Goal: Task Accomplishment & Management: Complete application form

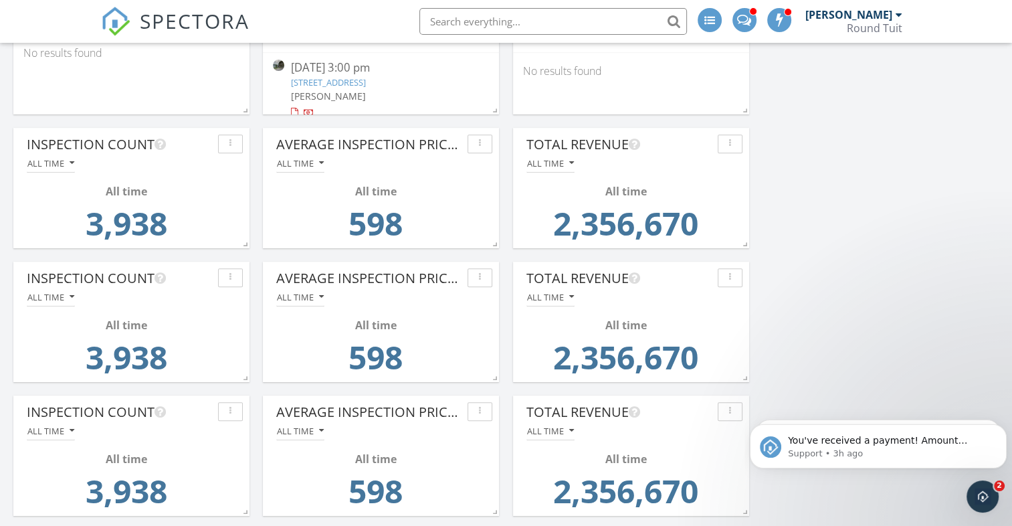
scroll to position [534, 0]
click at [869, 436] on span "You've received a payment! Amount $300.00 Fee $0.00 Net $300.00 Transaction # p…" at bounding box center [886, 507] width 196 height 144
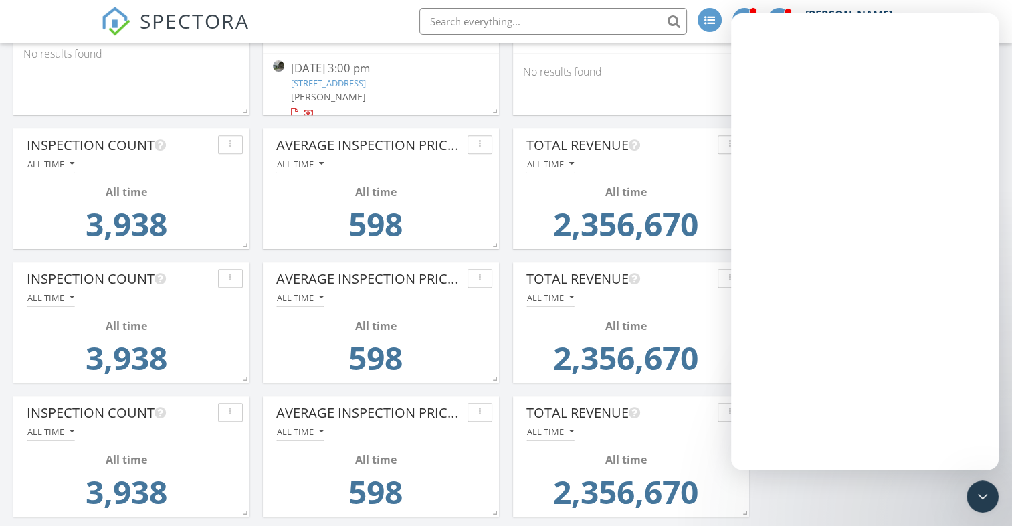
scroll to position [0, 0]
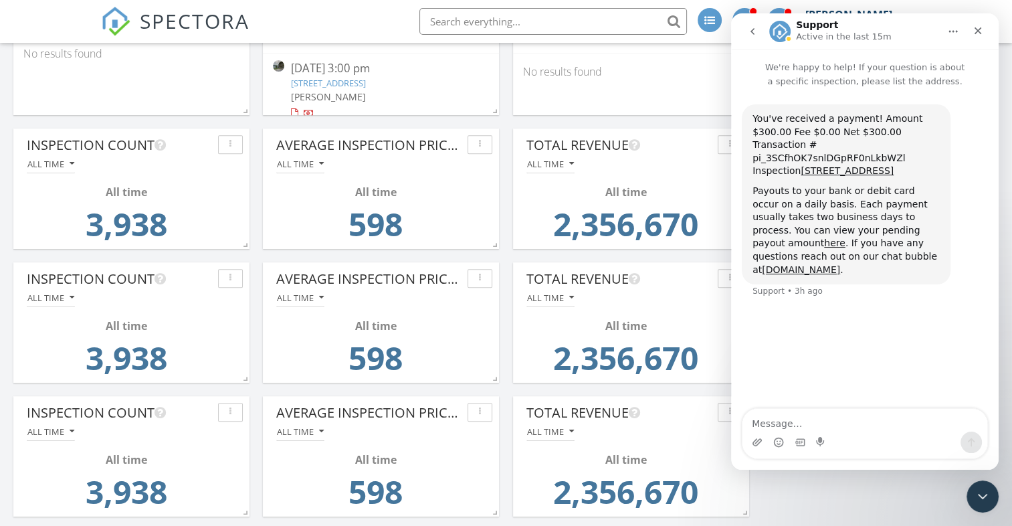
click at [746, 36] on button "go back" at bounding box center [752, 31] width 25 height 25
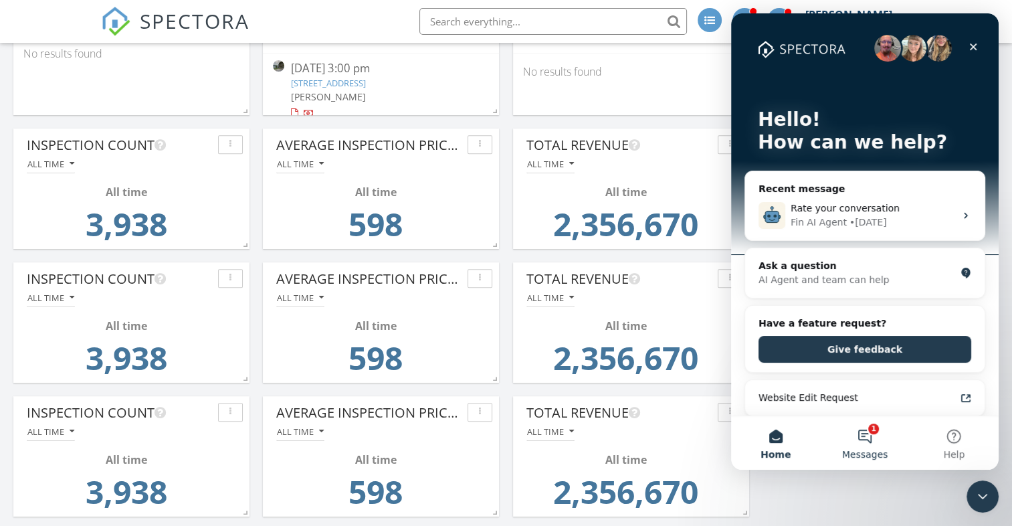
click at [865, 435] on button "1 Messages" at bounding box center [864, 442] width 89 height 53
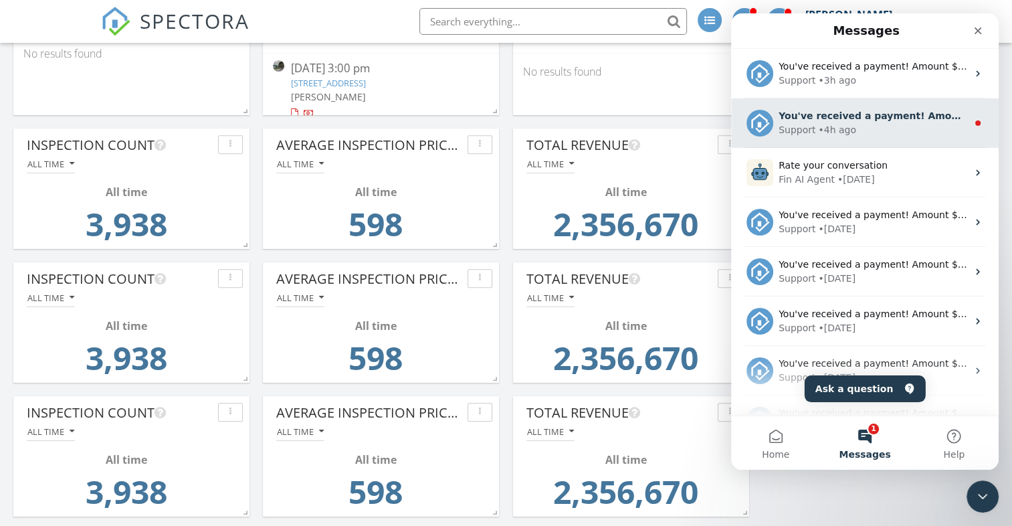
click at [840, 123] on div "• 4h ago" at bounding box center [837, 130] width 38 height 14
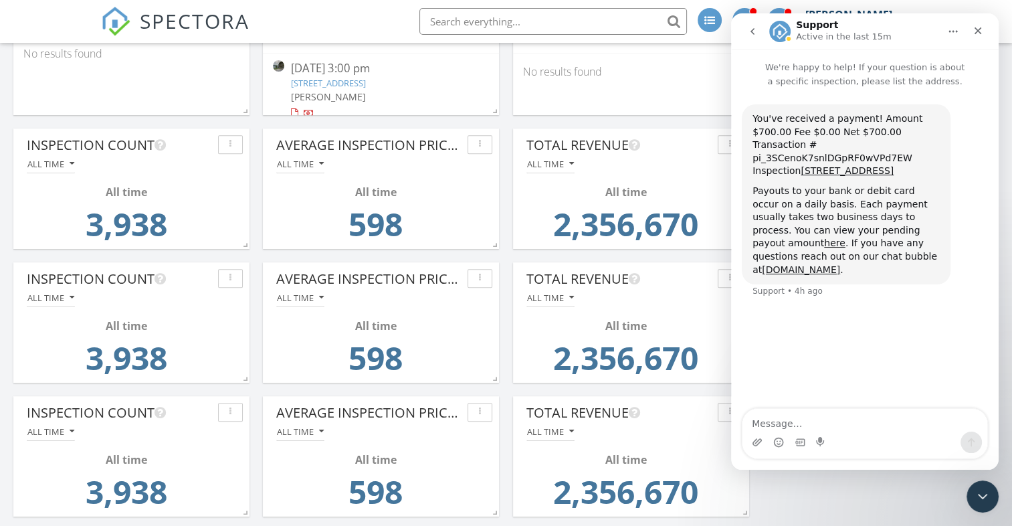
click at [753, 29] on icon "go back" at bounding box center [752, 31] width 4 height 7
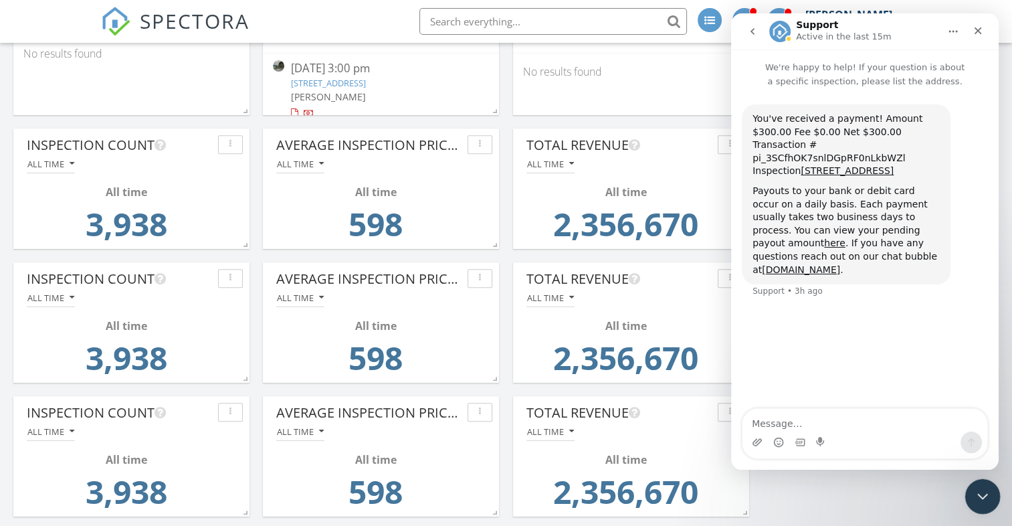
click at [974, 490] on icon "Close Intercom Messenger" at bounding box center [980, 494] width 16 height 16
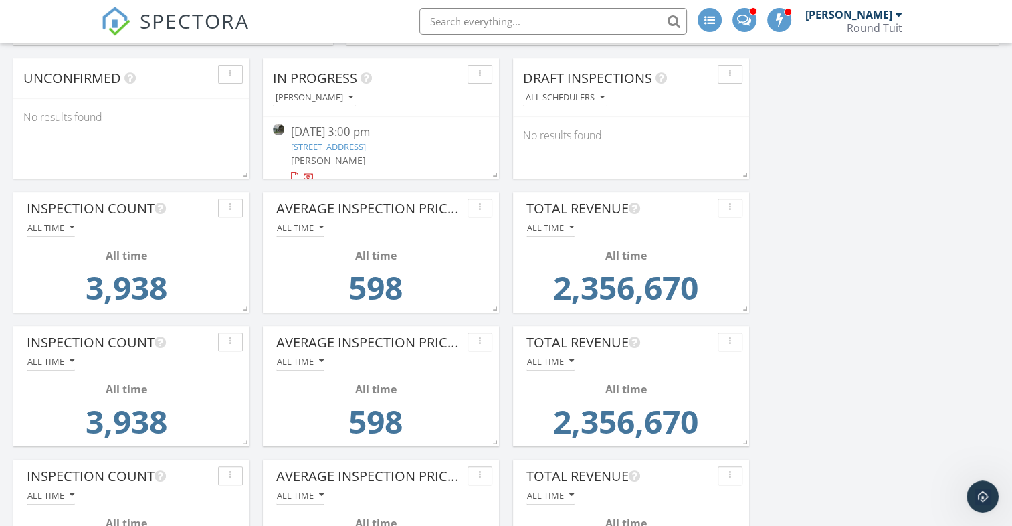
scroll to position [498, 0]
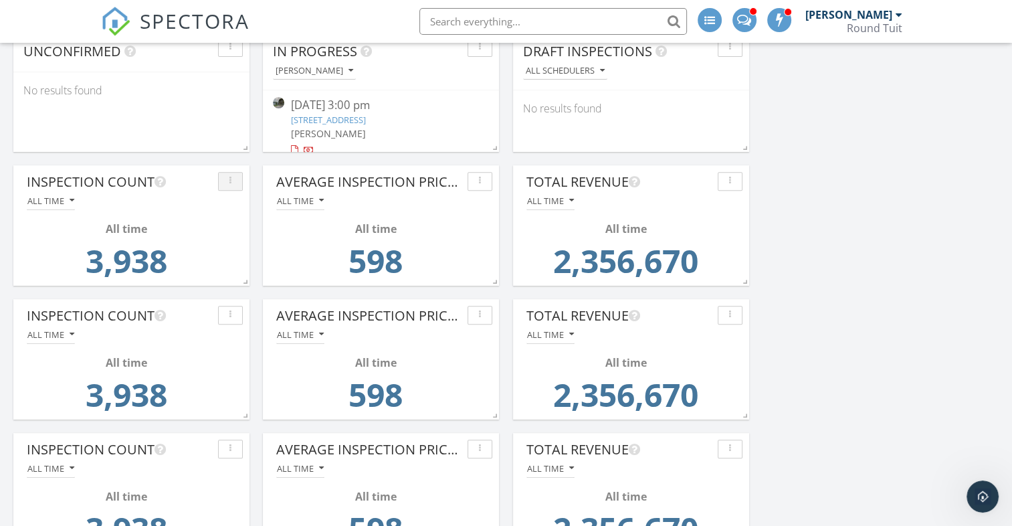
click at [232, 181] on div "button" at bounding box center [230, 181] width 13 height 9
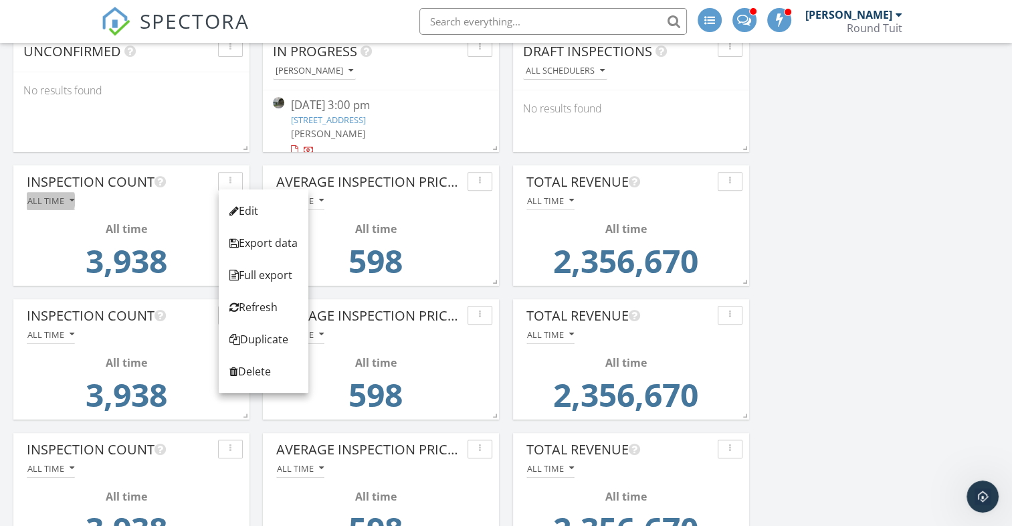
click at [53, 201] on div "All time" at bounding box center [50, 200] width 47 height 9
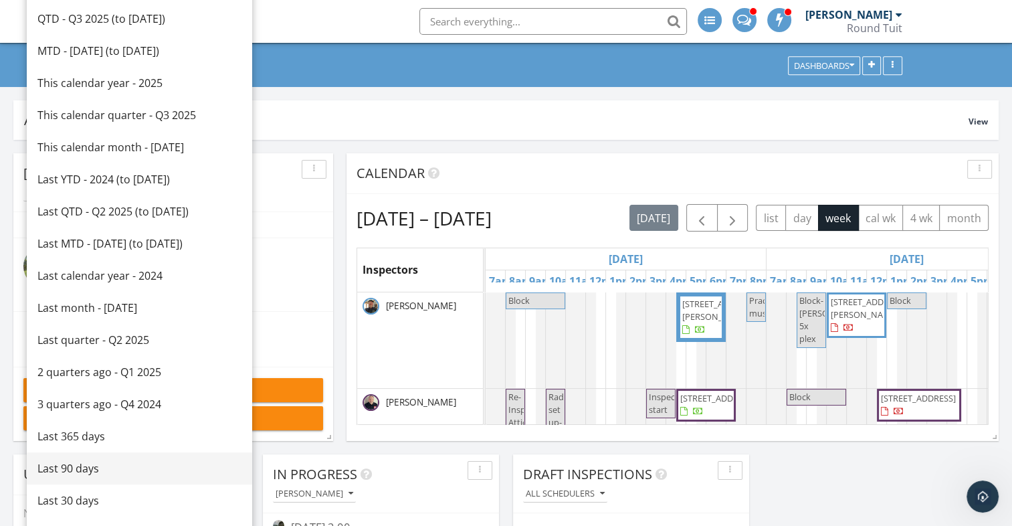
scroll to position [72, 0]
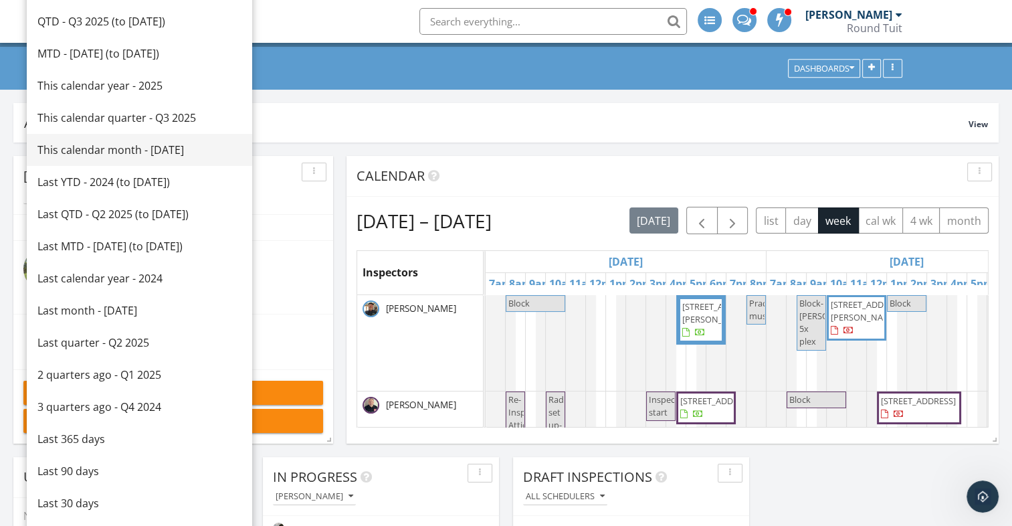
click at [126, 144] on div "This calendar month - September 2025" at bounding box center [139, 150] width 204 height 16
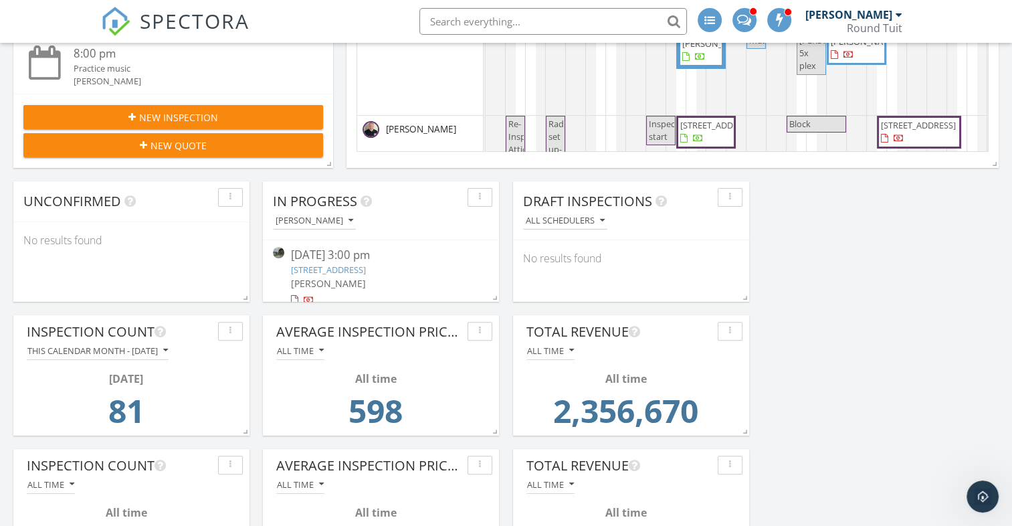
scroll to position [390, 0]
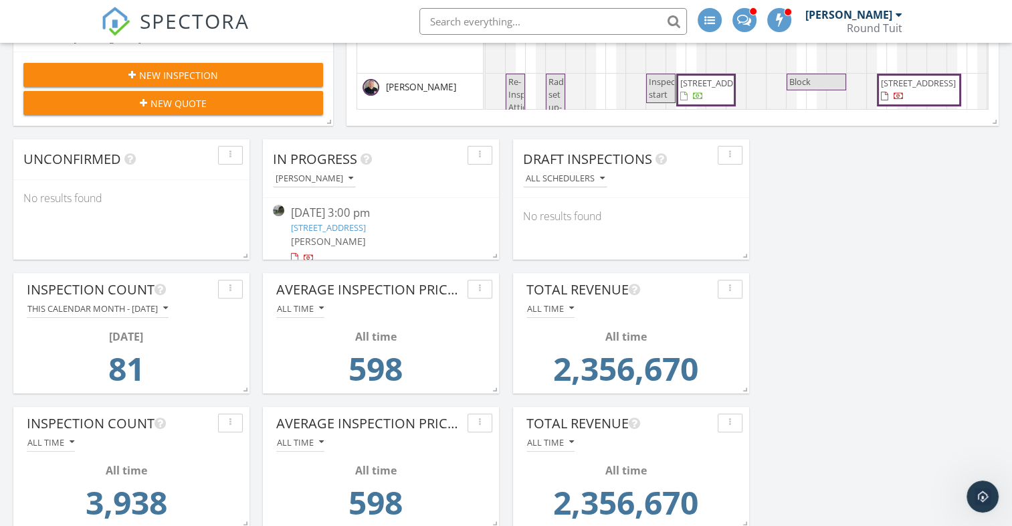
click at [480, 288] on icon "button" at bounding box center [480, 288] width 2 height 9
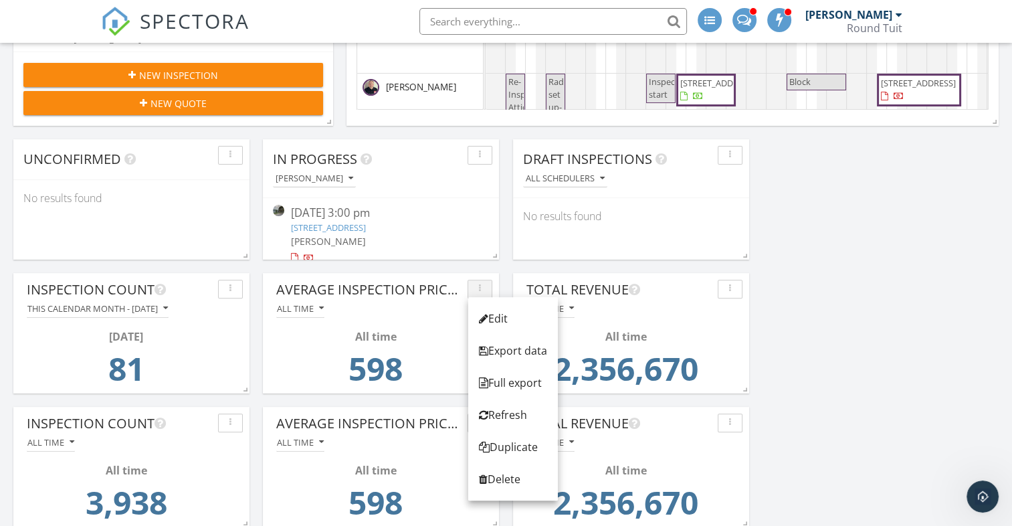
click at [480, 288] on icon "button" at bounding box center [480, 288] width 2 height 9
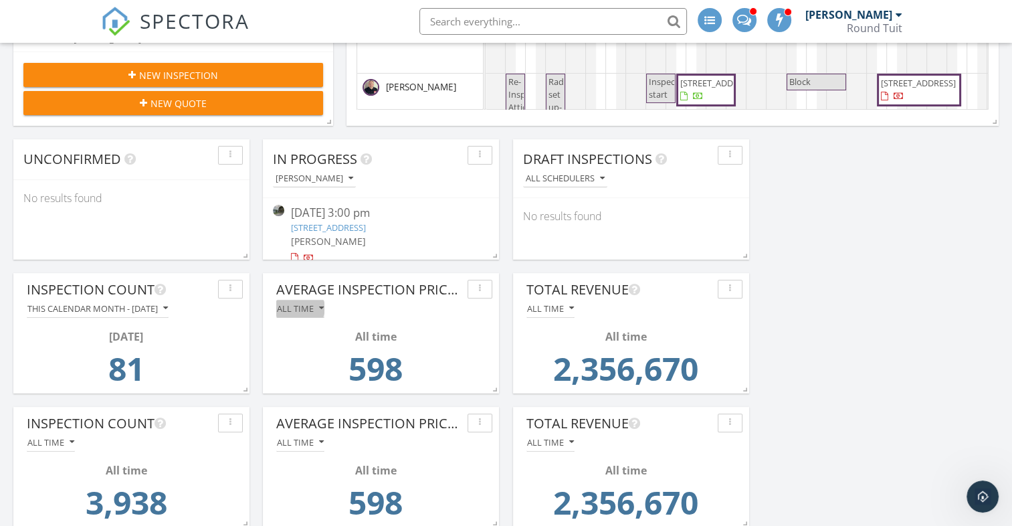
click at [307, 306] on div "All time" at bounding box center [300, 308] width 47 height 9
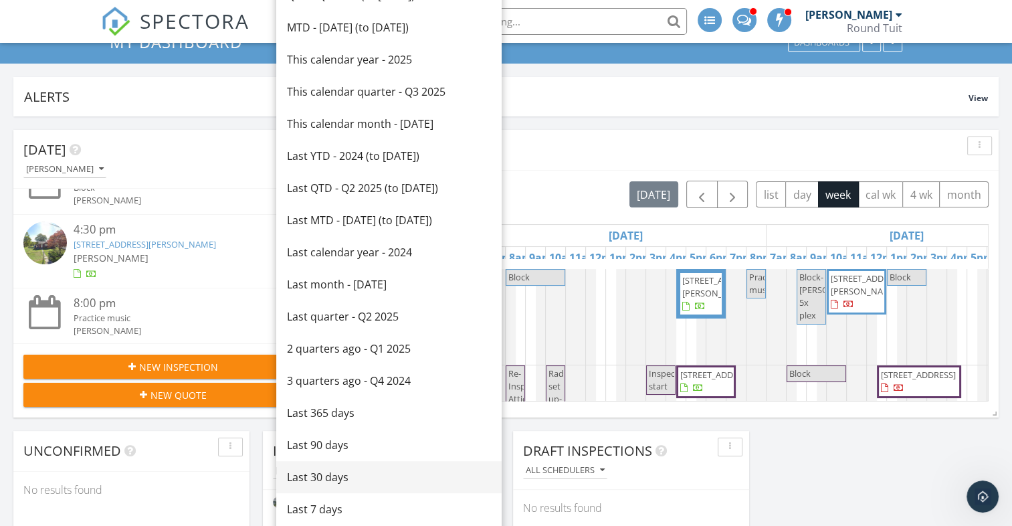
scroll to position [0, 0]
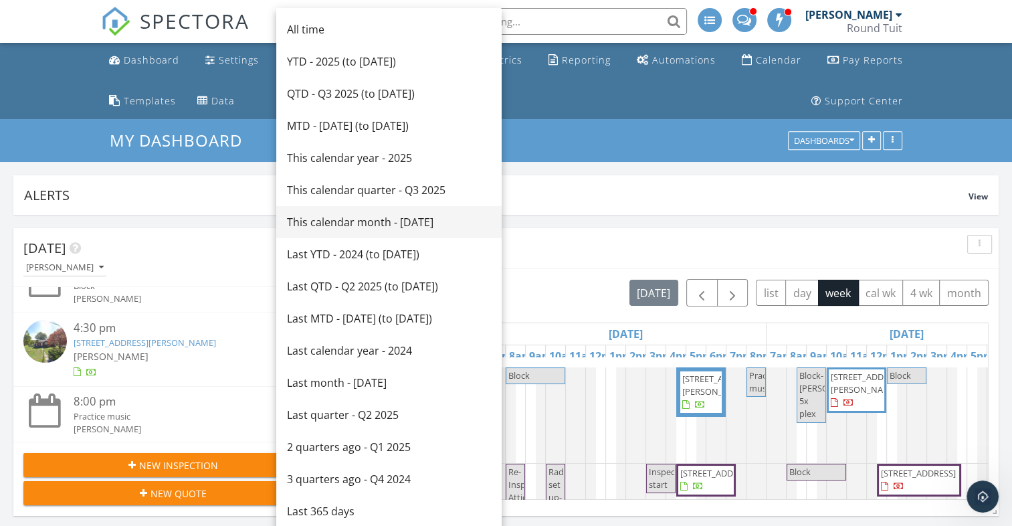
click at [412, 221] on div "This calendar month - September 2025" at bounding box center [389, 222] width 204 height 16
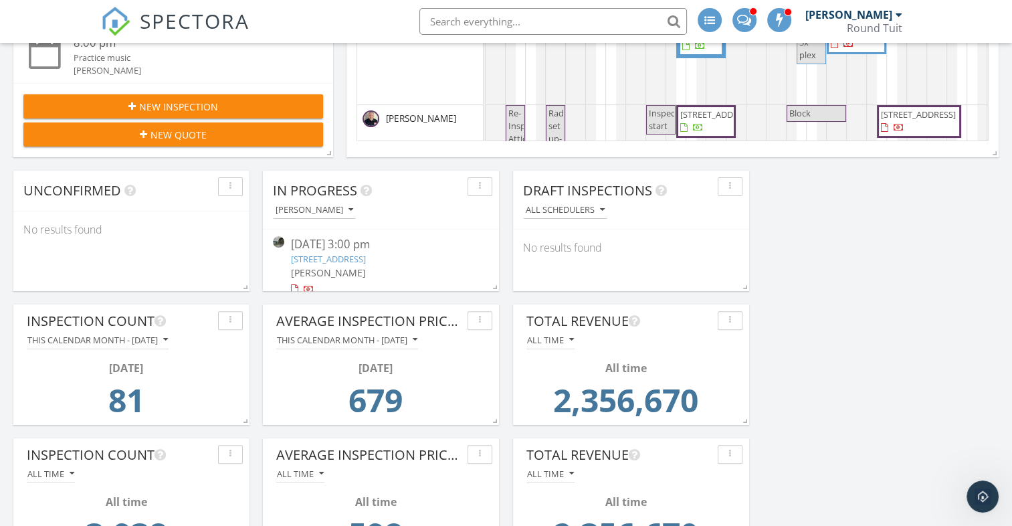
scroll to position [401, 0]
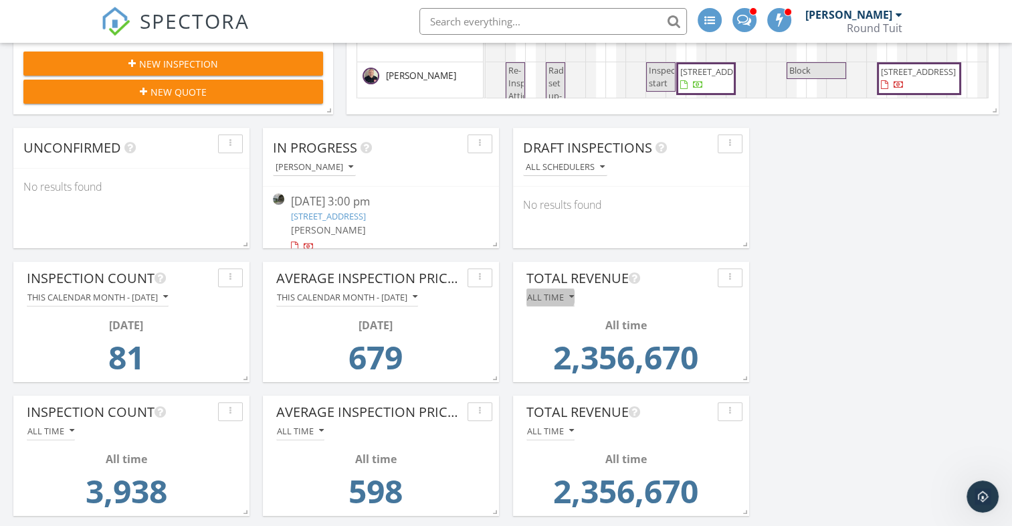
click at [560, 295] on div "All time" at bounding box center [550, 296] width 47 height 9
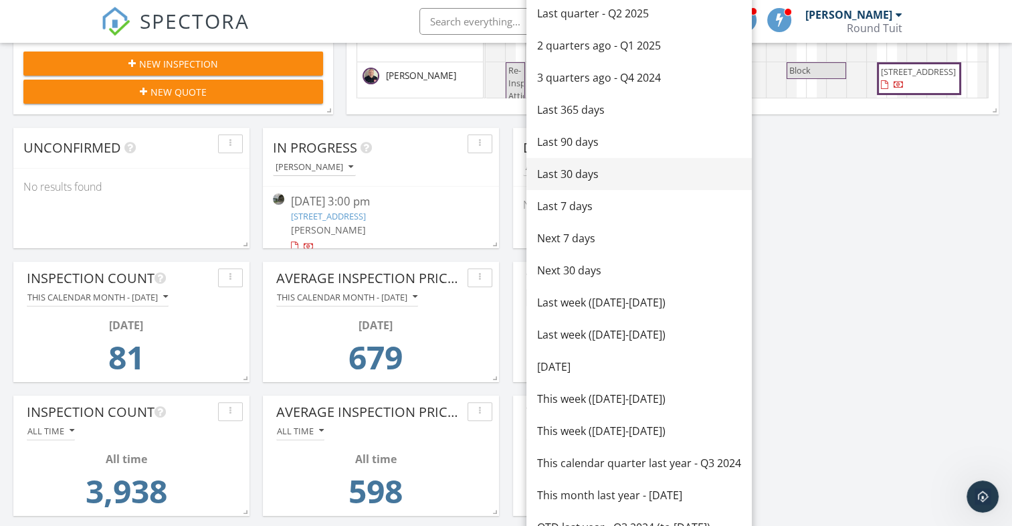
scroll to position [0, 0]
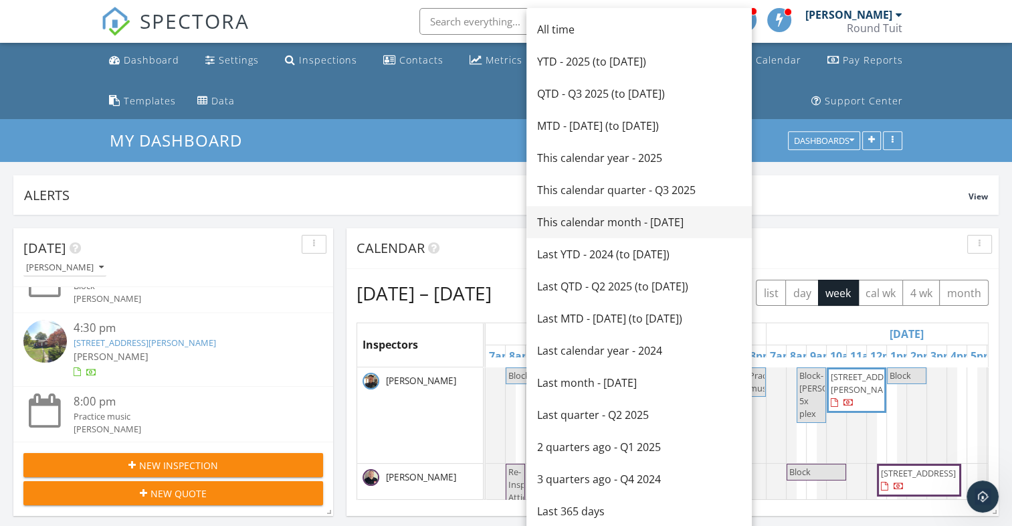
click at [600, 217] on div "This calendar month - September 2025" at bounding box center [639, 222] width 204 height 16
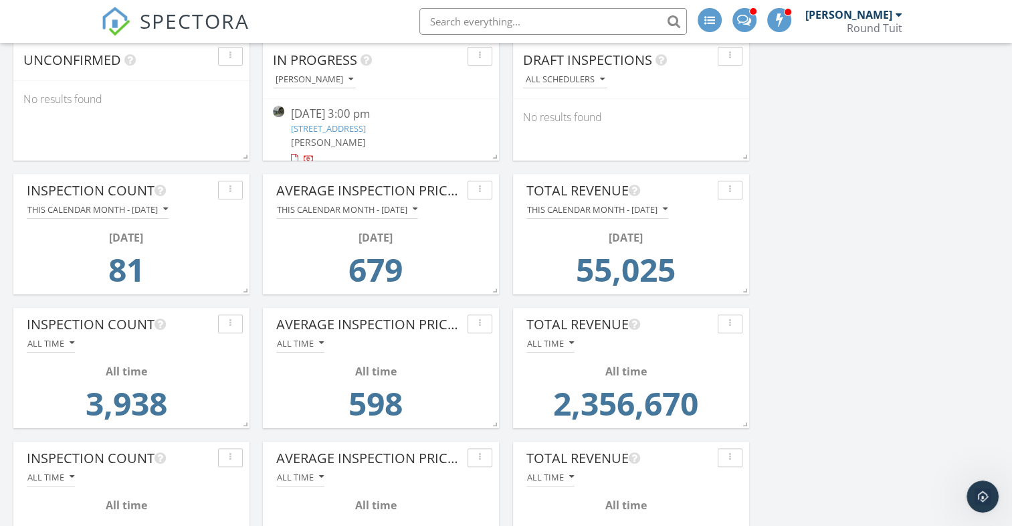
scroll to position [489, 0]
click at [51, 338] on div "All time" at bounding box center [50, 342] width 47 height 9
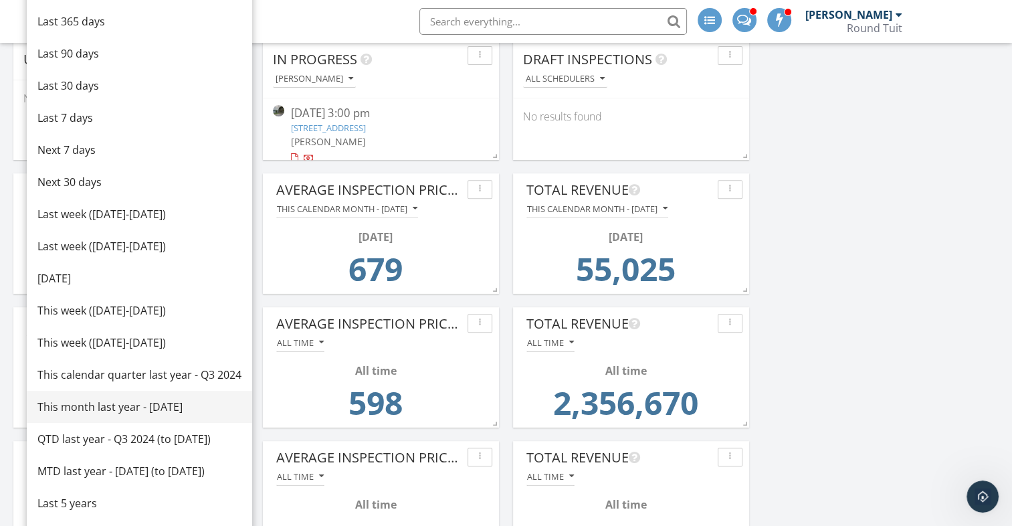
click at [176, 406] on div "This month last year - September 2024" at bounding box center [139, 407] width 204 height 16
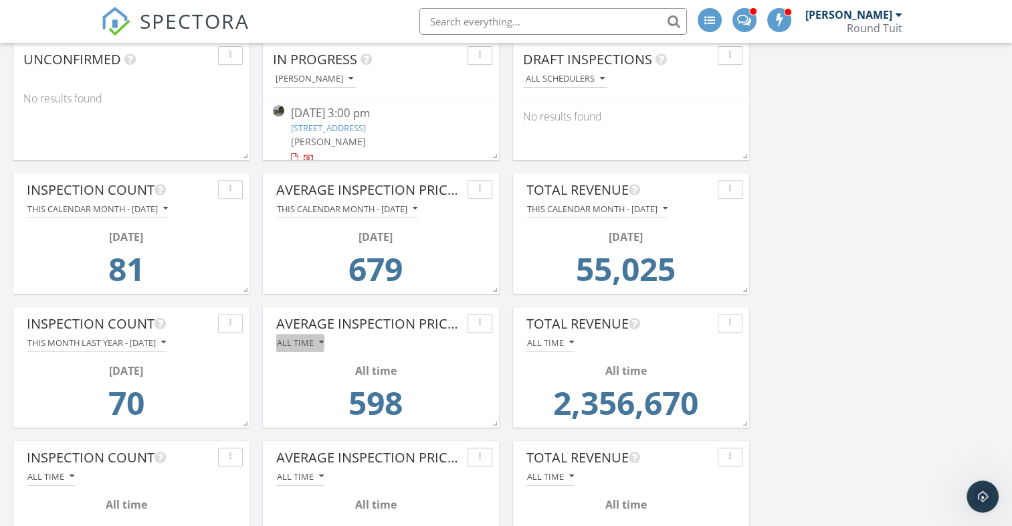
click at [308, 342] on div "All time" at bounding box center [300, 342] width 47 height 9
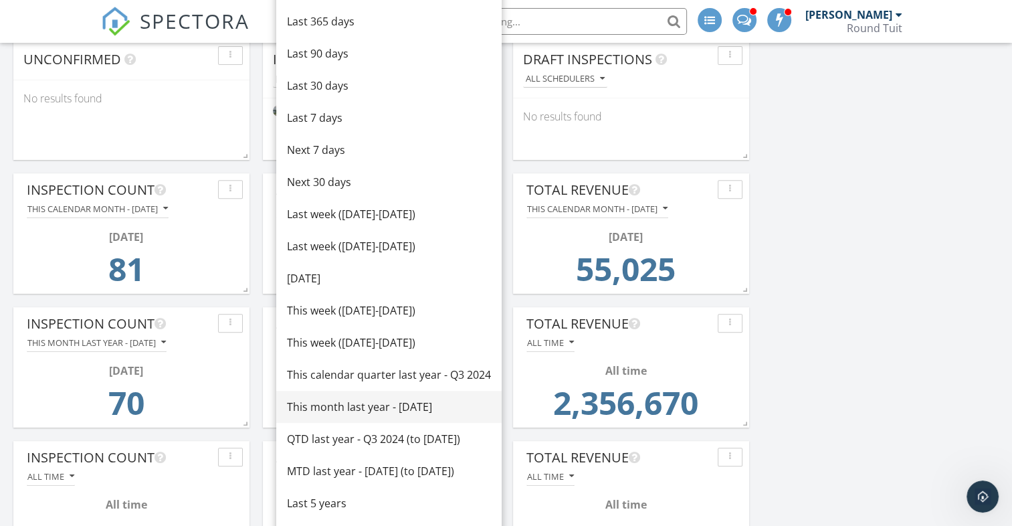
click at [364, 405] on div "This month last year - September 2024" at bounding box center [389, 407] width 204 height 16
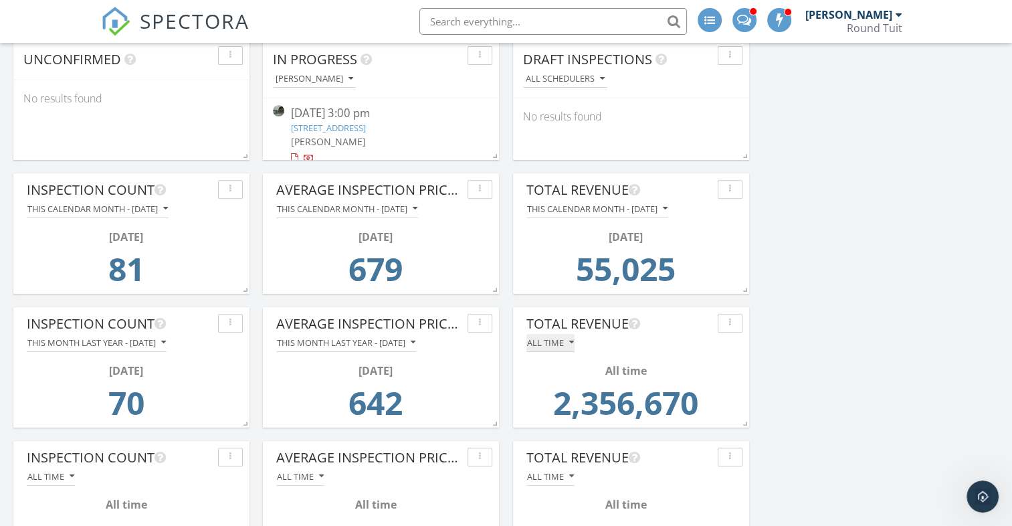
click at [557, 343] on div "All time" at bounding box center [550, 342] width 47 height 9
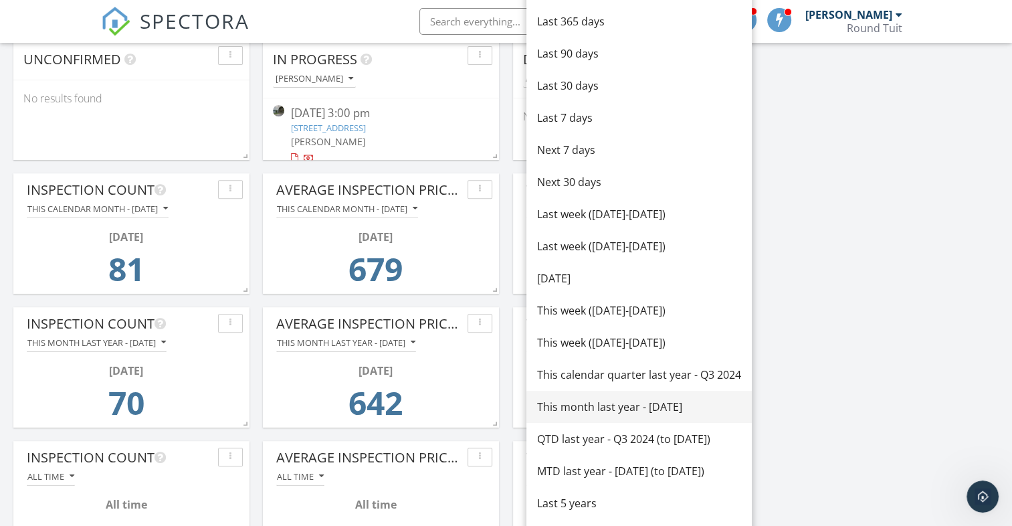
click at [602, 405] on div "This month last year - September 2024" at bounding box center [639, 407] width 204 height 16
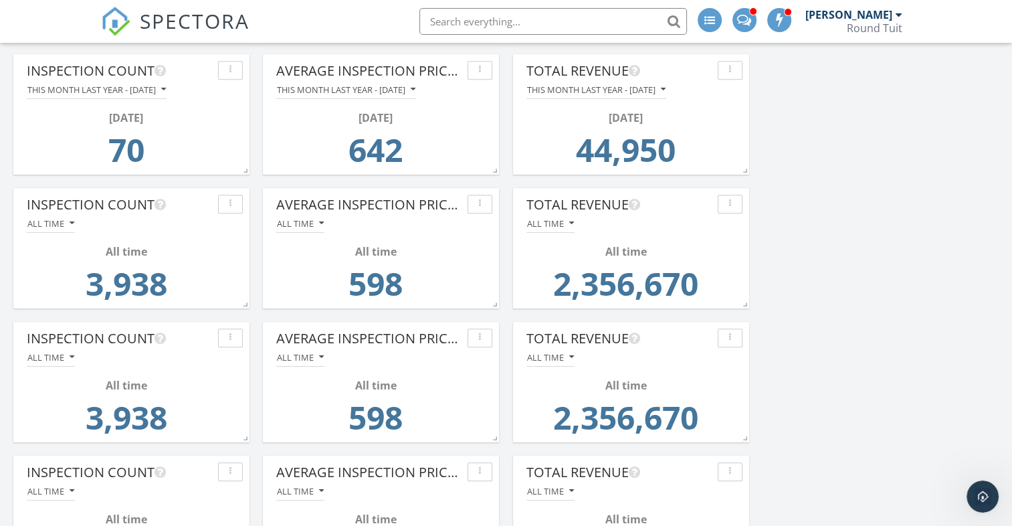
scroll to position [743, 0]
click at [56, 223] on div "All time" at bounding box center [50, 222] width 47 height 9
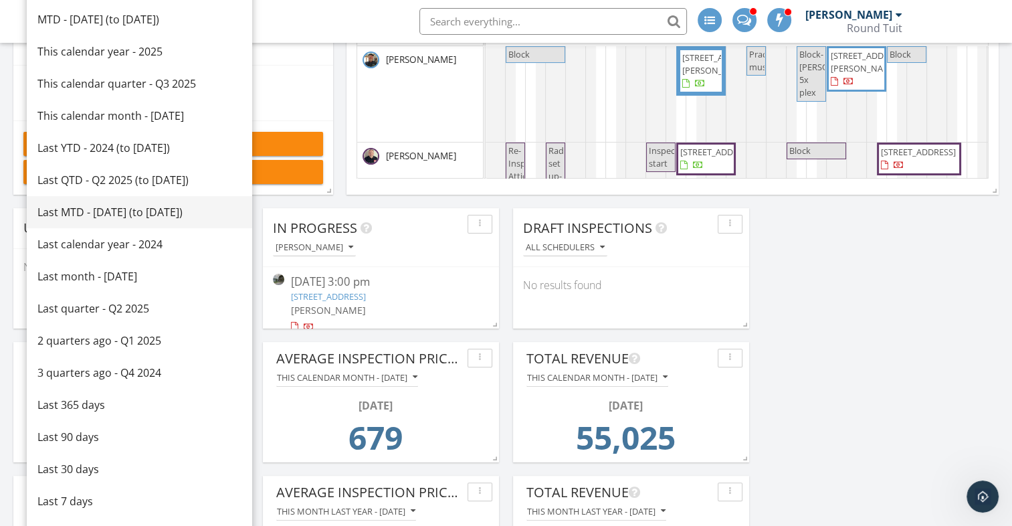
scroll to position [320, 0]
click at [95, 82] on div "This calendar quarter - Q3 2025" at bounding box center [139, 84] width 204 height 16
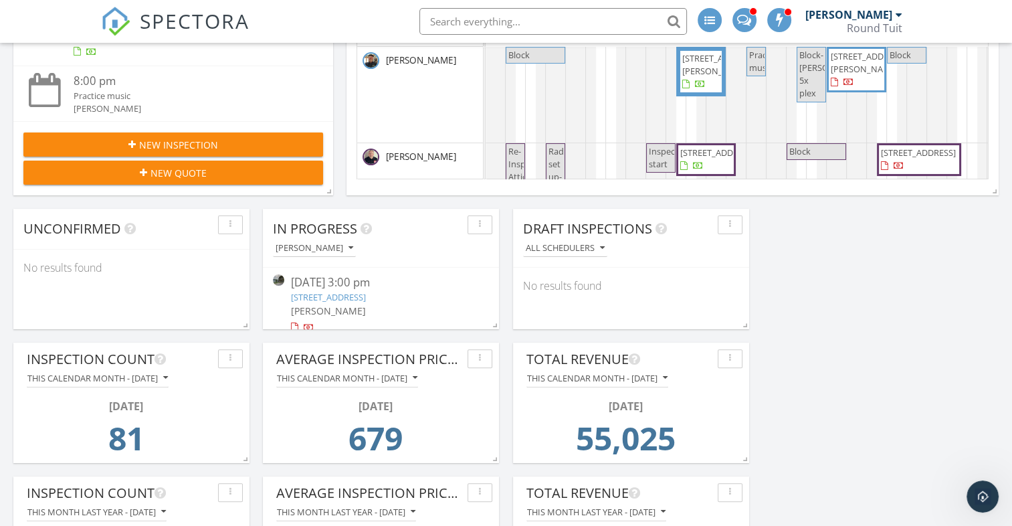
scroll to position [613, 0]
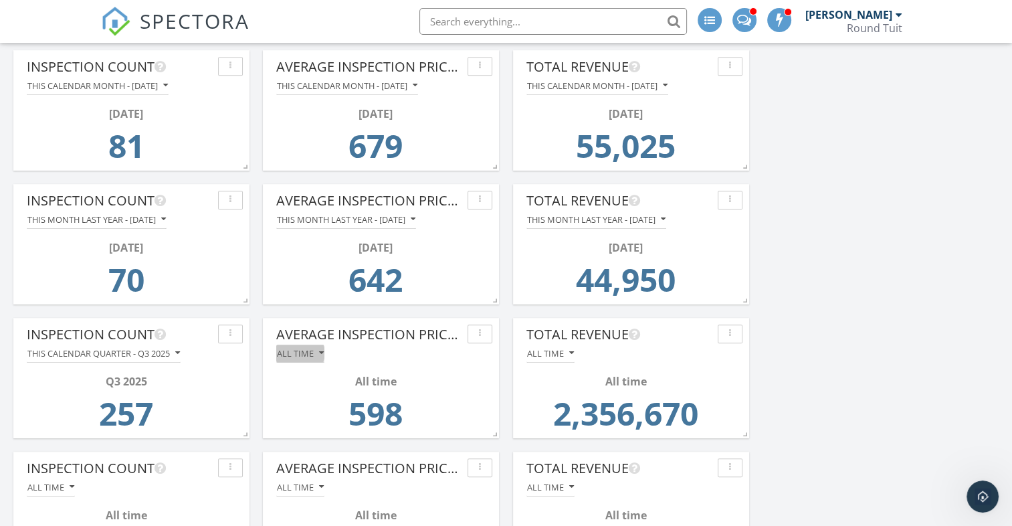
click at [302, 348] on div "All time" at bounding box center [300, 352] width 47 height 9
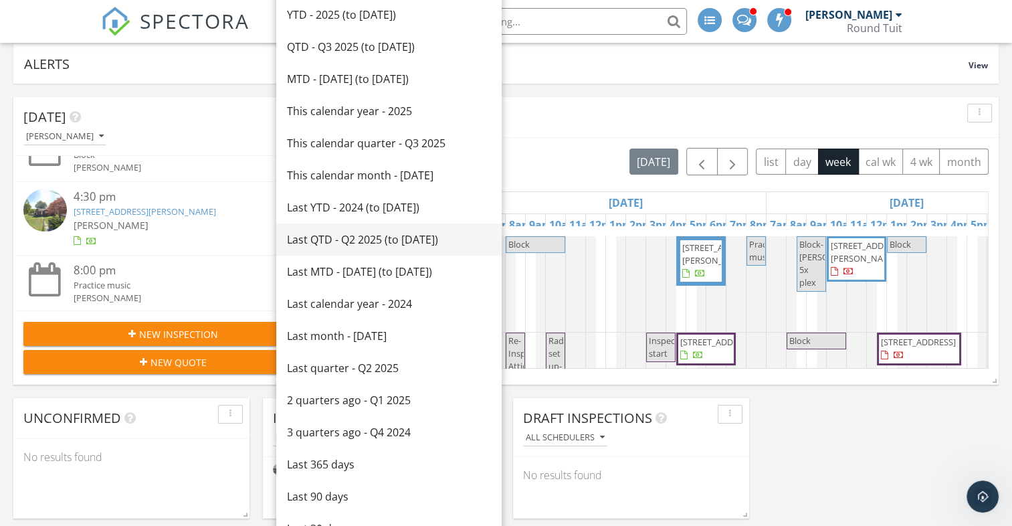
scroll to position [130, 0]
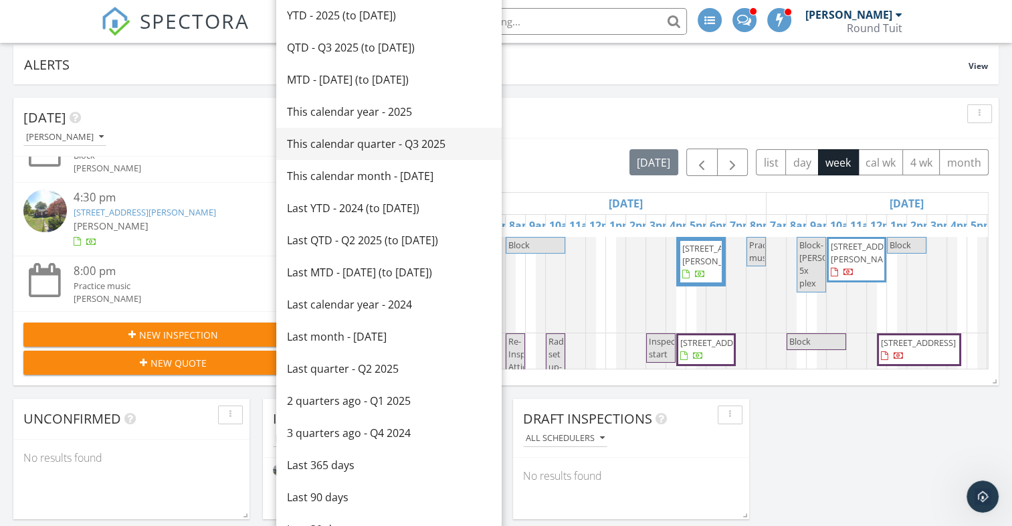
click at [364, 151] on div "This calendar quarter - Q3 2025" at bounding box center [389, 144] width 204 height 16
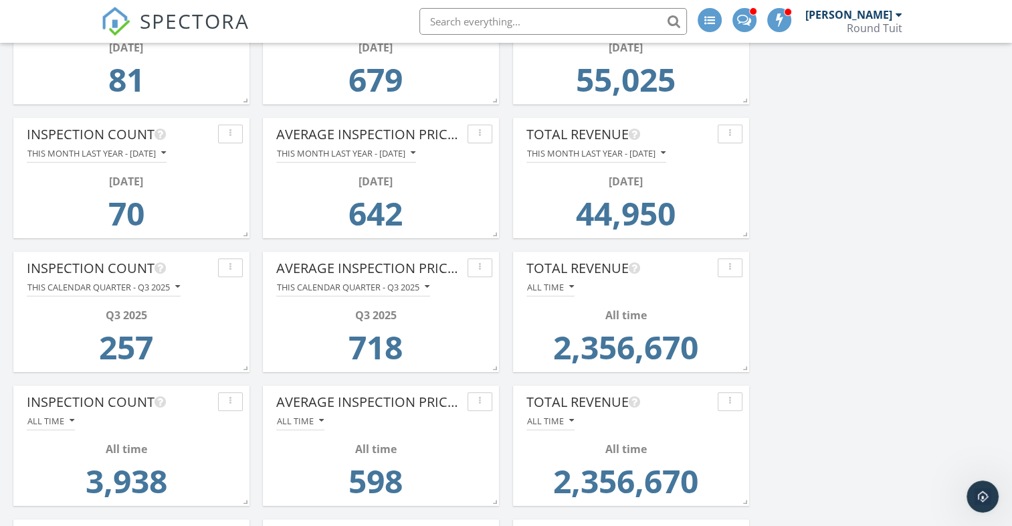
scroll to position [679, 0]
click at [546, 288] on div "All time" at bounding box center [550, 286] width 47 height 9
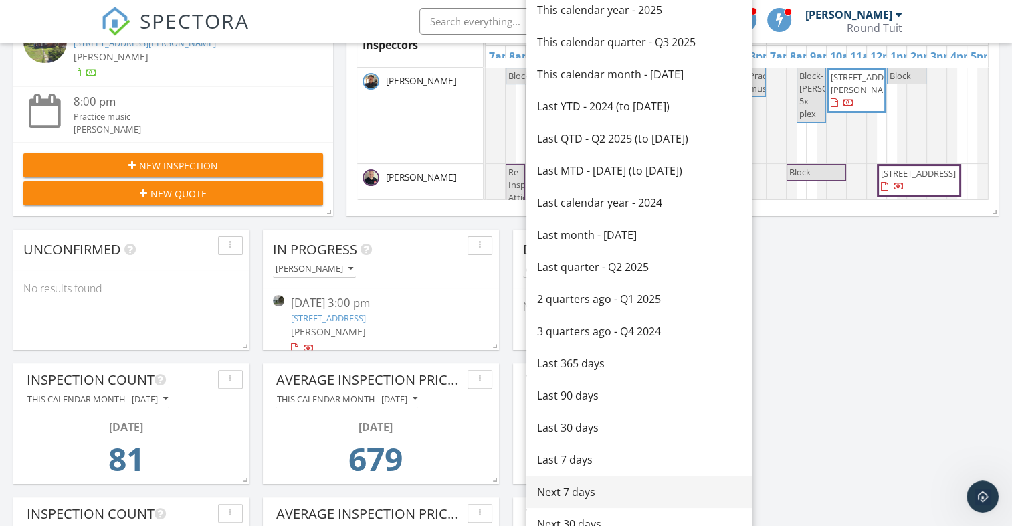
scroll to position [297, 0]
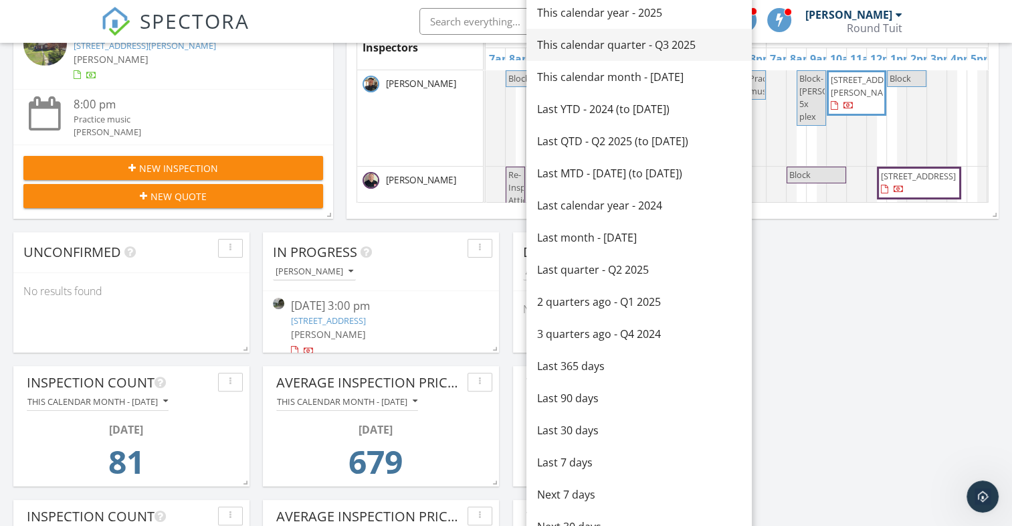
click at [607, 56] on link "This calendar quarter - Q3 2025" at bounding box center [638, 45] width 225 height 32
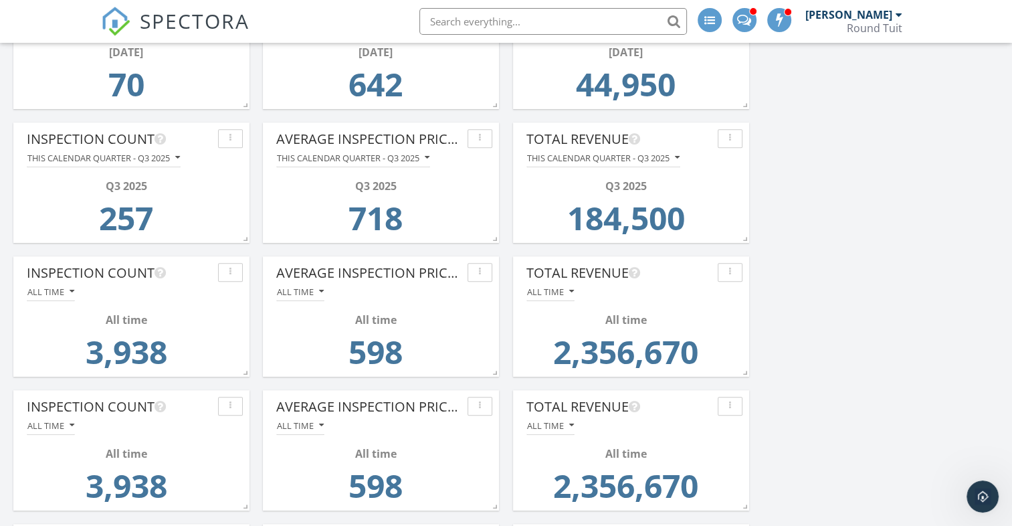
scroll to position [808, 0]
click at [49, 292] on div "All time" at bounding box center [50, 291] width 47 height 9
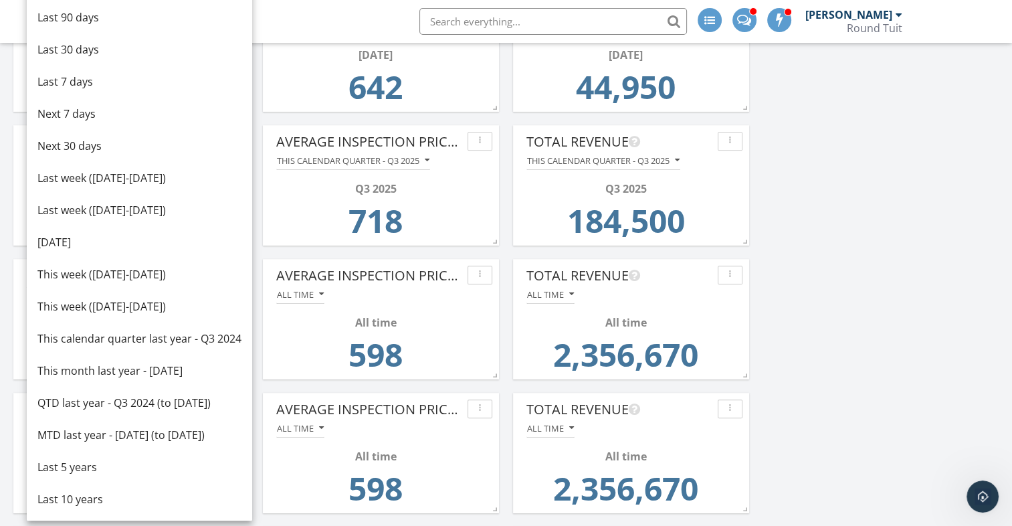
scroll to position [806, 0]
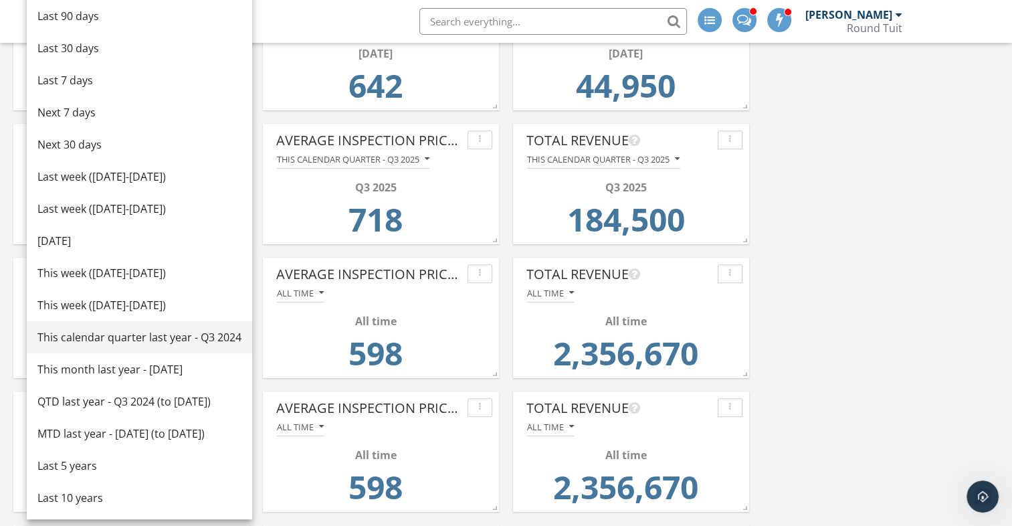
click at [108, 336] on div "This calendar quarter last year - Q3 2024" at bounding box center [139, 337] width 204 height 16
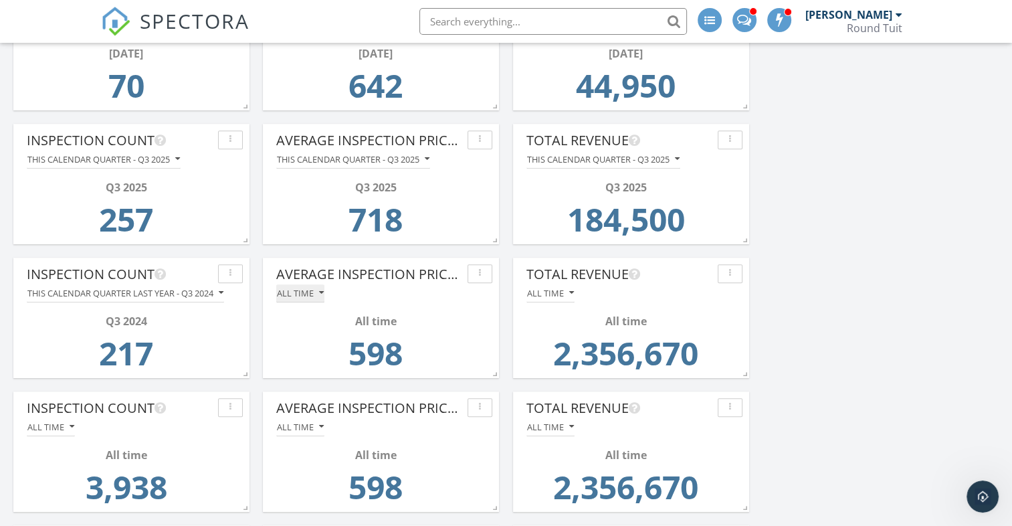
click at [308, 294] on div "All time" at bounding box center [300, 292] width 47 height 9
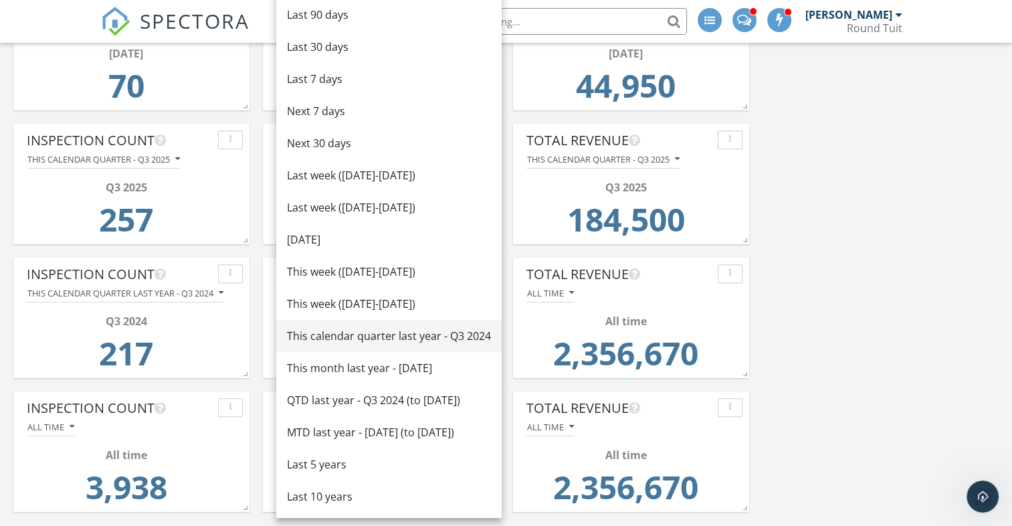
click at [373, 334] on div "This calendar quarter last year - Q3 2024" at bounding box center [389, 336] width 204 height 16
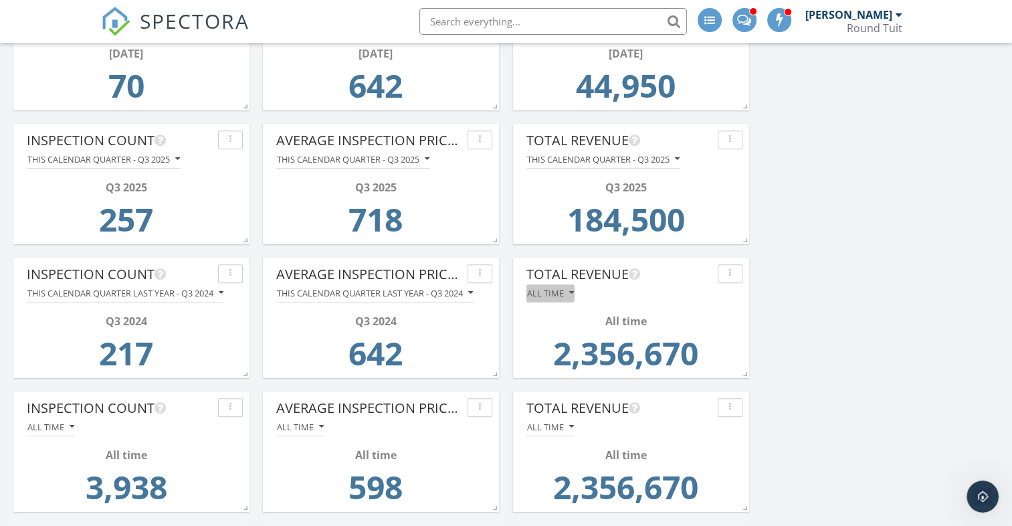
click at [560, 290] on div "All time" at bounding box center [550, 292] width 47 height 9
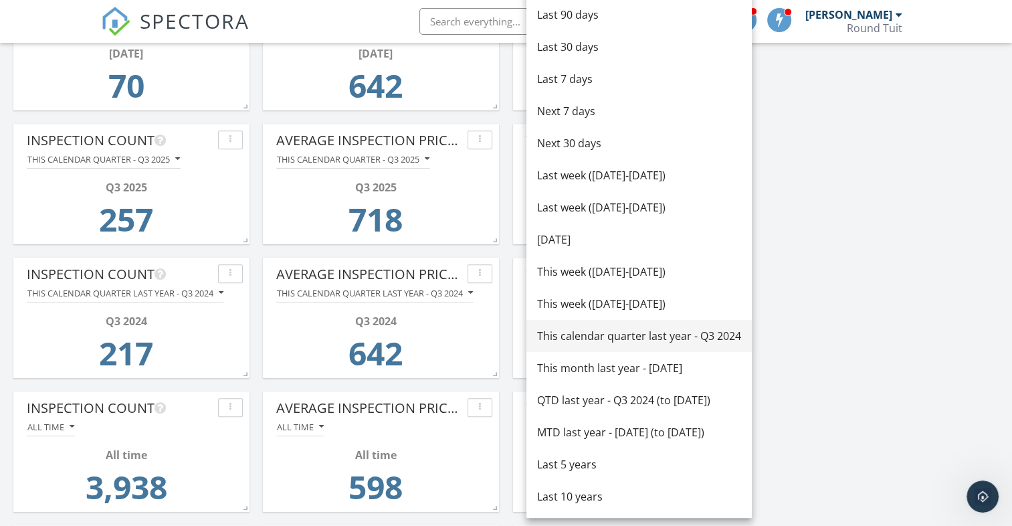
click at [594, 341] on div "This calendar quarter last year - Q3 2024" at bounding box center [639, 336] width 204 height 16
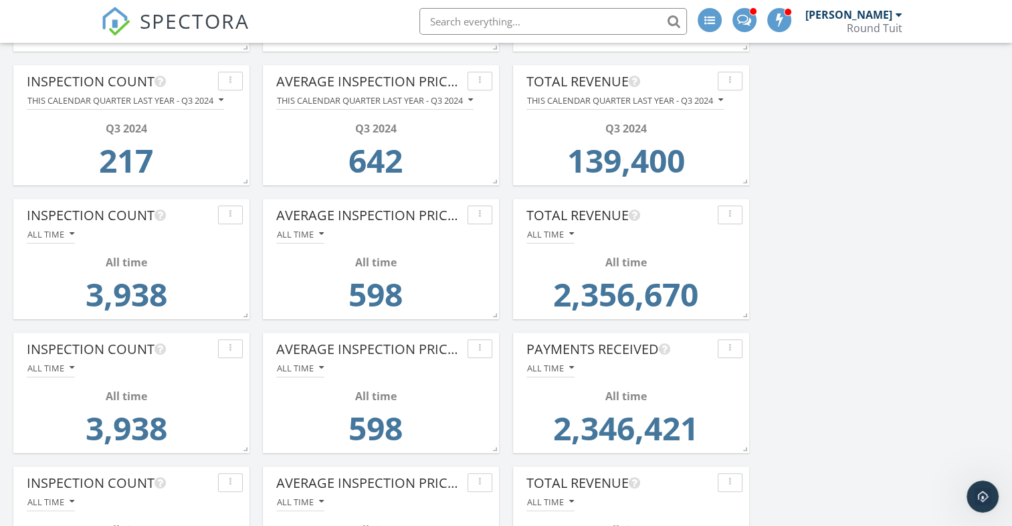
scroll to position [1006, 0]
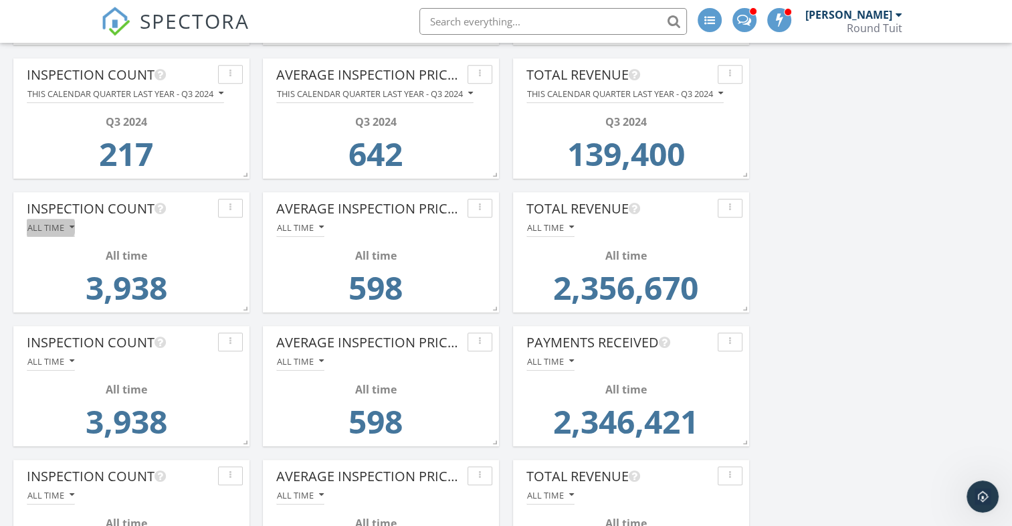
click at [49, 225] on div "All time" at bounding box center [50, 227] width 47 height 9
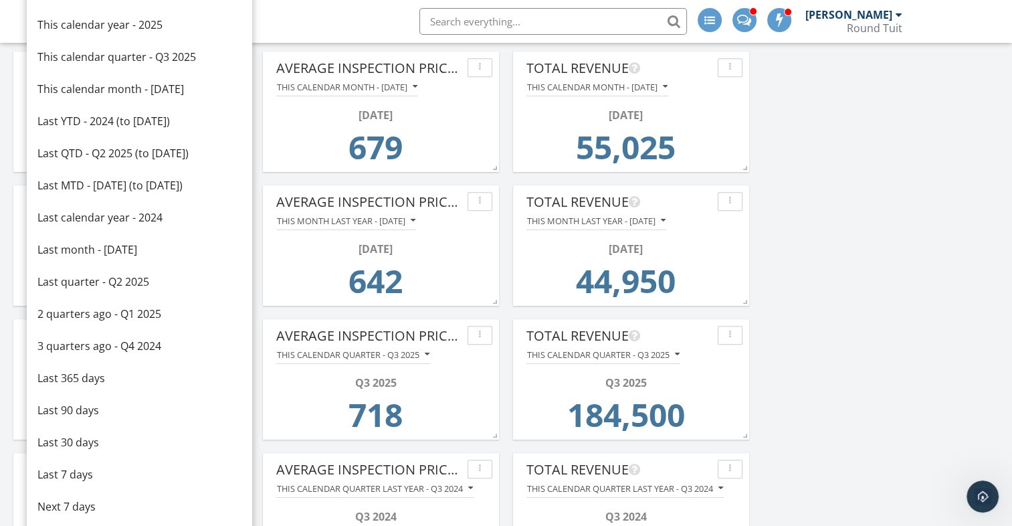
scroll to position [610, 0]
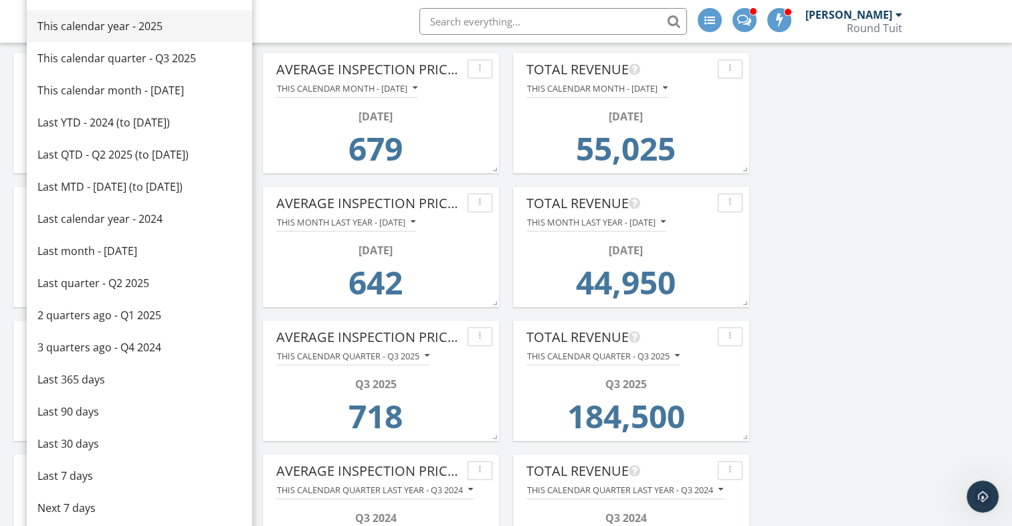
click at [119, 24] on div "This calendar year - 2025" at bounding box center [139, 26] width 204 height 16
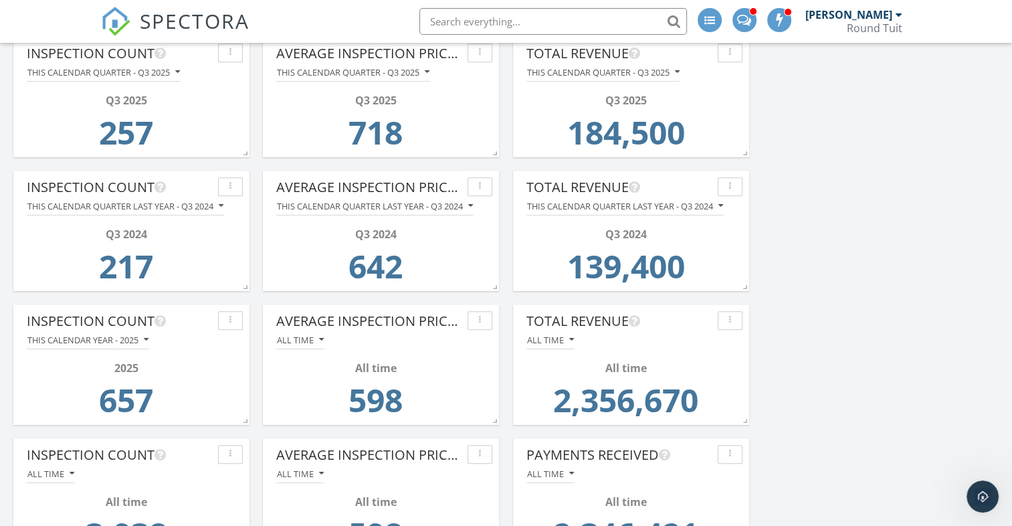
scroll to position [895, 0]
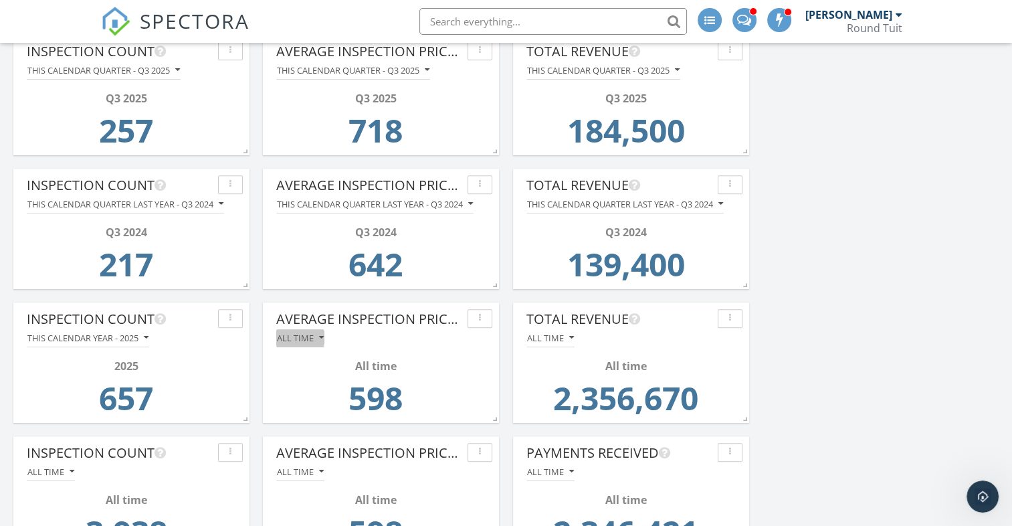
click at [303, 338] on div "All time" at bounding box center [300, 337] width 47 height 9
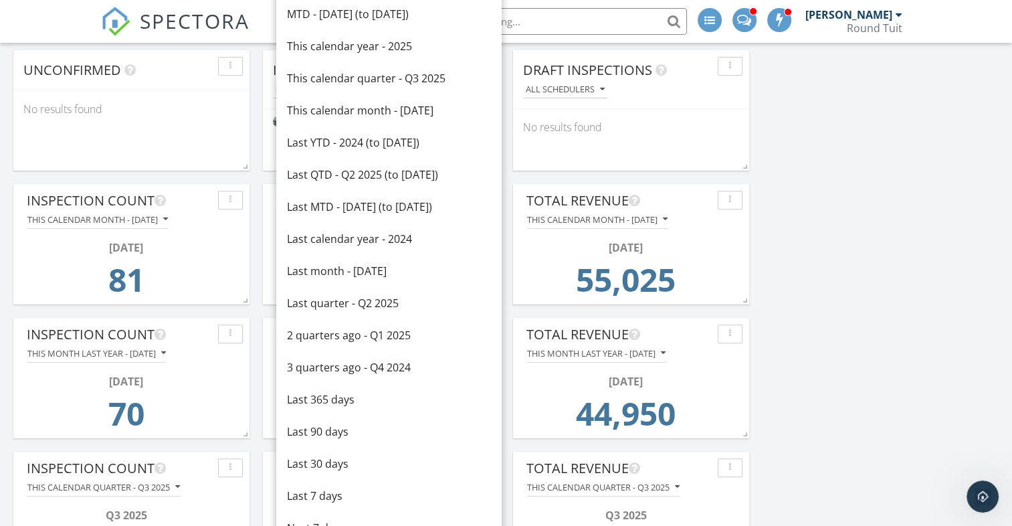
scroll to position [472, 0]
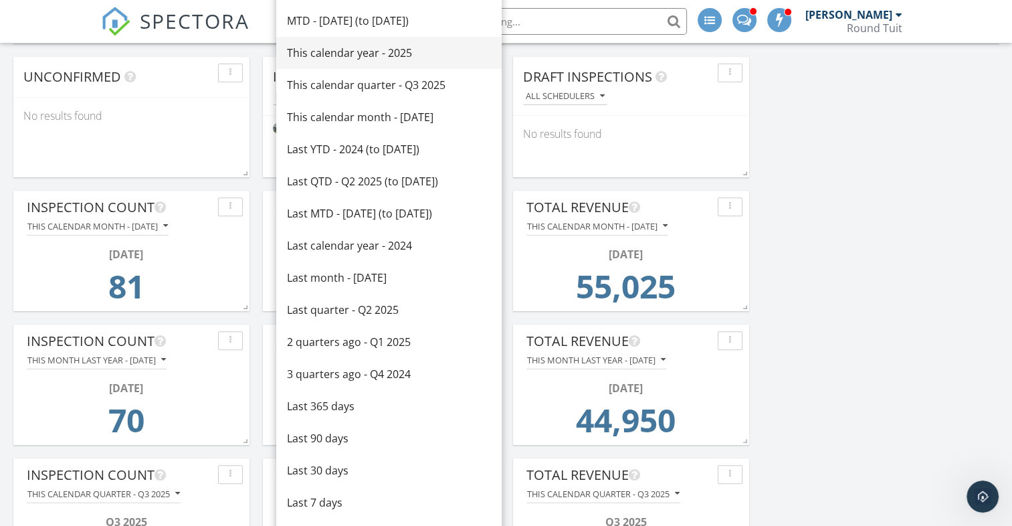
click at [346, 56] on div "This calendar year - 2025" at bounding box center [389, 53] width 204 height 16
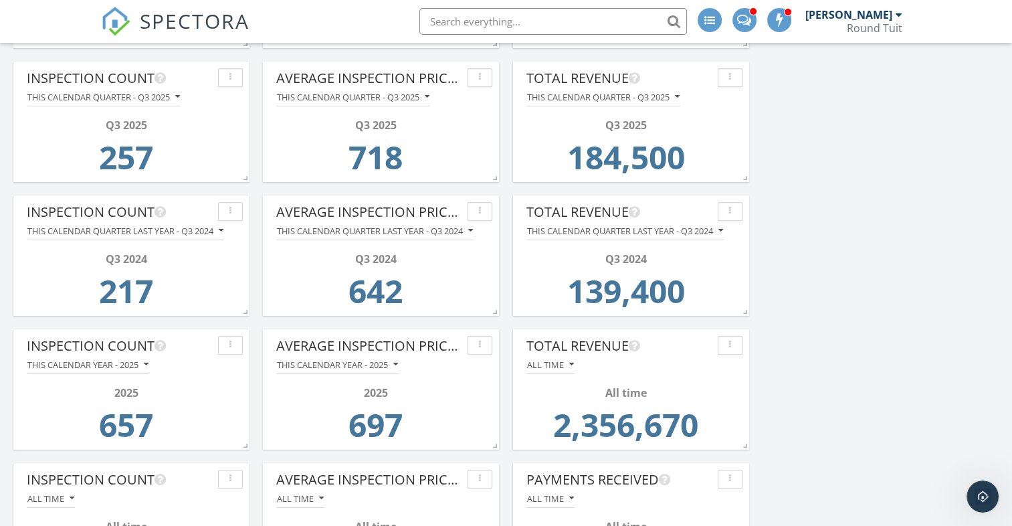
scroll to position [869, 0]
click at [544, 362] on div "All time" at bounding box center [550, 363] width 47 height 9
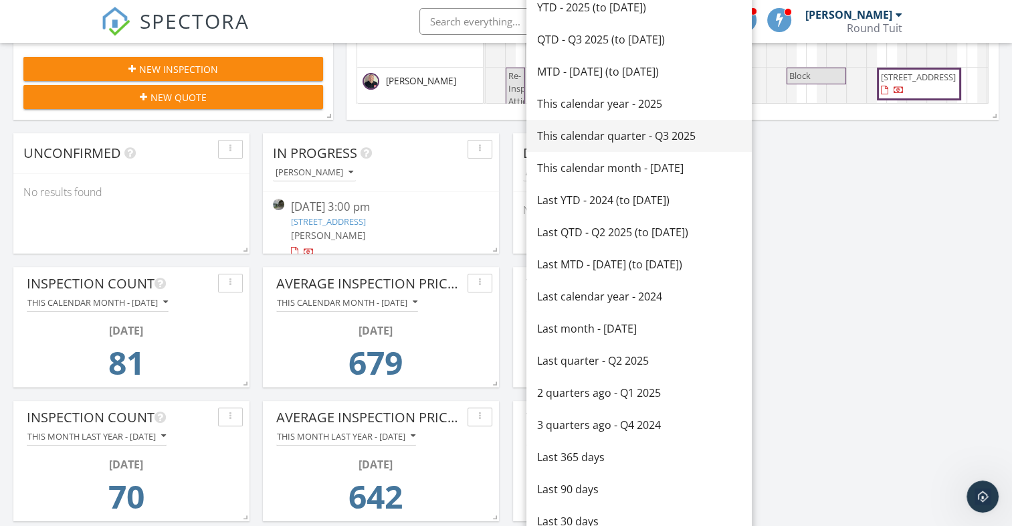
scroll to position [391, 0]
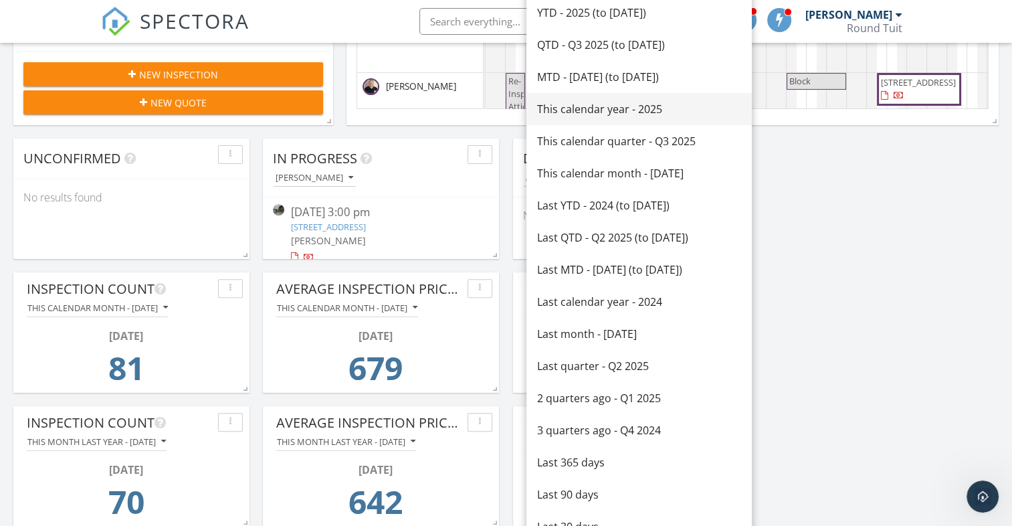
click at [594, 111] on div "This calendar year - 2025" at bounding box center [639, 109] width 204 height 16
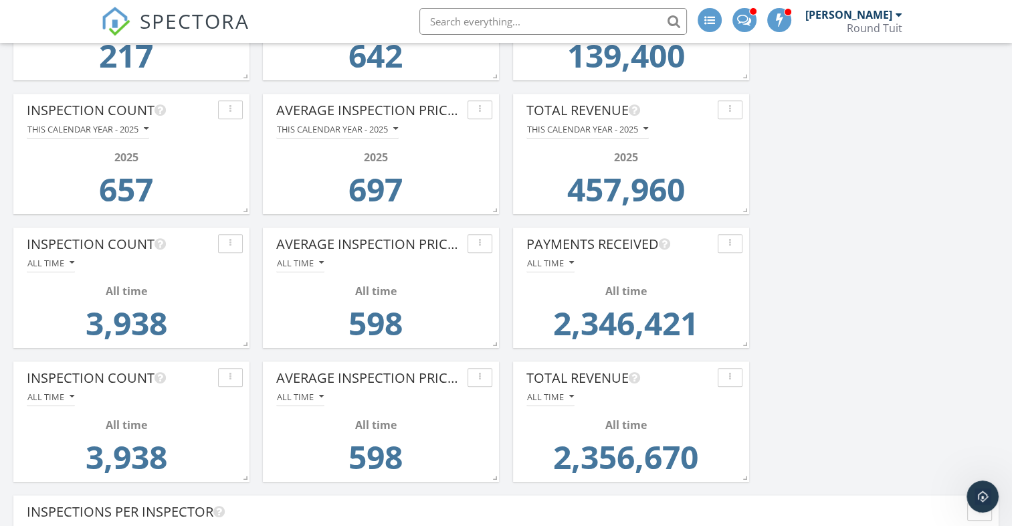
scroll to position [1105, 0]
click at [58, 260] on div "All time" at bounding box center [50, 261] width 47 height 9
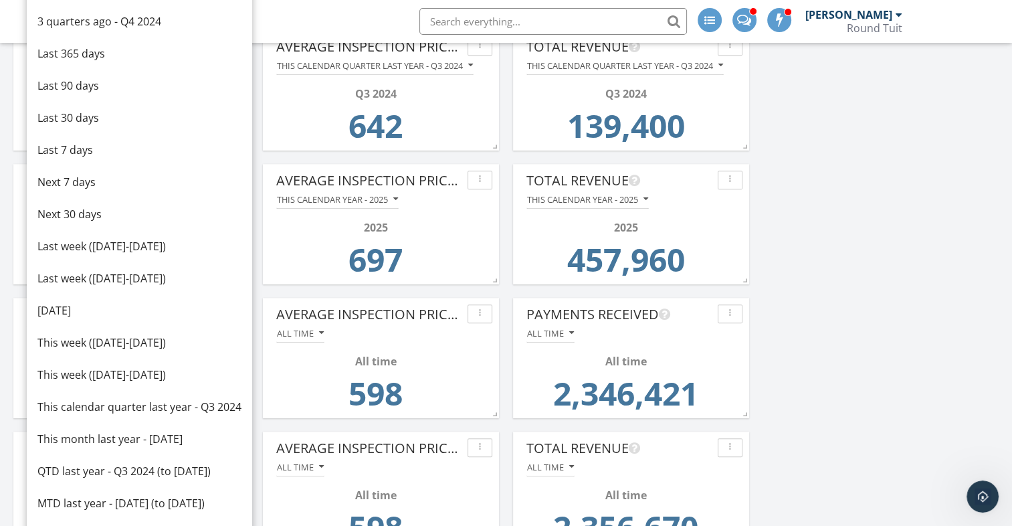
scroll to position [1035, 0]
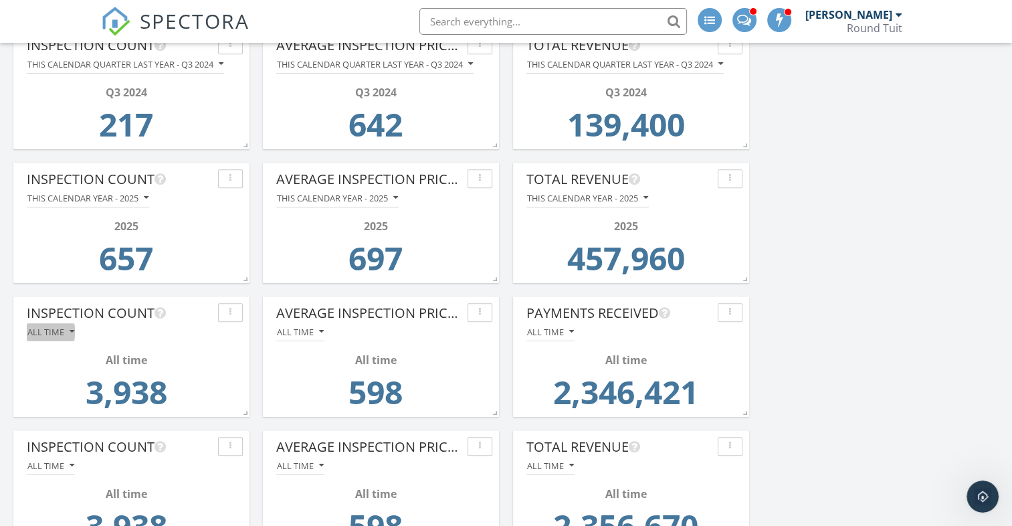
click at [44, 333] on div "All time" at bounding box center [50, 331] width 47 height 9
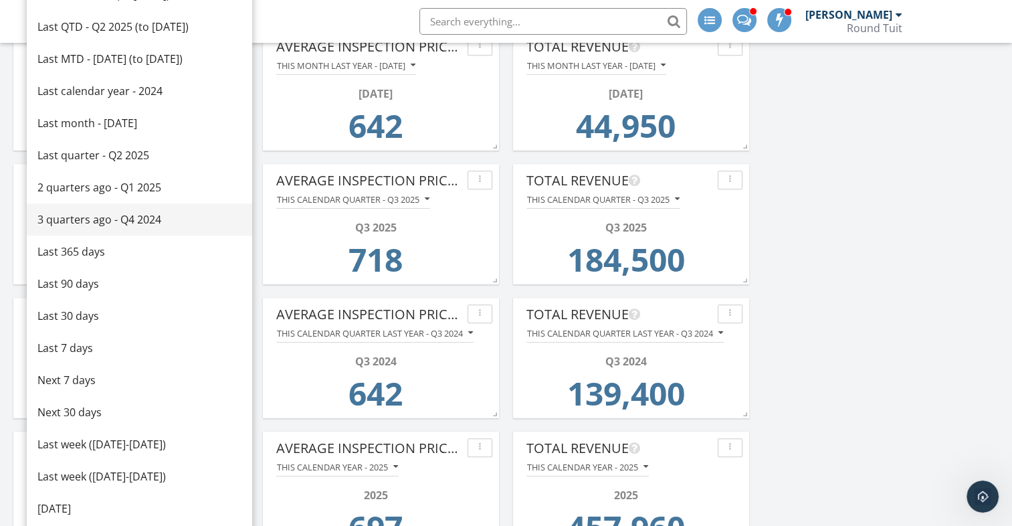
scroll to position [765, 0]
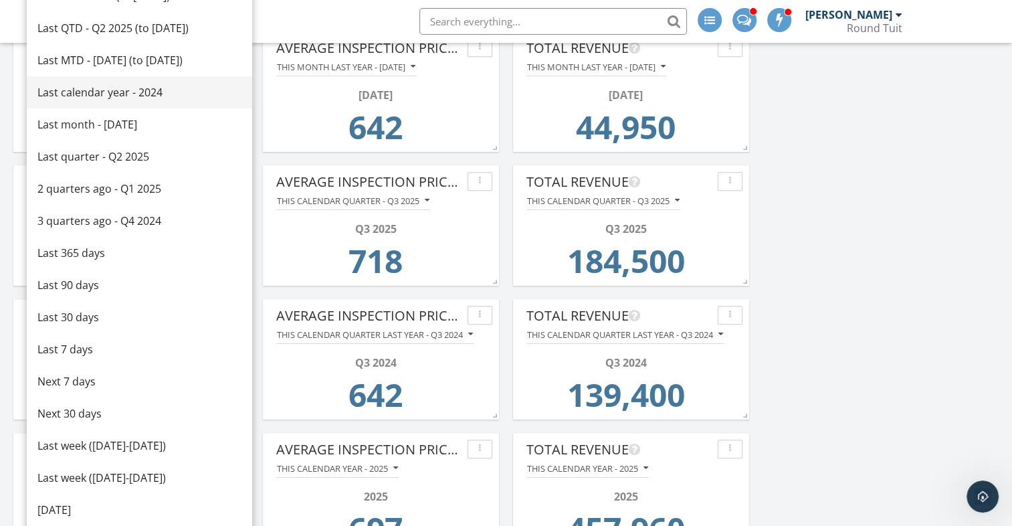
click at [88, 98] on div "Last calendar year - 2024" at bounding box center [139, 92] width 204 height 16
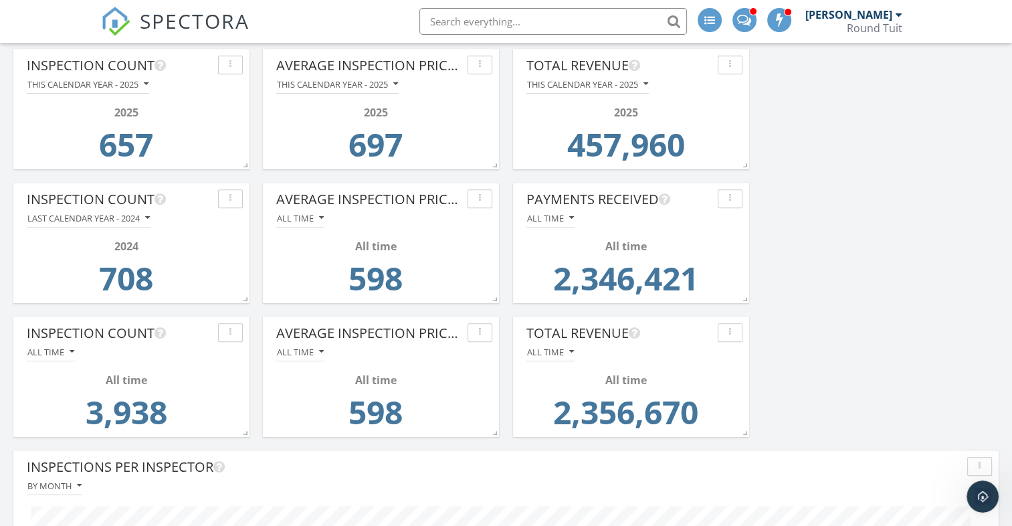
scroll to position [1147, 0]
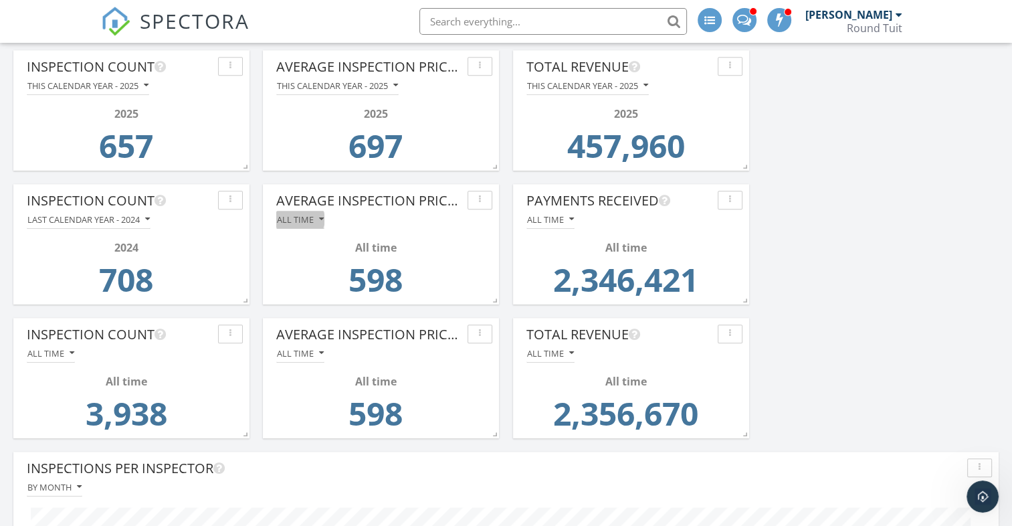
click at [300, 222] on div "All time" at bounding box center [300, 219] width 47 height 9
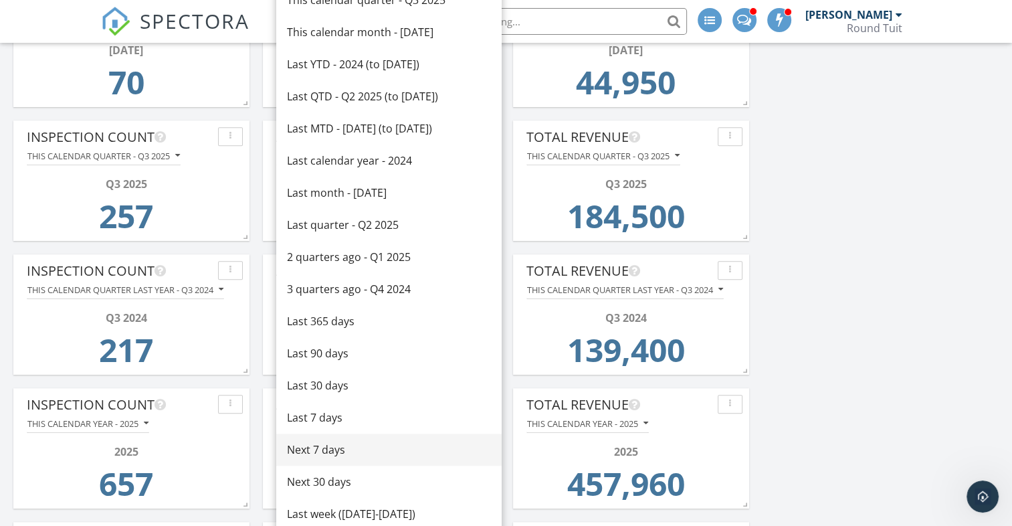
scroll to position [804, 0]
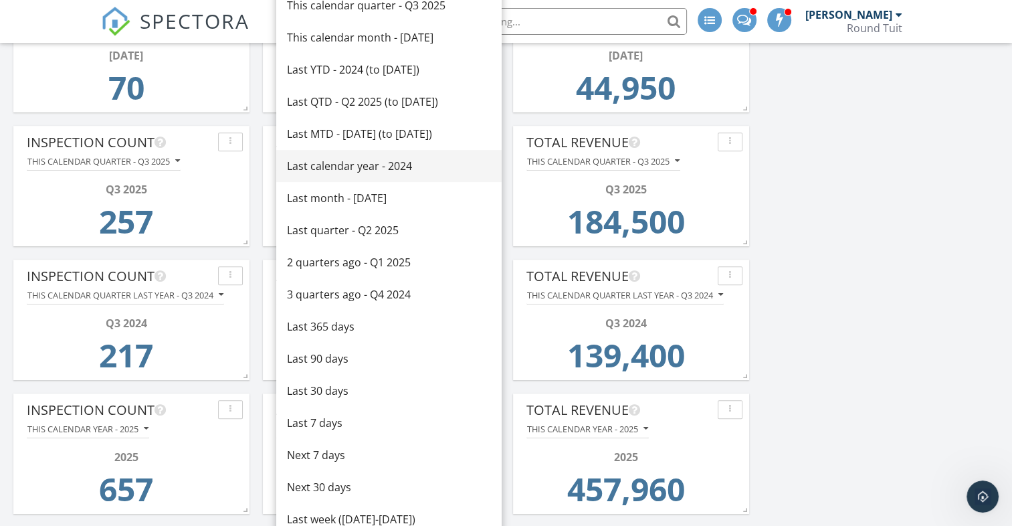
click at [354, 168] on div "Last calendar year - 2024" at bounding box center [389, 166] width 204 height 16
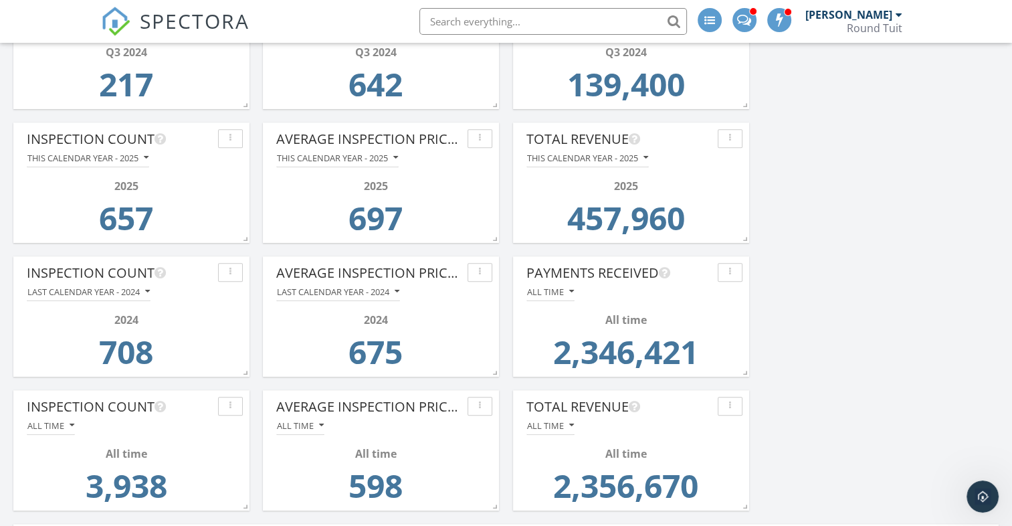
scroll to position [1089, 0]
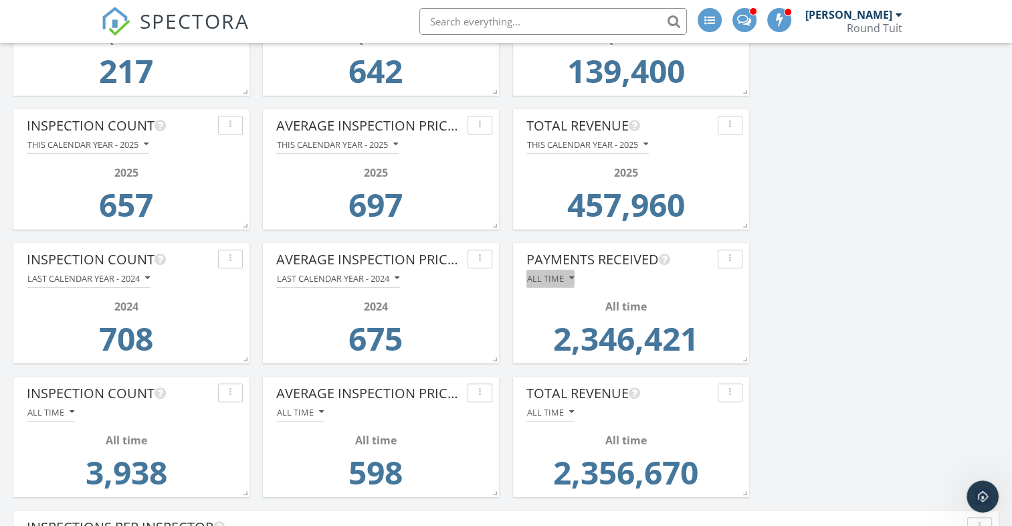
click at [551, 277] on div "All time" at bounding box center [550, 277] width 47 height 9
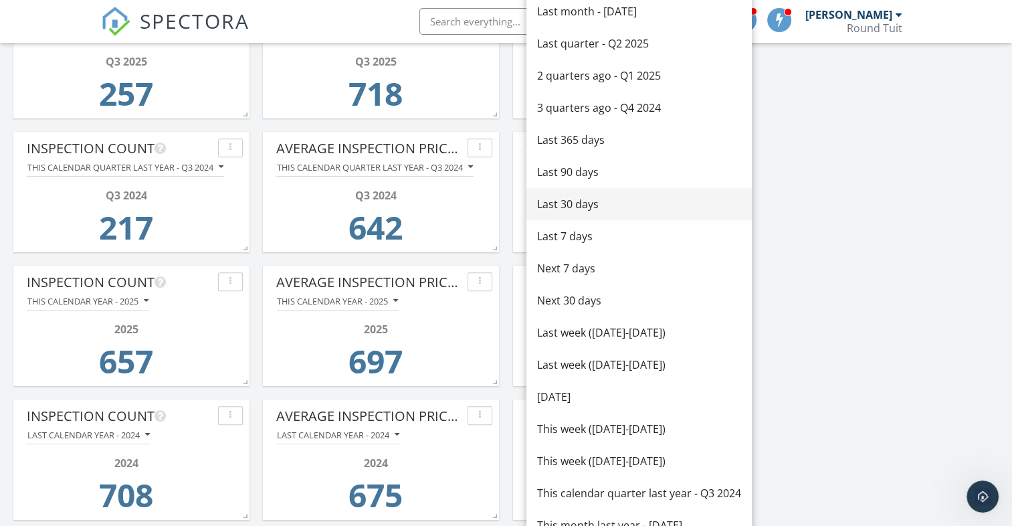
scroll to position [906, 0]
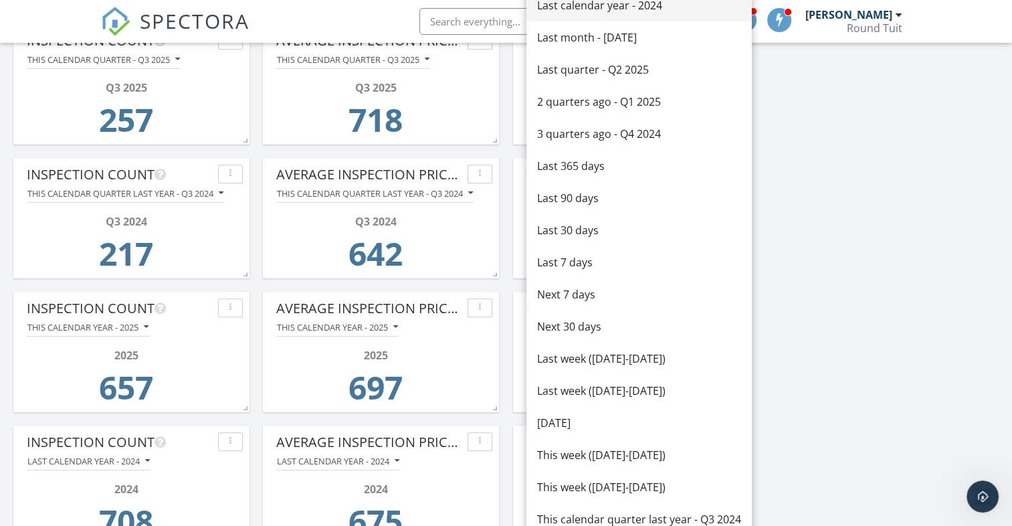
click at [595, 12] on div "Last calendar year - 2024" at bounding box center [639, 5] width 204 height 16
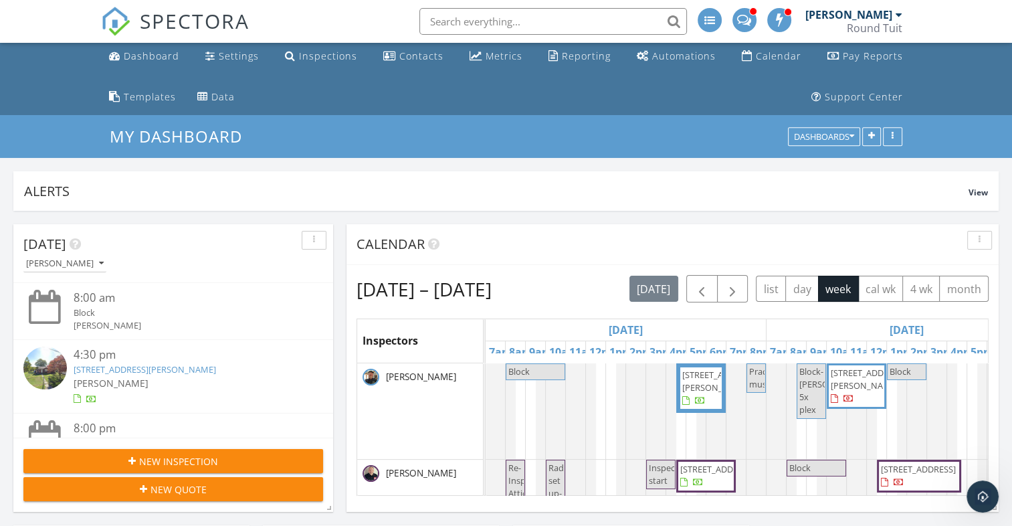
scroll to position [0, 0]
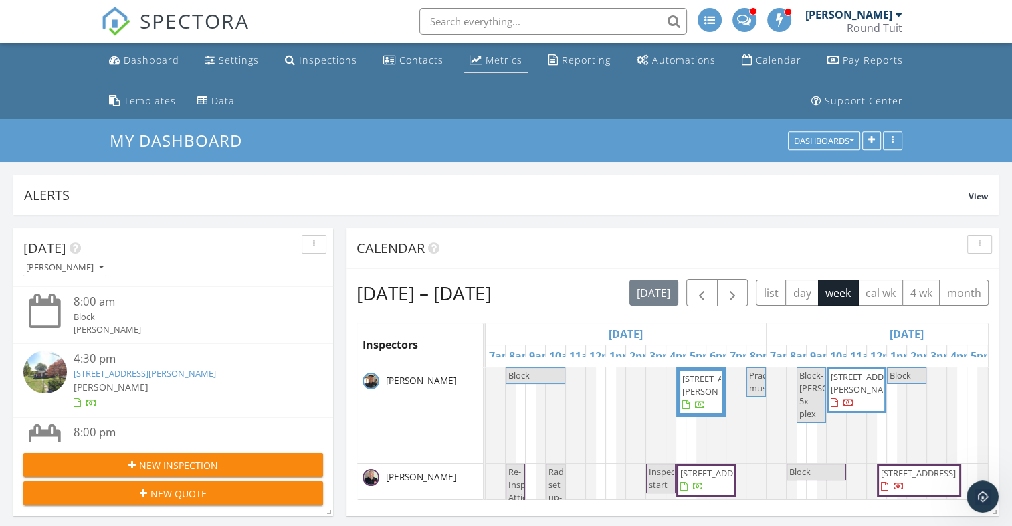
click at [490, 60] on div "Metrics" at bounding box center [503, 59] width 37 height 13
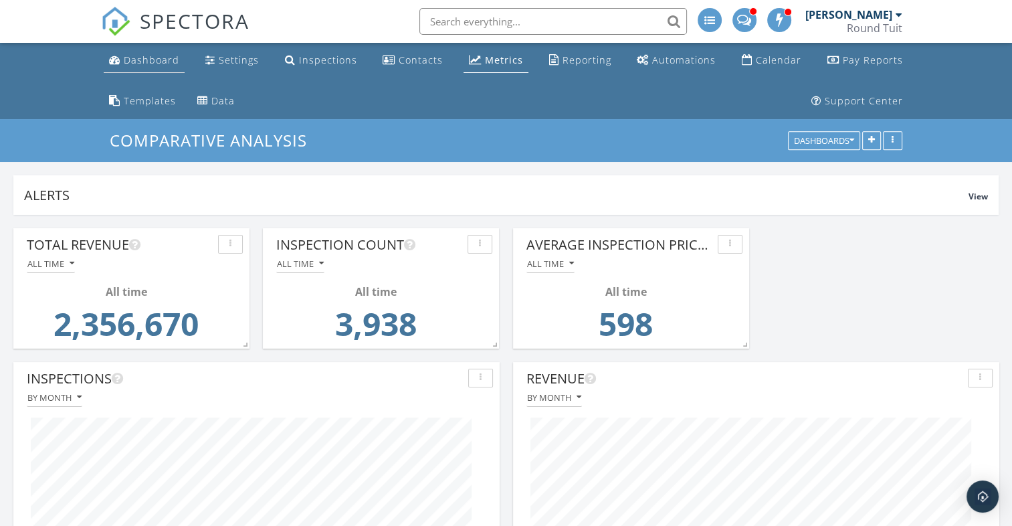
click at [150, 56] on div "Dashboard" at bounding box center [152, 59] width 56 height 13
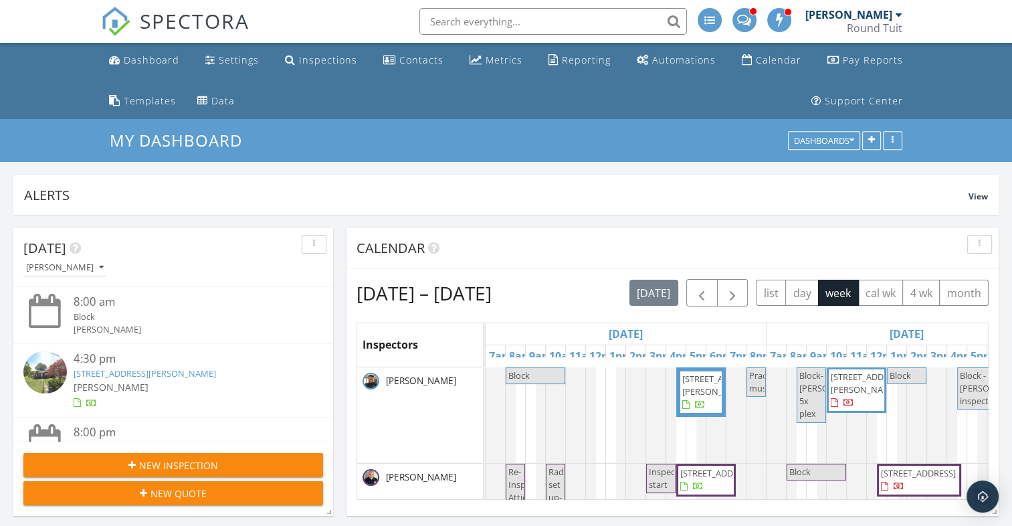
scroll to position [287, 985]
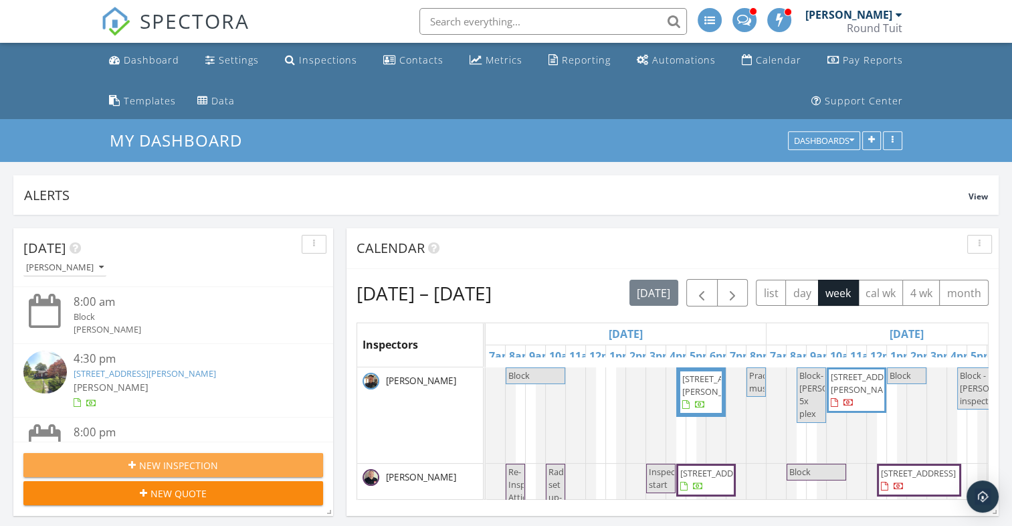
click at [147, 464] on span "New Inspection" at bounding box center [178, 465] width 79 height 14
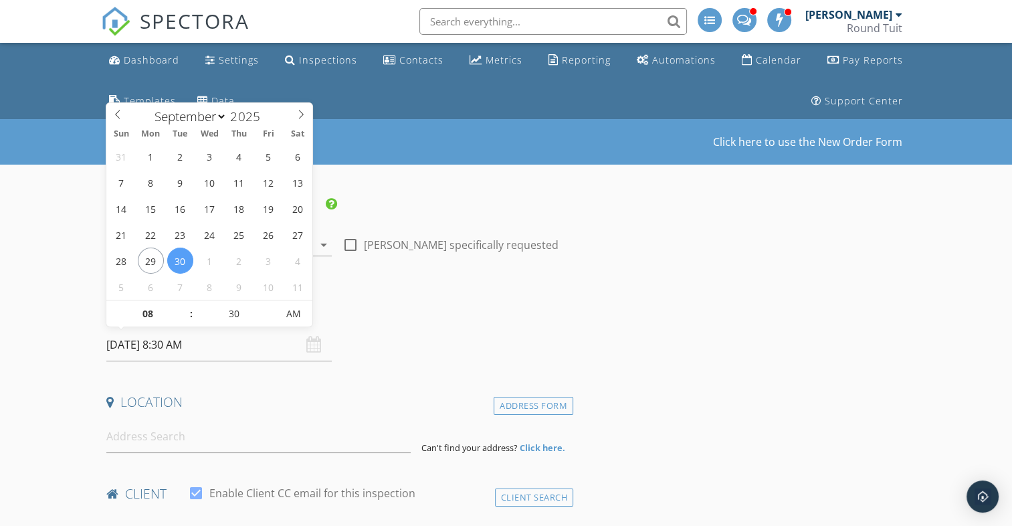
click at [181, 344] on input "09/30/2025 8:30 AM" at bounding box center [218, 344] width 225 height 33
type input "09"
type input "09/30/2025 9:30 AM"
click at [182, 302] on span at bounding box center [183, 306] width 9 height 13
type input "10"
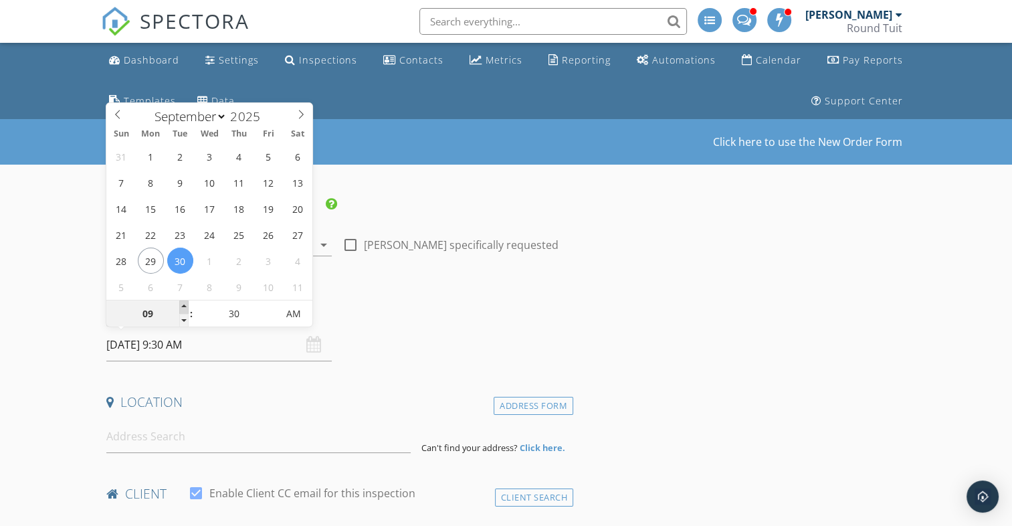
type input "09/30/2025 10:30 AM"
click at [182, 302] on span at bounding box center [183, 306] width 9 height 13
type input "11"
type input "09/30/2025 11:30 AM"
click at [182, 302] on span at bounding box center [183, 306] width 9 height 13
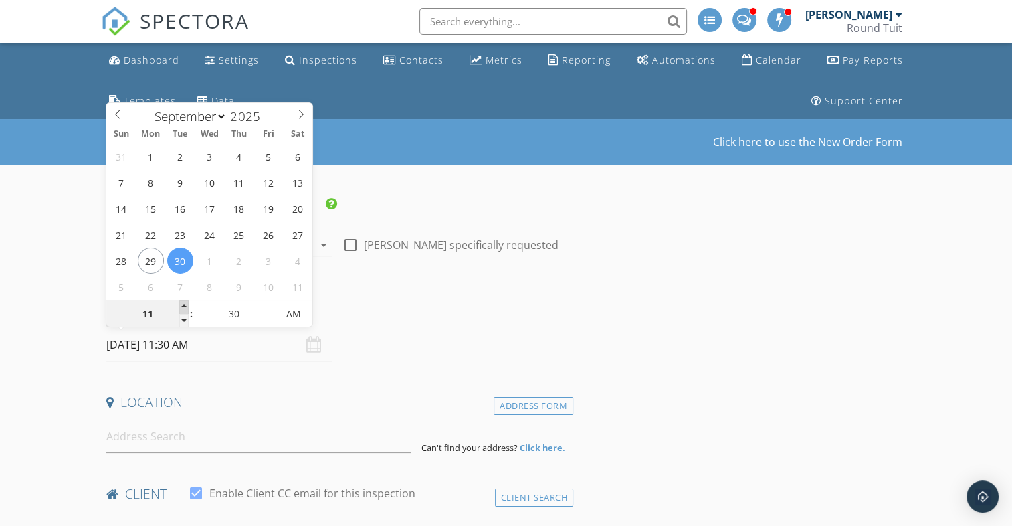
type input "12"
type input "09/30/2025 12:30 PM"
click at [182, 302] on span at bounding box center [183, 306] width 9 height 13
type input "01"
type input "09/30/2025 1:30 PM"
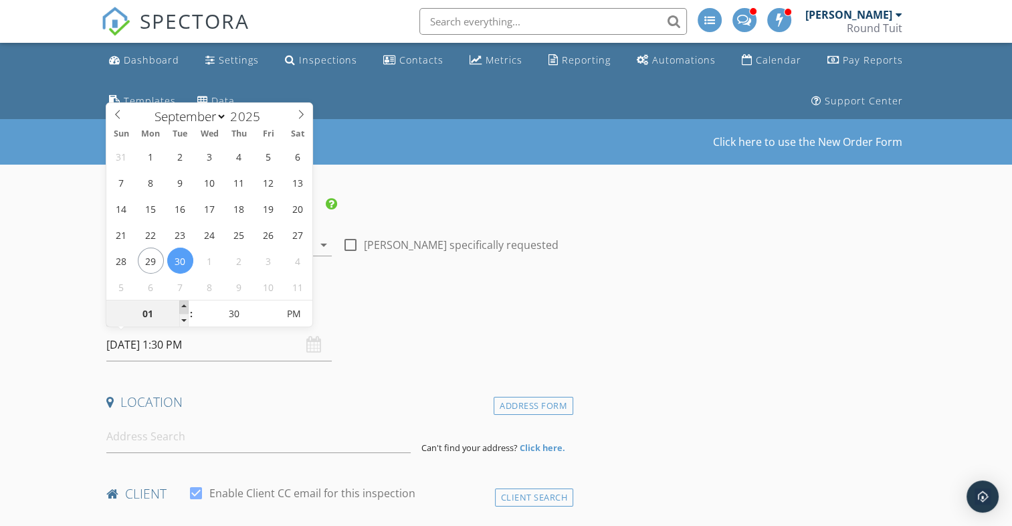
click at [182, 302] on span at bounding box center [183, 306] width 9 height 13
type input "02"
type input "09/30/2025 2:30 PM"
click at [182, 302] on span at bounding box center [183, 306] width 9 height 13
type input "03"
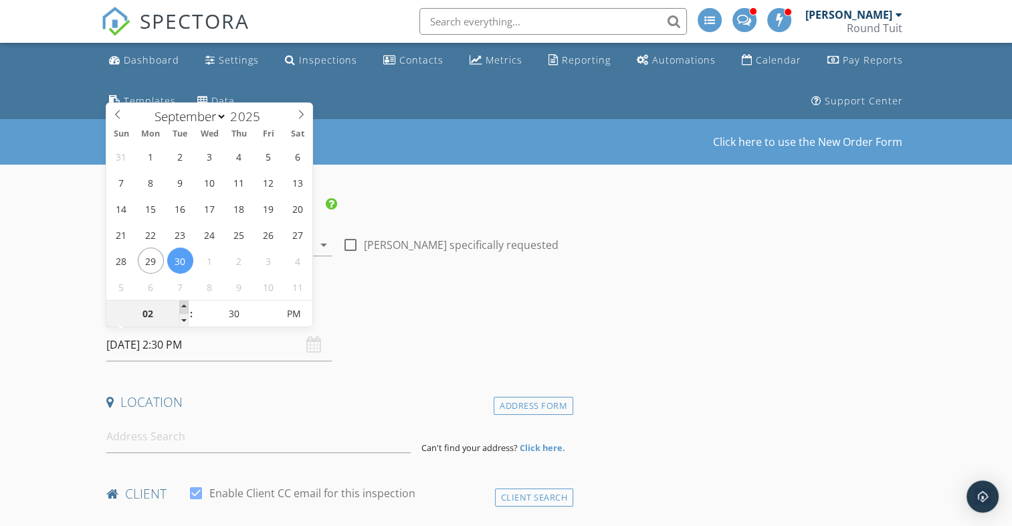
type input "09/30/2025 3:30 PM"
click at [182, 302] on span at bounding box center [183, 306] width 9 height 13
type input "04"
type input "[DATE] 4:30 PM"
click at [182, 302] on span at bounding box center [183, 306] width 9 height 13
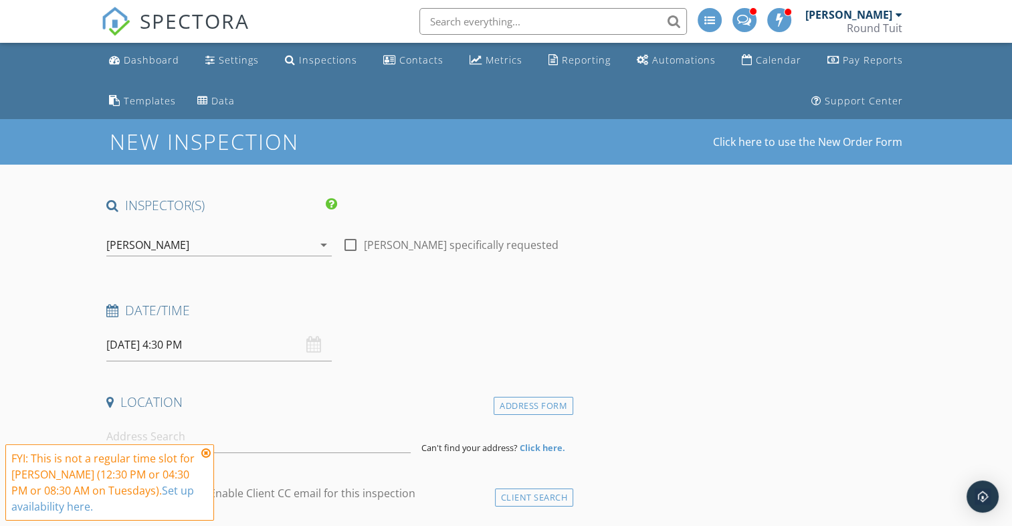
click at [206, 453] on icon at bounding box center [205, 452] width 9 height 11
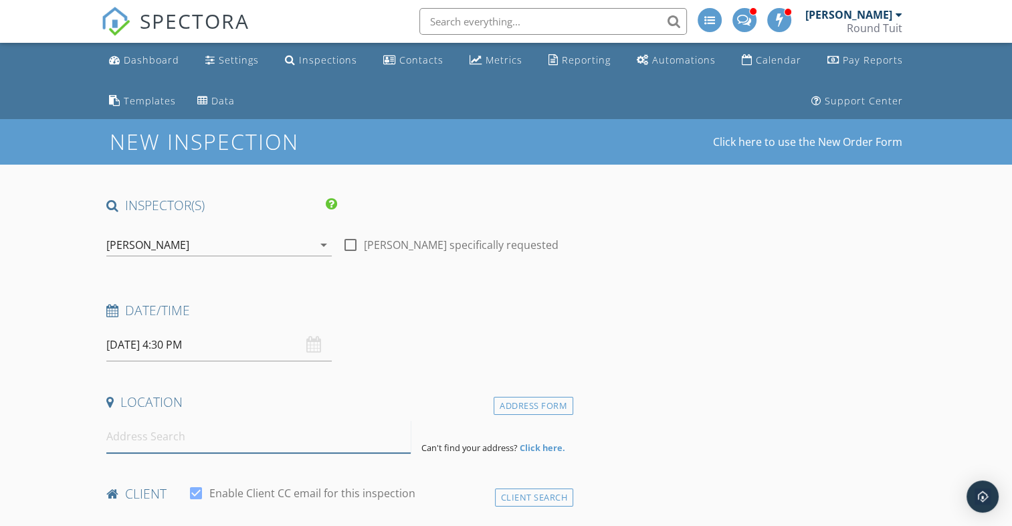
click at [130, 439] on input at bounding box center [258, 436] width 304 height 33
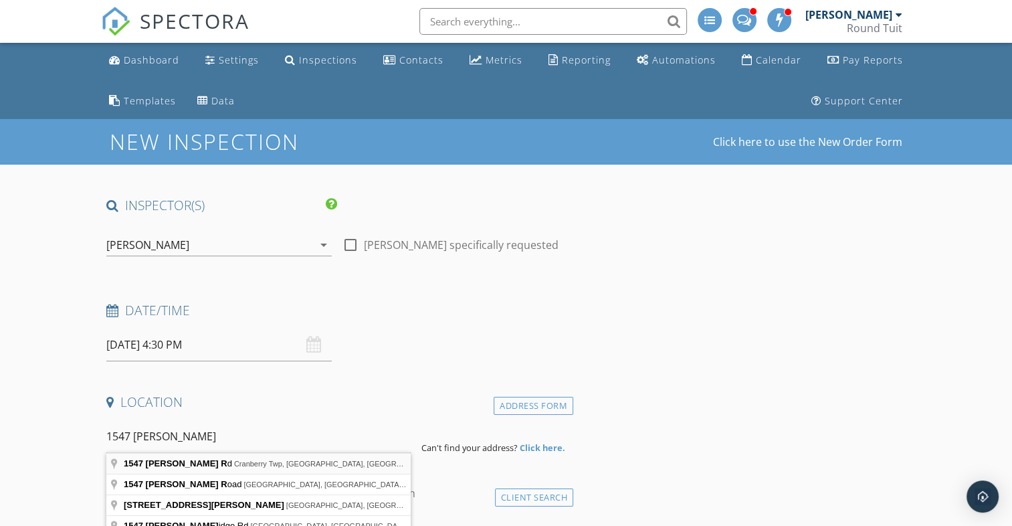
type input "1547 Garvin Rd, Cranberry Twp, PA, USA"
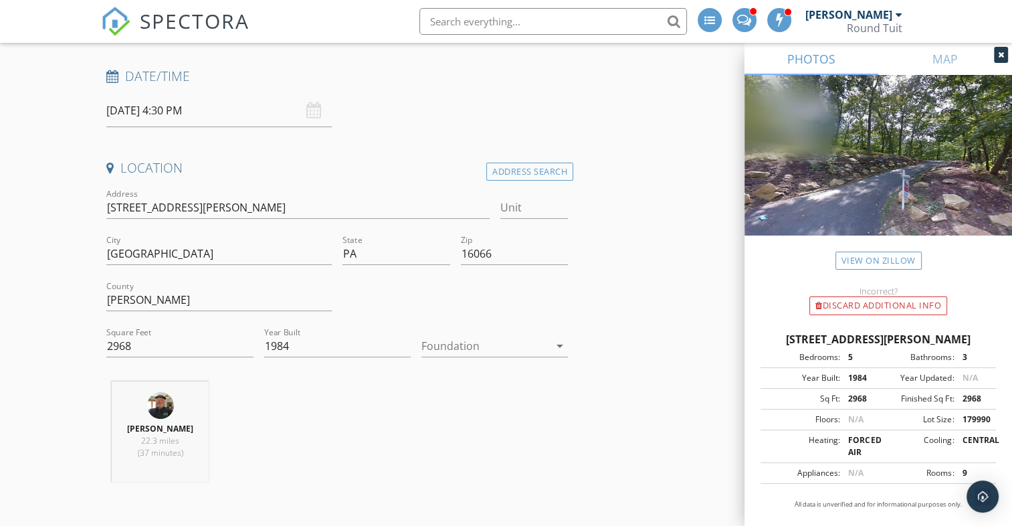
scroll to position [235, 0]
click at [451, 343] on div at bounding box center [485, 344] width 128 height 21
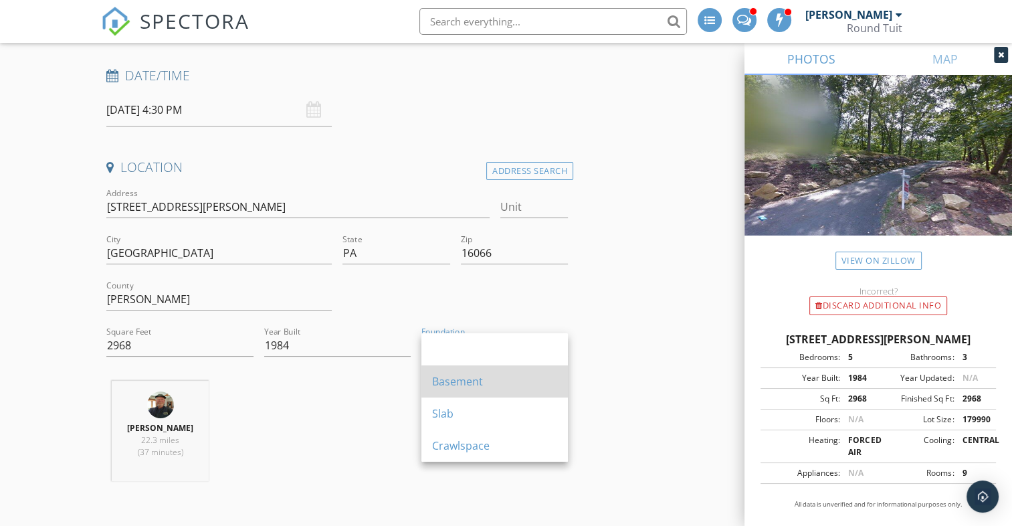
click at [455, 373] on div "Basement" at bounding box center [494, 381] width 125 height 16
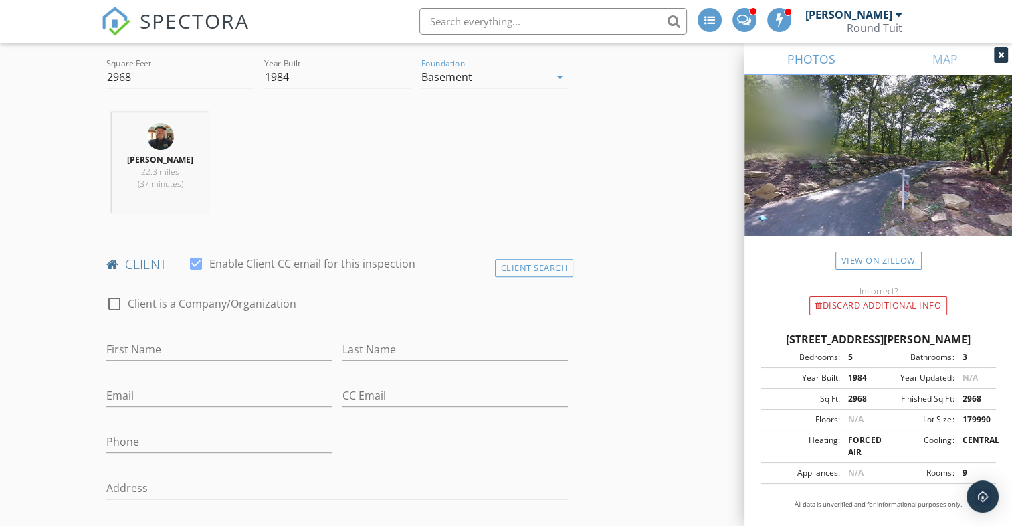
scroll to position [567, 0]
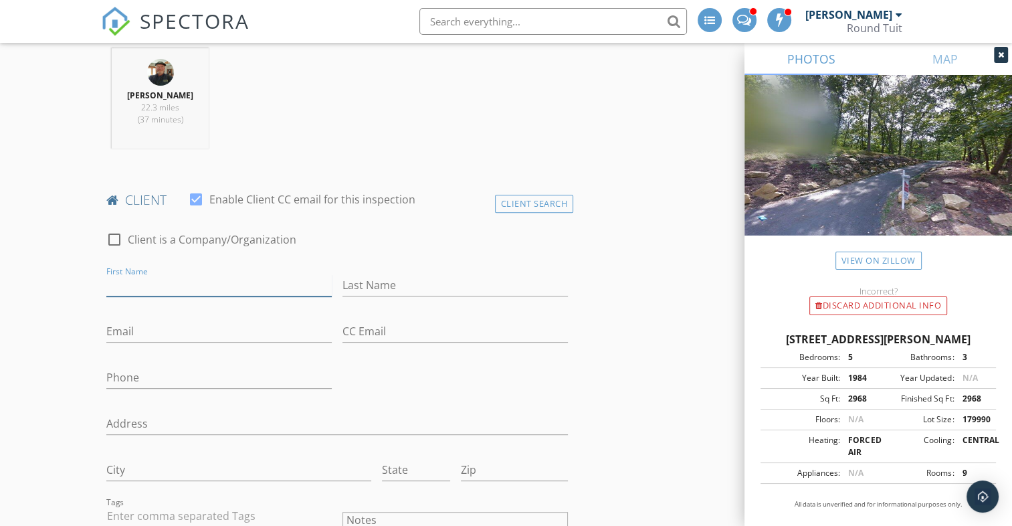
click at [132, 289] on input "First Name" at bounding box center [218, 285] width 225 height 22
type input "Jacob & Baley"
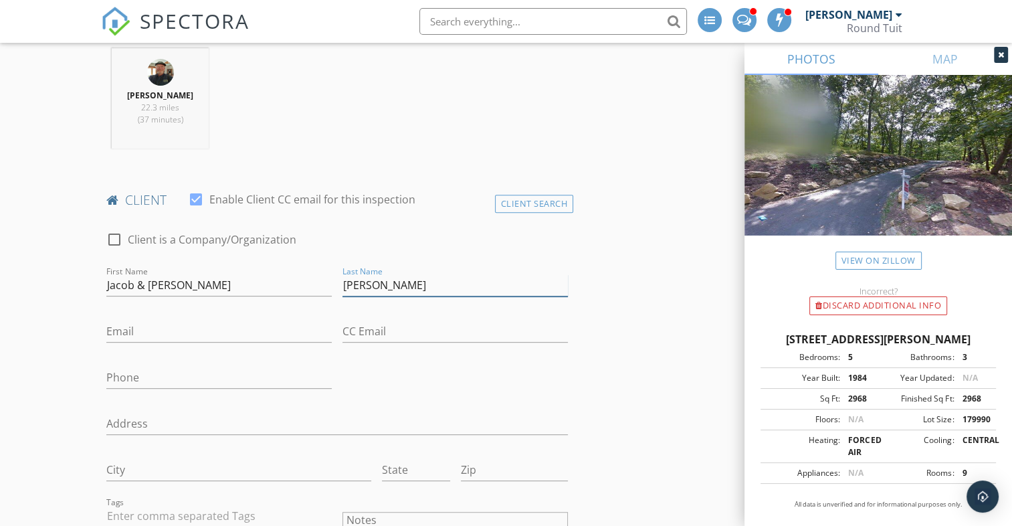
type input "Varrati"
click at [132, 289] on input "Jacobj & Baley" at bounding box center [218, 285] width 225 height 22
type input "Jacob & Baley"
click at [126, 330] on input "Email" at bounding box center [218, 331] width 225 height 22
click at [126, 330] on input "jrvarrati22@gmail.com" at bounding box center [218, 331] width 225 height 22
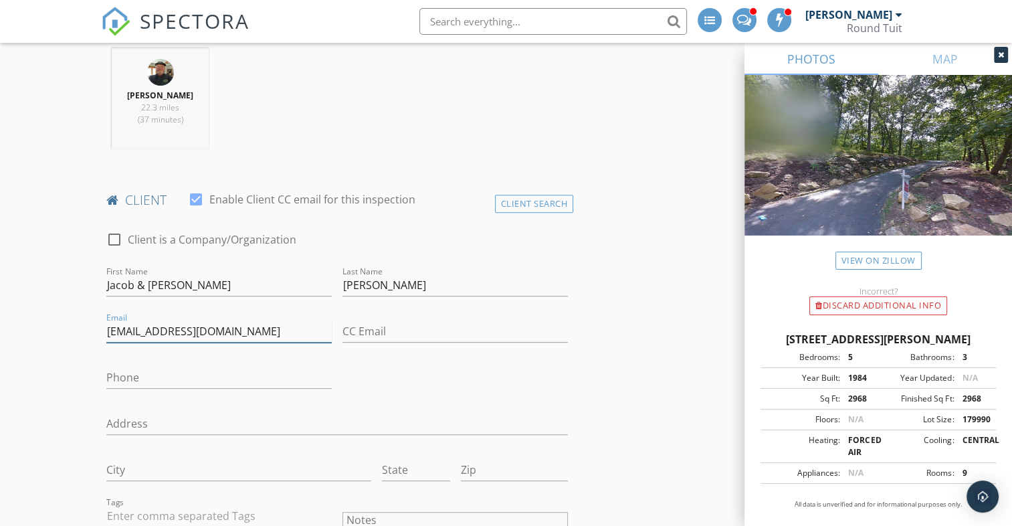
type input "jrvarrati22@gmail.com"
click at [120, 376] on input "Phone" at bounding box center [218, 377] width 225 height 22
type input "724-630-5003"
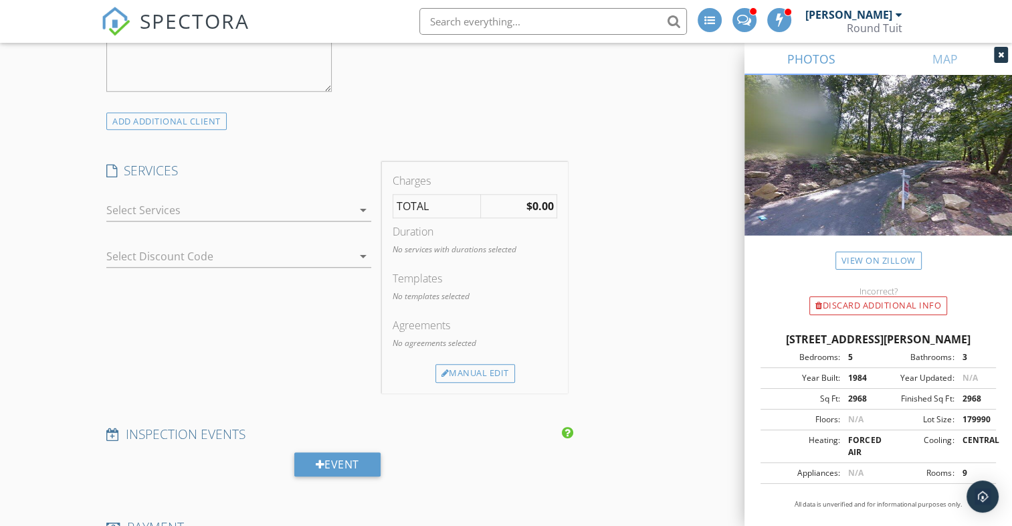
scroll to position [1160, 0]
click at [126, 211] on div at bounding box center [229, 208] width 246 height 21
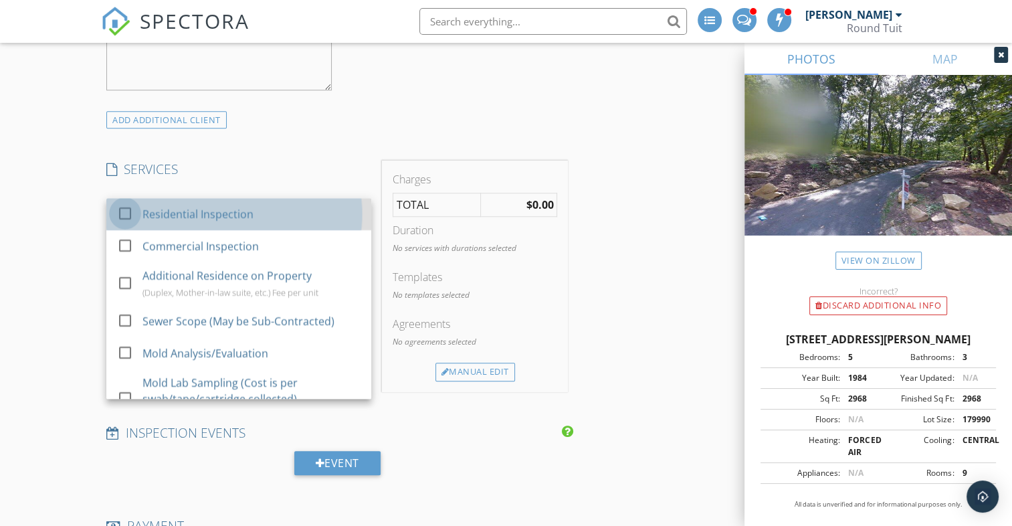
click at [130, 210] on div at bounding box center [125, 213] width 23 height 23
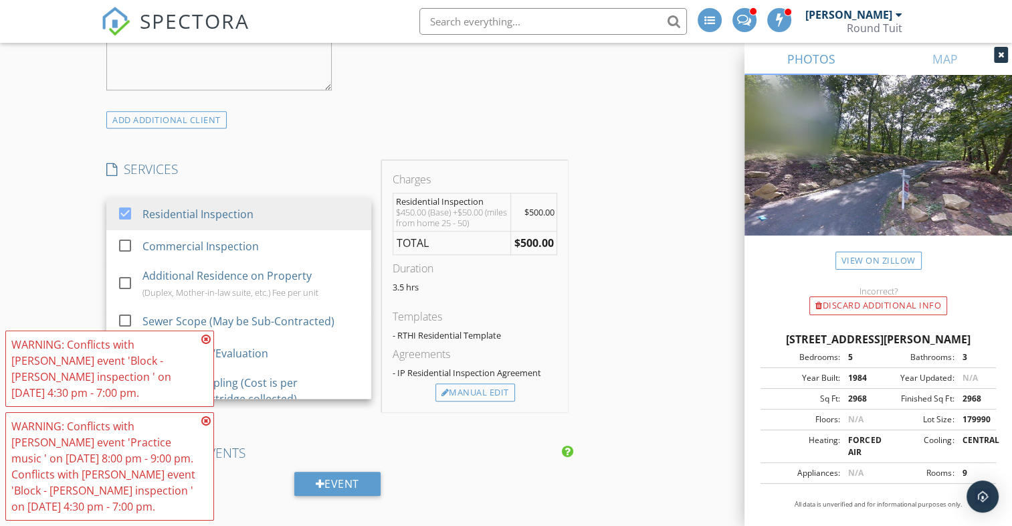
click at [74, 253] on div "New Inspection Click here to use the New Order Form INSPECTOR(S) check_box Erik…" at bounding box center [506, 363] width 1012 height 2807
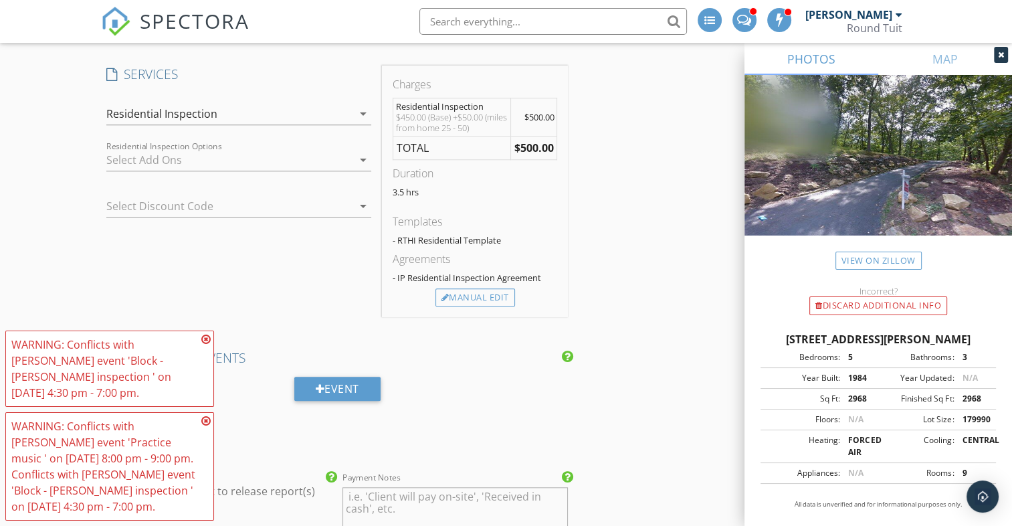
scroll to position [1254, 0]
click at [143, 158] on div at bounding box center [229, 159] width 246 height 21
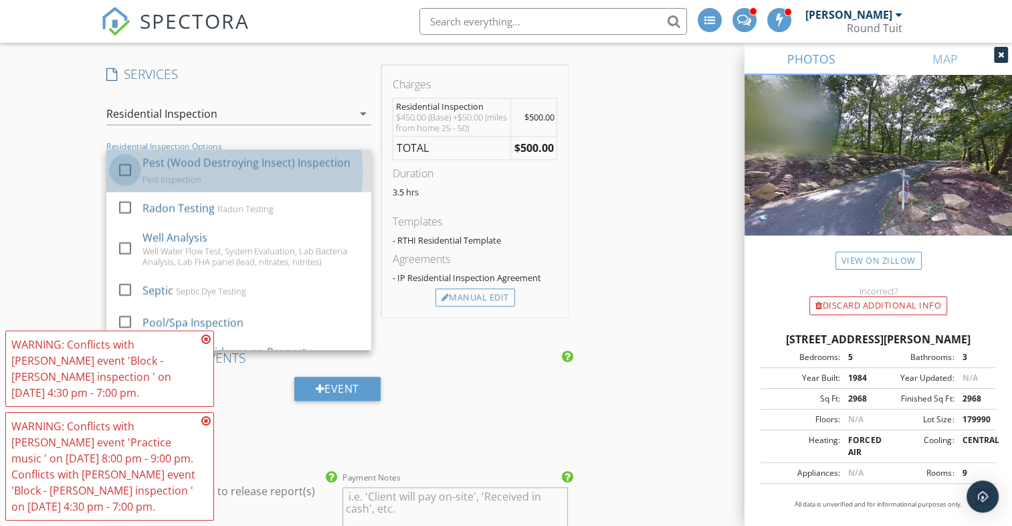
click at [128, 164] on div at bounding box center [125, 169] width 23 height 23
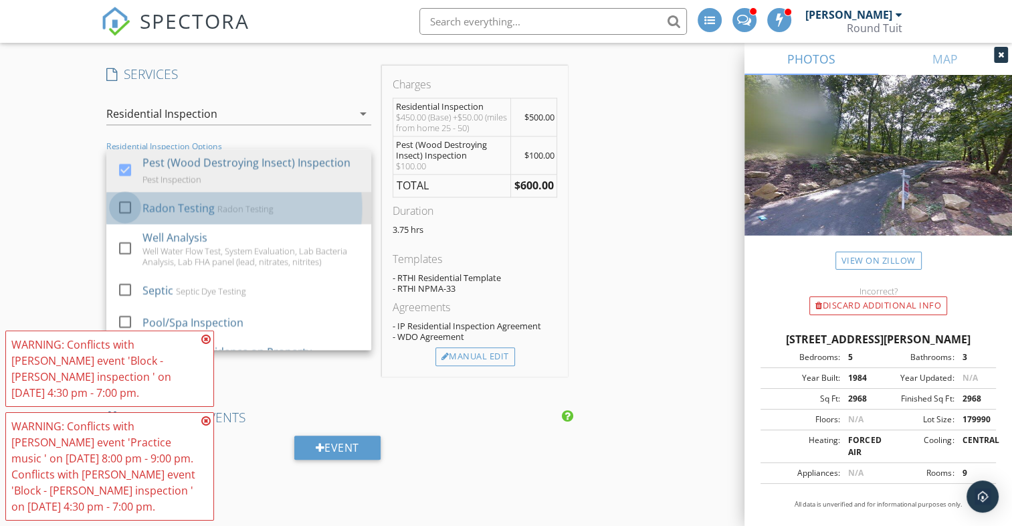
click at [125, 202] on div at bounding box center [125, 207] width 23 height 23
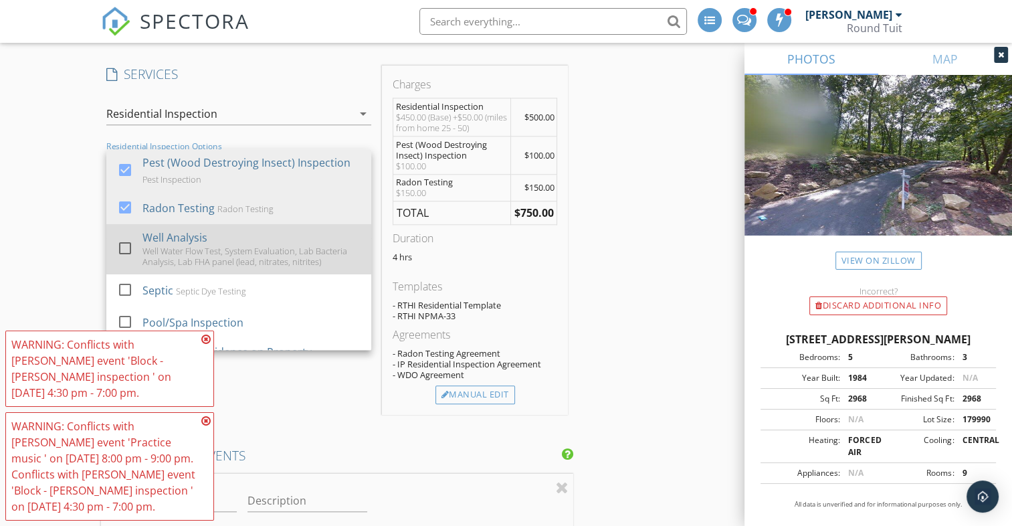
click at [123, 245] on div at bounding box center [125, 248] width 23 height 23
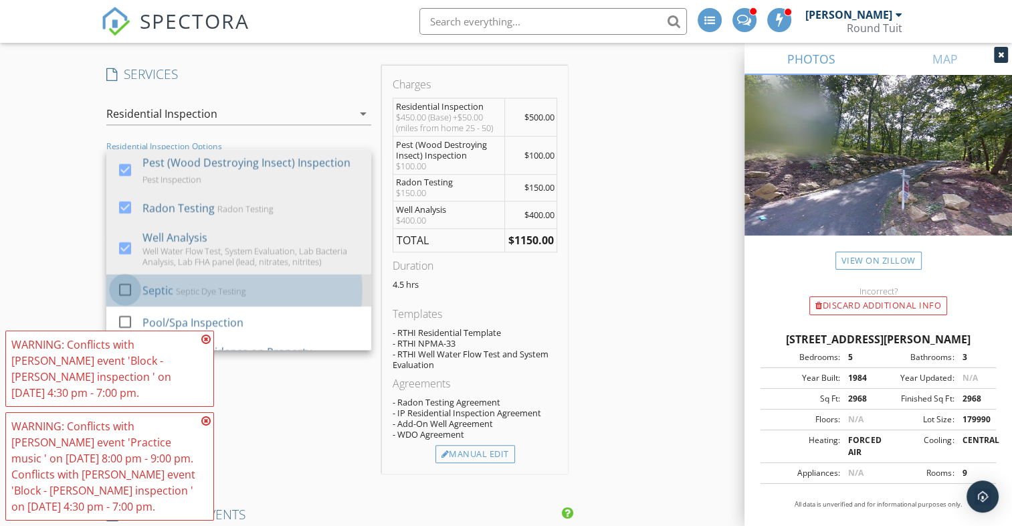
click at [126, 286] on div at bounding box center [125, 289] width 23 height 23
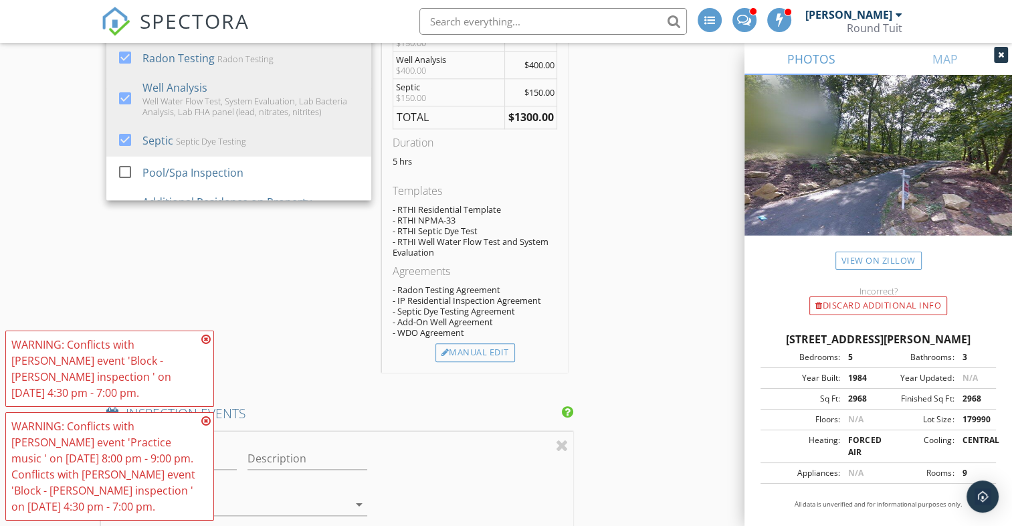
scroll to position [1404, 0]
click at [465, 346] on div "Manual Edit" at bounding box center [475, 352] width 80 height 19
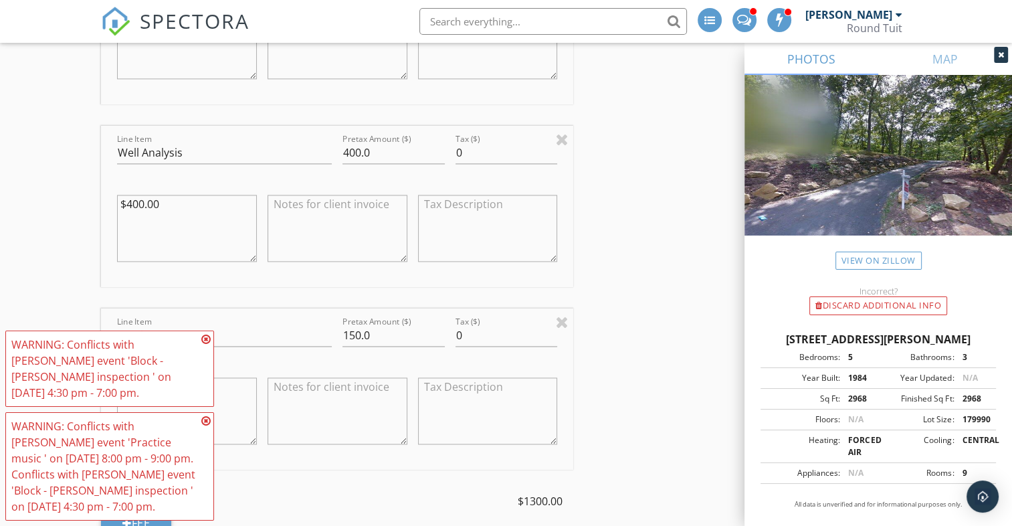
scroll to position [2029, 0]
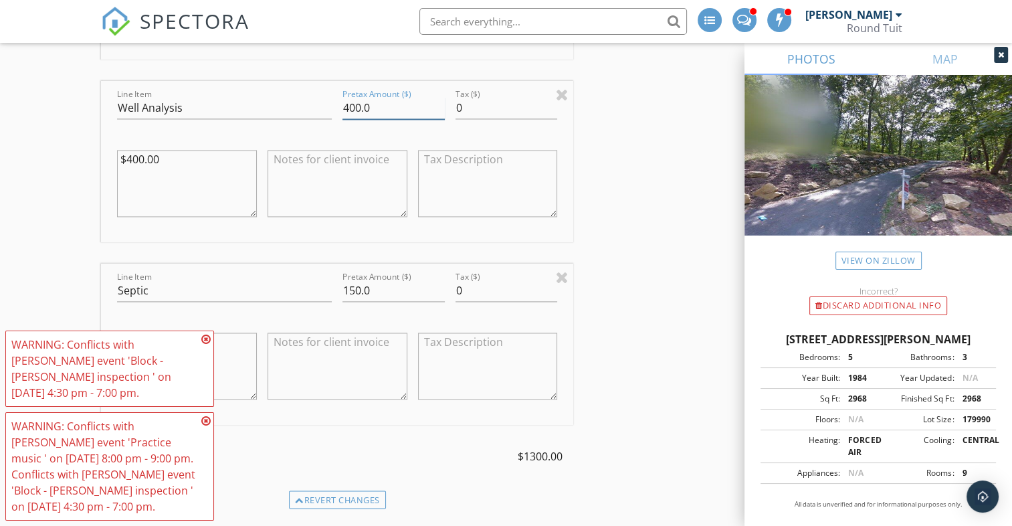
click at [353, 108] on input "400.0" at bounding box center [393, 108] width 102 height 22
type input "450.0"
click at [136, 155] on textarea "$400.00" at bounding box center [187, 183] width 140 height 67
type textarea "$450.00"
click at [294, 167] on textarea at bounding box center [337, 183] width 140 height 67
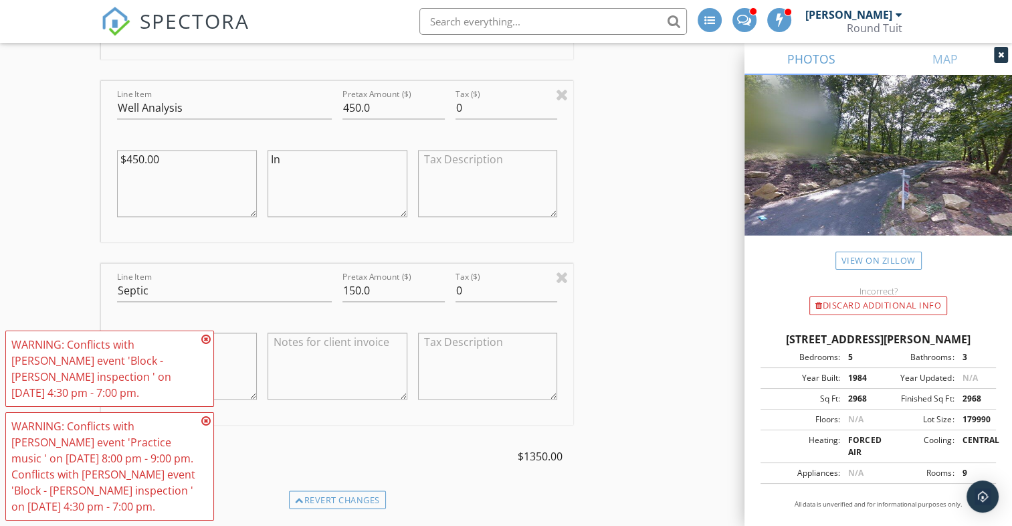
type textarea "I"
drag, startPoint x: 144, startPoint y: 104, endPoint x: 204, endPoint y: 104, distance: 60.2
click at [204, 104] on input "Well Analysis" at bounding box center [224, 108] width 215 height 22
click at [140, 104] on input "Well Analysis" at bounding box center [224, 108] width 215 height 22
type input "Well Water Flow Test & System Analysis"
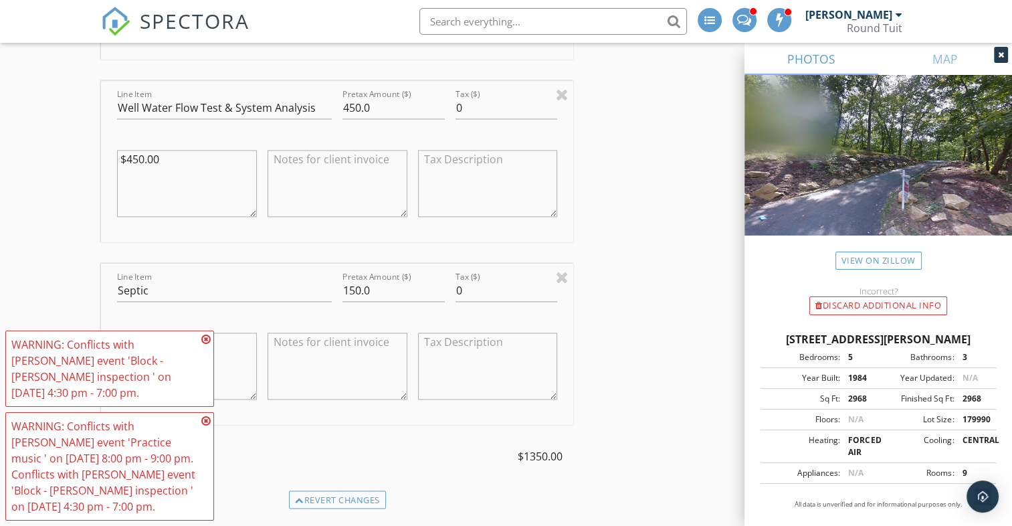
click at [273, 156] on textarea at bounding box center [337, 183] width 140 height 67
type textarea "Includes laboratory testing for e. coli, coliform, lead, nitrates & nitrites"
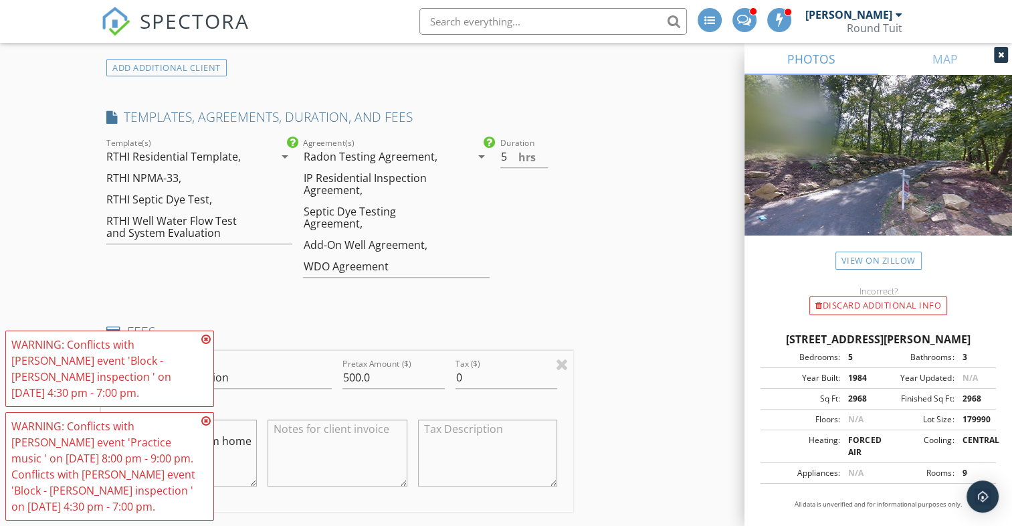
scroll to position [1214, 0]
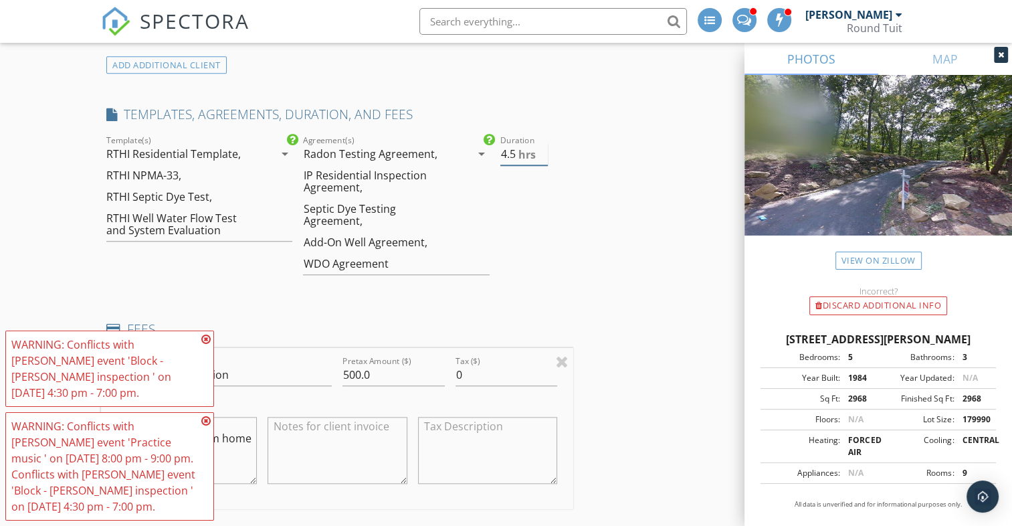
click at [540, 156] on input "4.5" at bounding box center [524, 154] width 48 height 22
click at [540, 156] on input "4" at bounding box center [524, 154] width 48 height 22
click at [540, 156] on input "3.5" at bounding box center [524, 154] width 48 height 22
type input "3"
click at [540, 156] on input "3" at bounding box center [524, 154] width 48 height 22
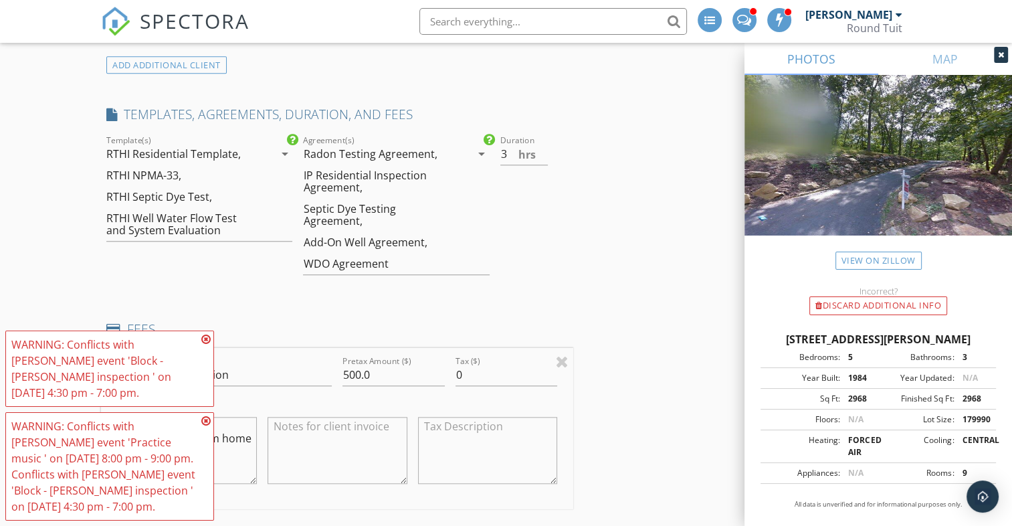
click at [544, 229] on div "Duration 3 hrs" at bounding box center [534, 210] width 79 height 156
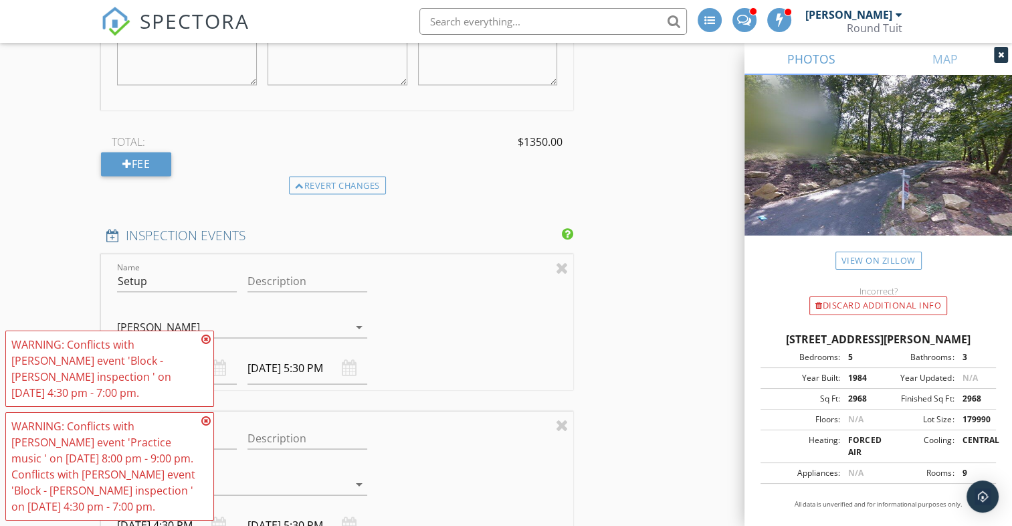
scroll to position [2356, 0]
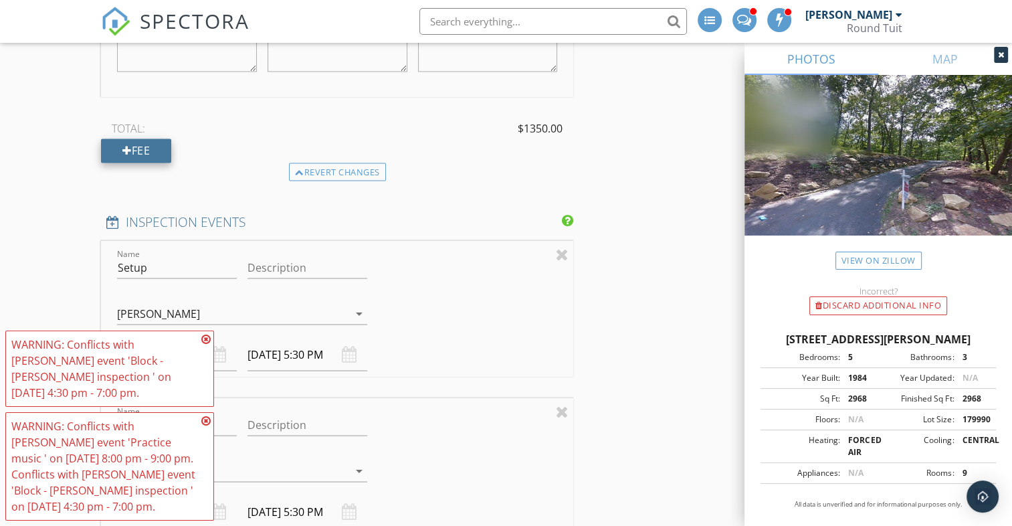
click at [129, 145] on div at bounding box center [126, 150] width 9 height 11
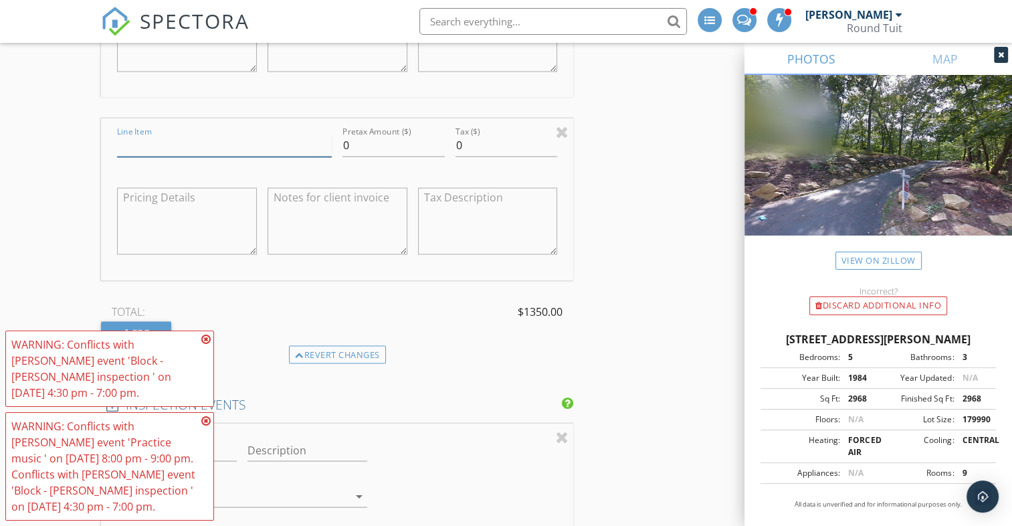
click at [150, 146] on input "Line Item" at bounding box center [224, 145] width 215 height 22
type input "Discount"
type input "-150.00"
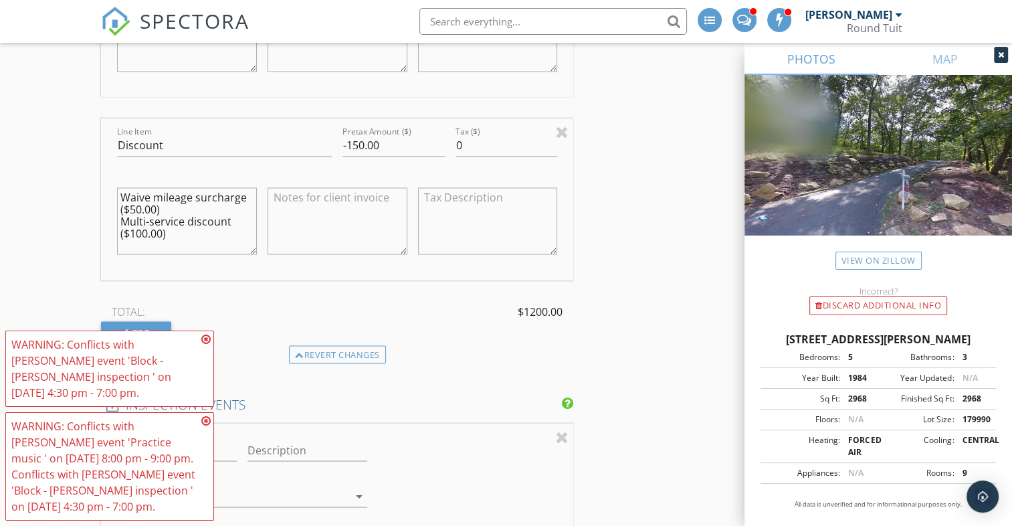
type textarea "Waive mileage surcharge ($50.00) Multi-service discount ($100.00)"
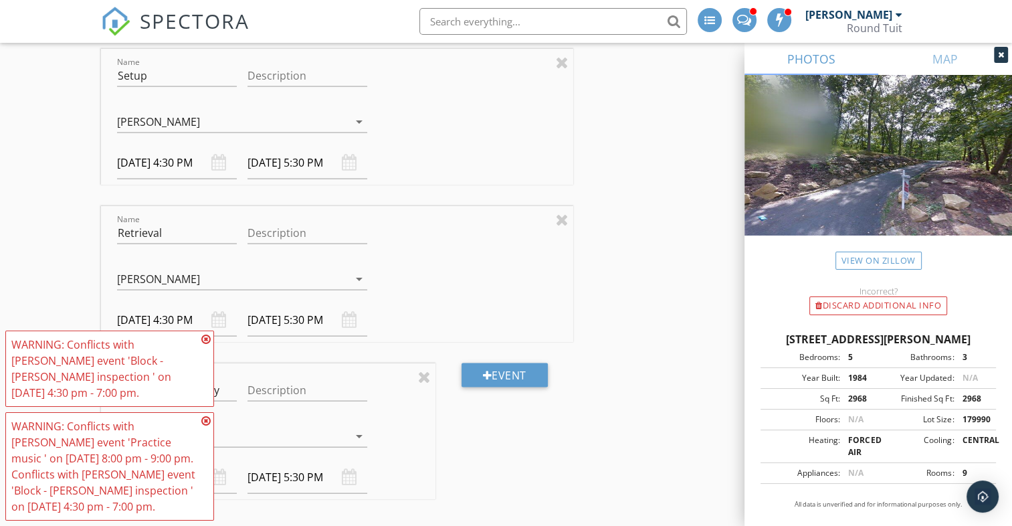
scroll to position [2731, 0]
click at [562, 58] on div at bounding box center [562, 61] width 13 height 16
type input "Retrieval"
type input "Lab Sample Delivery"
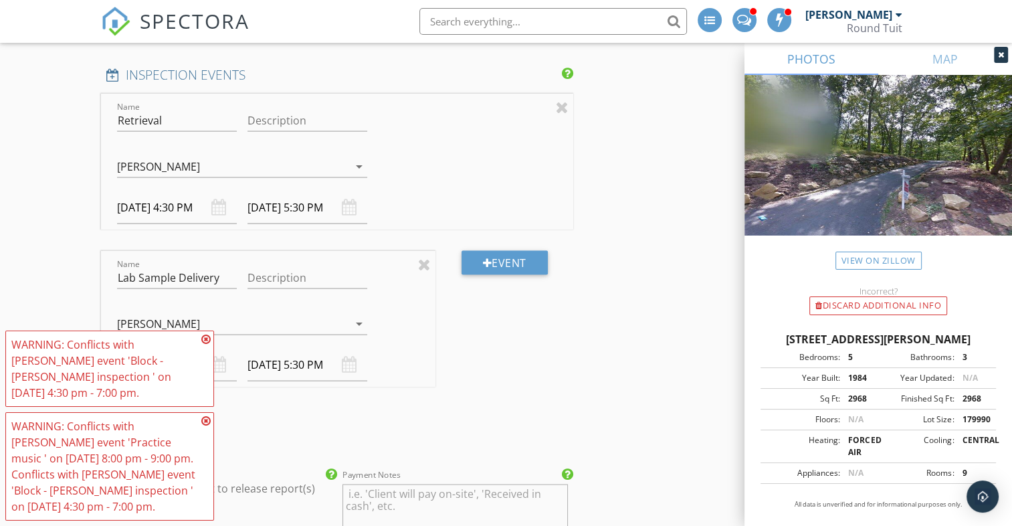
scroll to position [2682, 0]
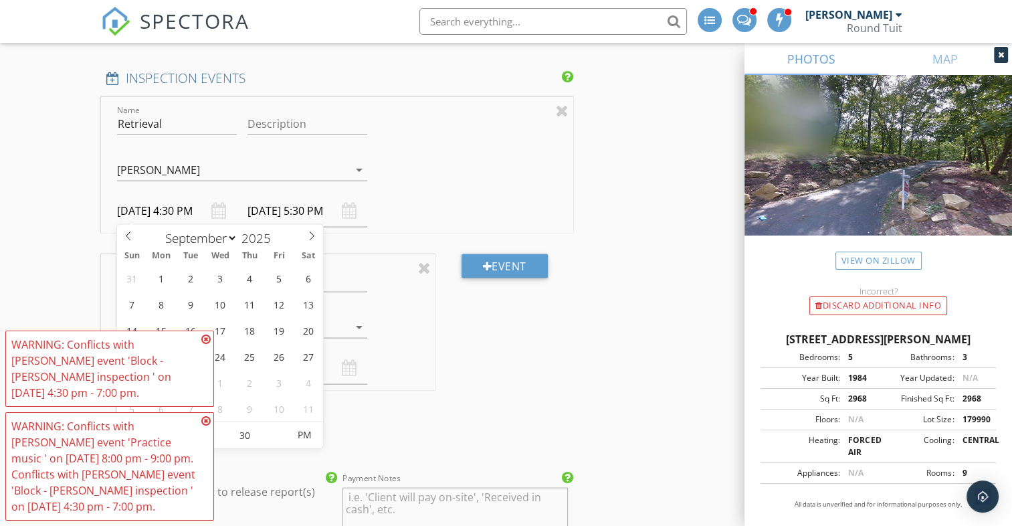
click at [142, 203] on input "09/30/2025 4:30 PM" at bounding box center [177, 211] width 120 height 33
type input "09/05/2025 4:30 PM"
type input "09/05/2025 5:30 PM"
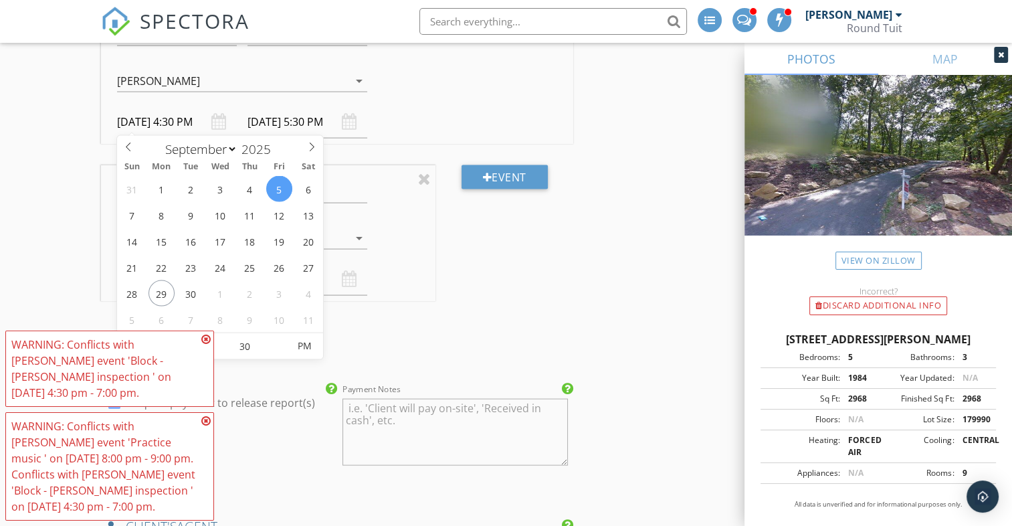
scroll to position [2789, 0]
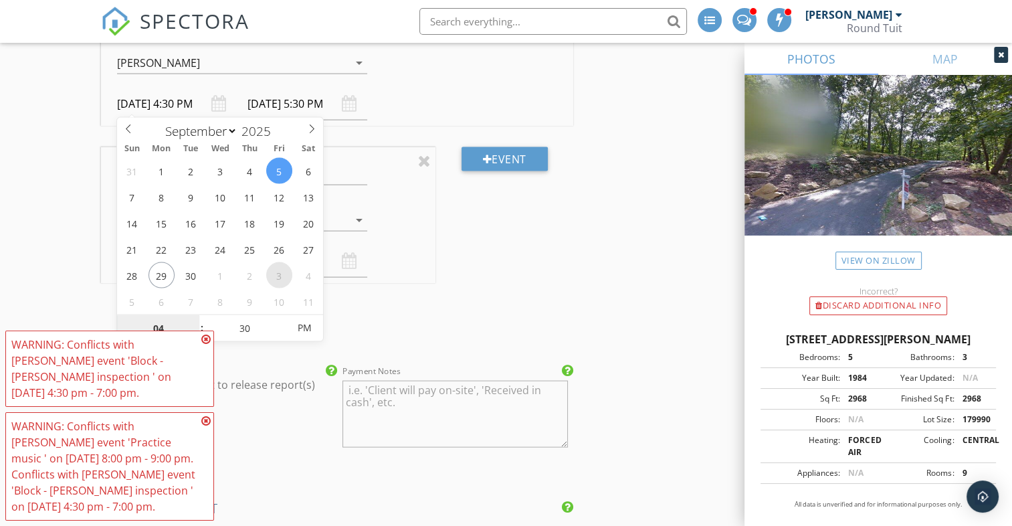
select select "9"
type input "10/03/2025 4:30 PM"
type input "10/03/2025 5:30 PM"
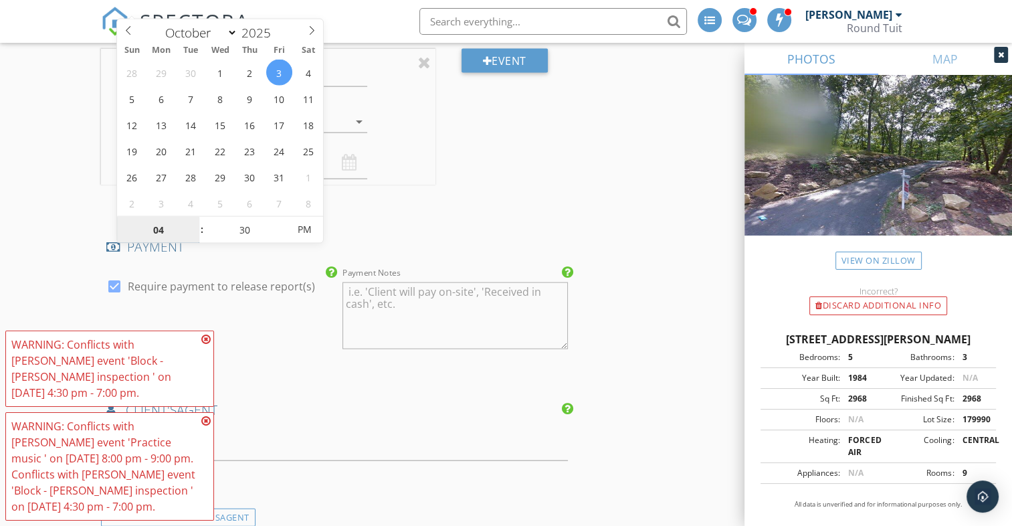
scroll to position [2889, 0]
type input "05"
type input "10/03/2025 5:30 PM"
click at [193, 220] on span at bounding box center [194, 221] width 9 height 13
type input "10/03/2025 6:30 PM"
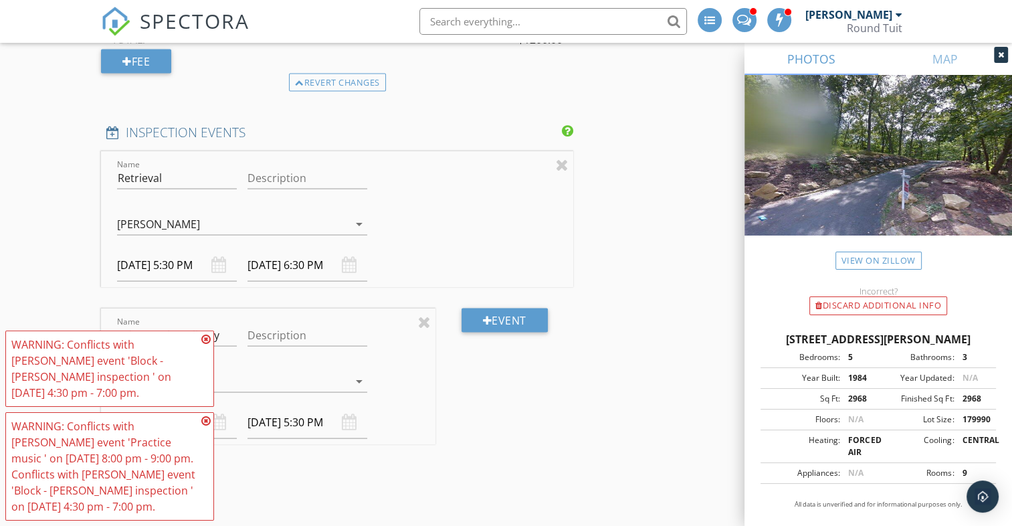
scroll to position [2872, 0]
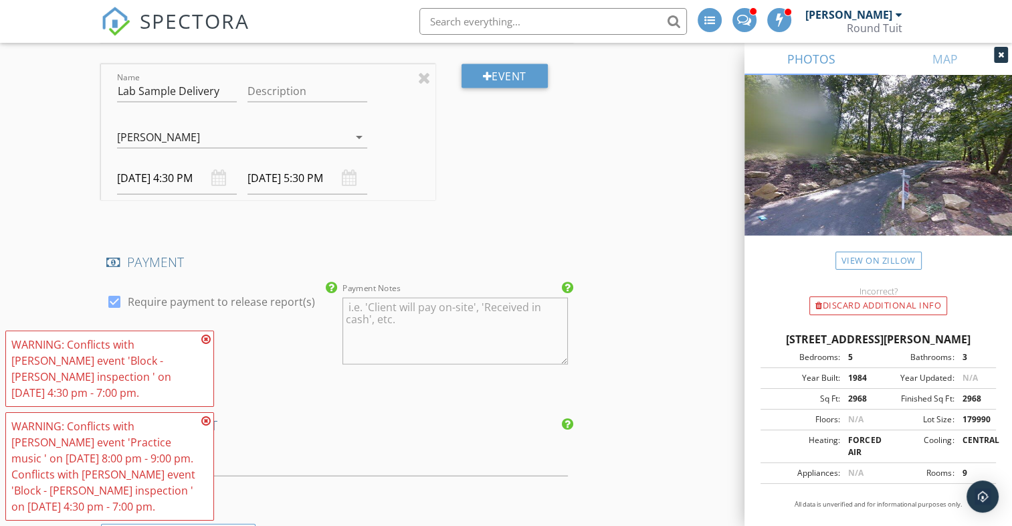
click at [206, 341] on icon at bounding box center [205, 339] width 9 height 11
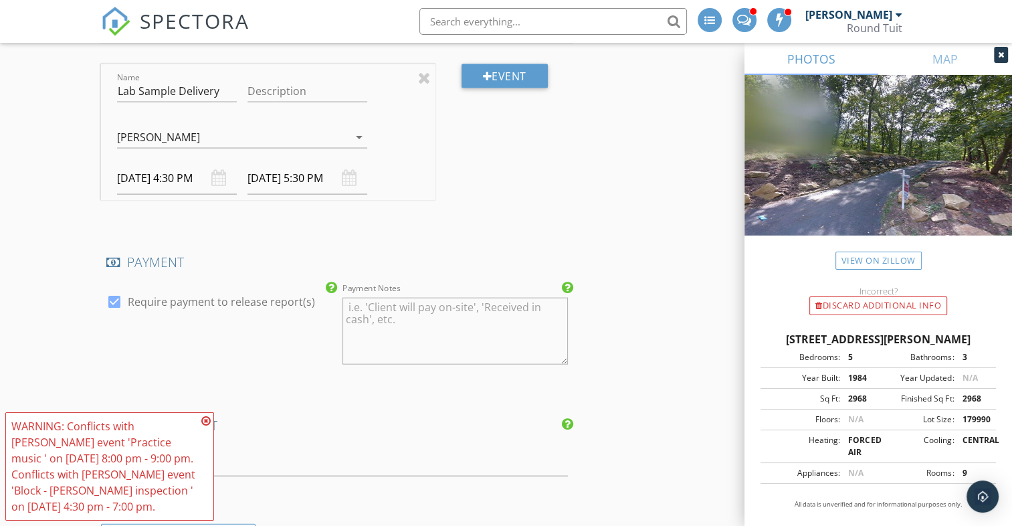
click at [205, 419] on icon at bounding box center [205, 420] width 9 height 11
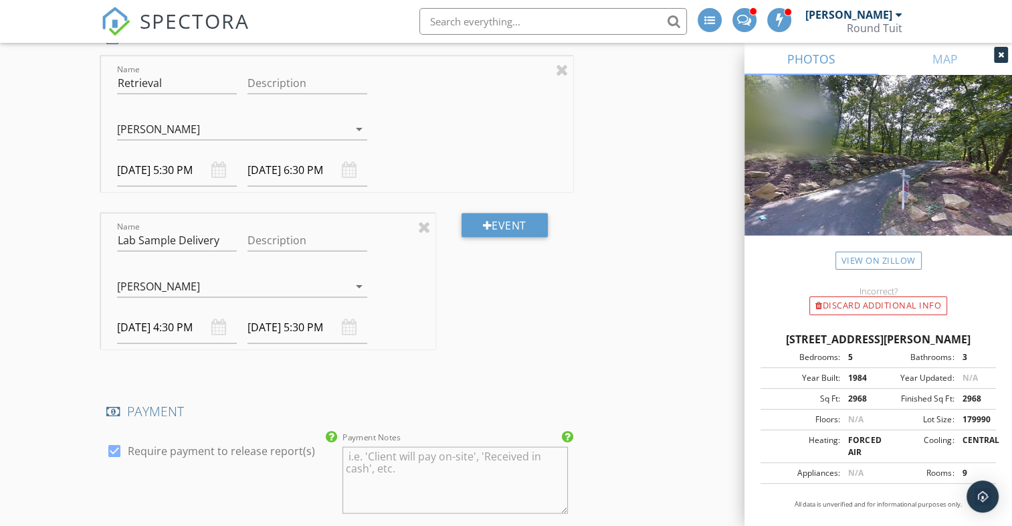
scroll to position [2720, 0]
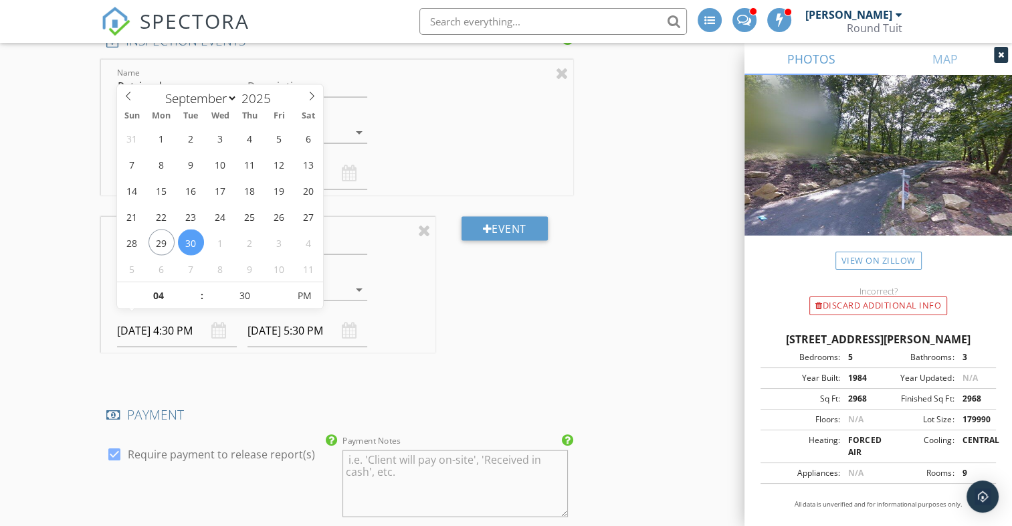
click at [147, 325] on input "09/30/2025 4:30 PM" at bounding box center [177, 330] width 120 height 33
type input "03"
type input "09/30/2025 3:30 PM"
click at [193, 304] on span at bounding box center [194, 302] width 9 height 13
type input "09/30/2025 4:30 PM"
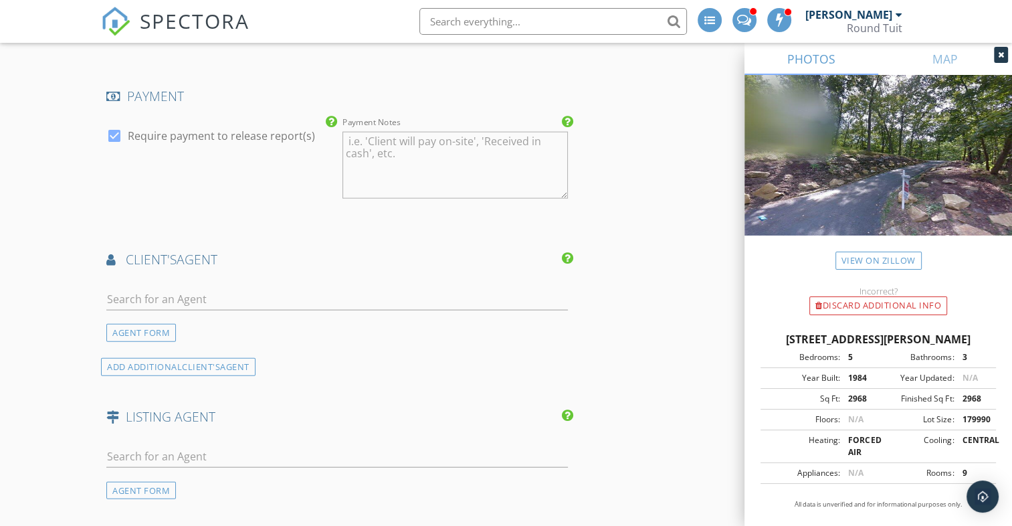
scroll to position [3039, 0]
click at [152, 292] on input "text" at bounding box center [336, 299] width 461 height 22
type input "Bud"
click at [128, 326] on img at bounding box center [122, 327] width 21 height 21
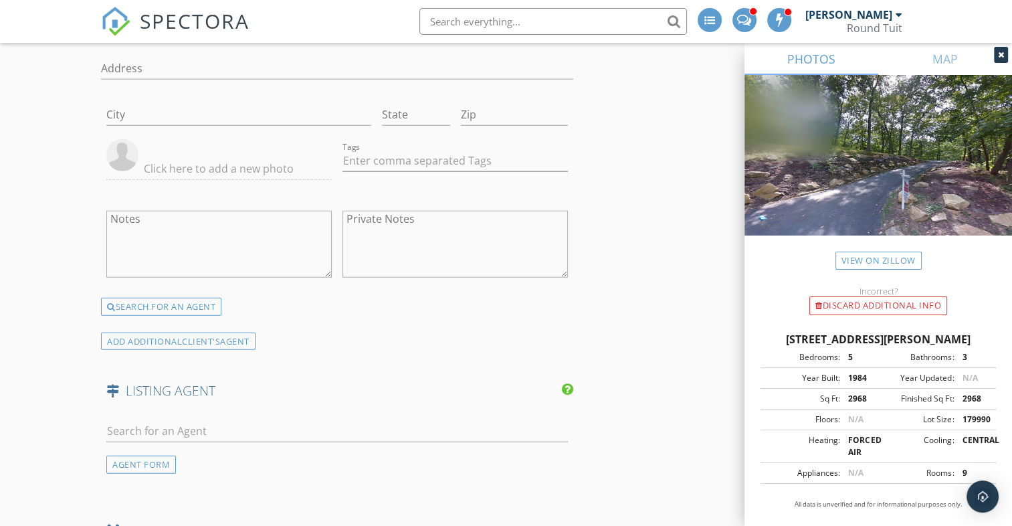
scroll to position [3412, 0]
click at [136, 421] on input "text" at bounding box center [336, 430] width 461 height 22
type input "."
type input "Betsy Wo"
click at [185, 445] on div "Betsy Wotherspoon" at bounding box center [185, 453] width 83 height 16
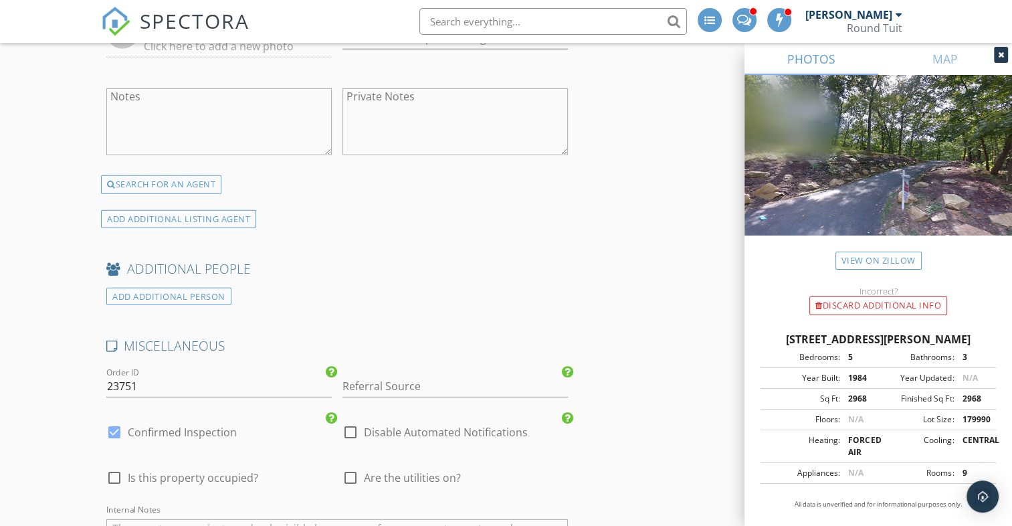
scroll to position [4038, 0]
click at [355, 373] on input "Referral Source" at bounding box center [454, 384] width 225 height 22
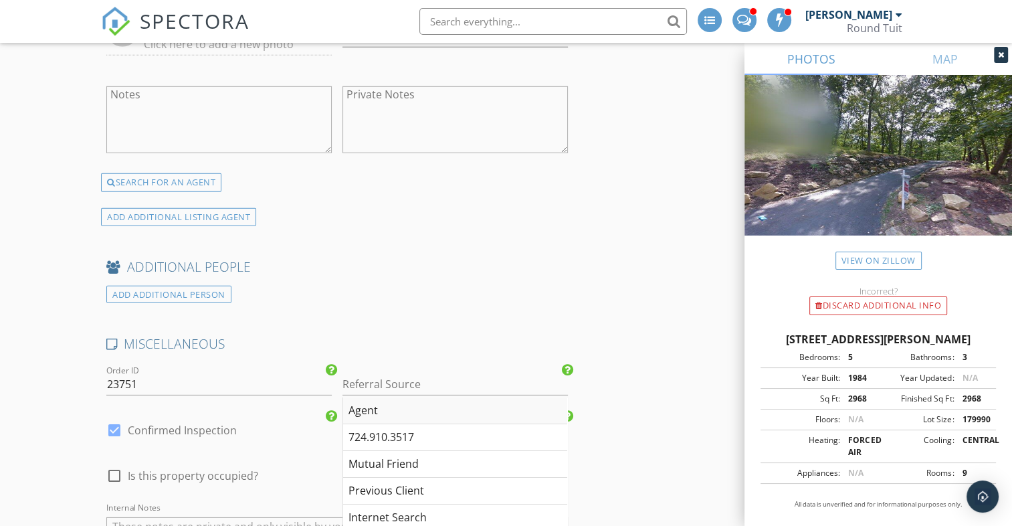
click at [367, 403] on div "Agent" at bounding box center [455, 410] width 224 height 27
type input "Agent"
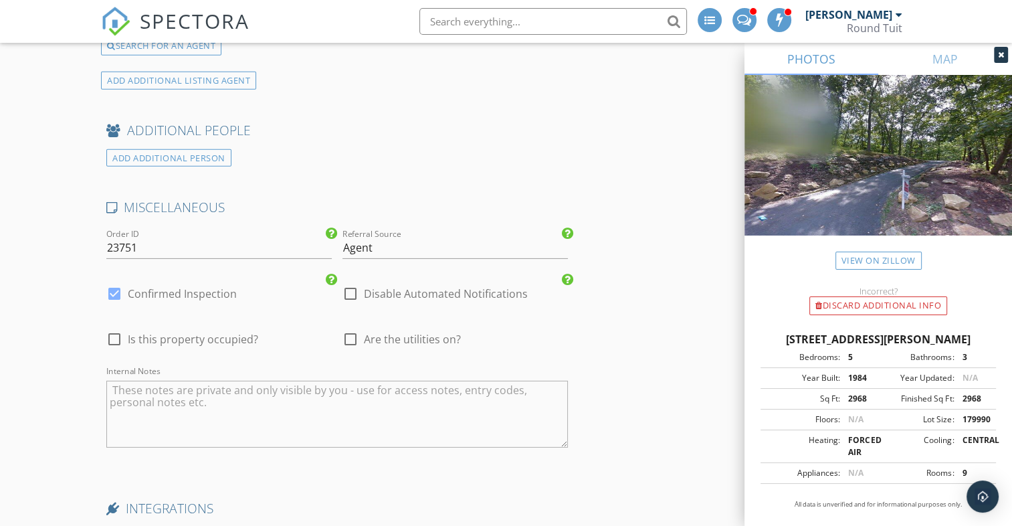
scroll to position [4175, 0]
click at [352, 328] on div at bounding box center [350, 338] width 23 height 23
checkbox input "true"
type input "5"
click at [154, 381] on textarea "Internal Notes" at bounding box center [336, 413] width 461 height 67
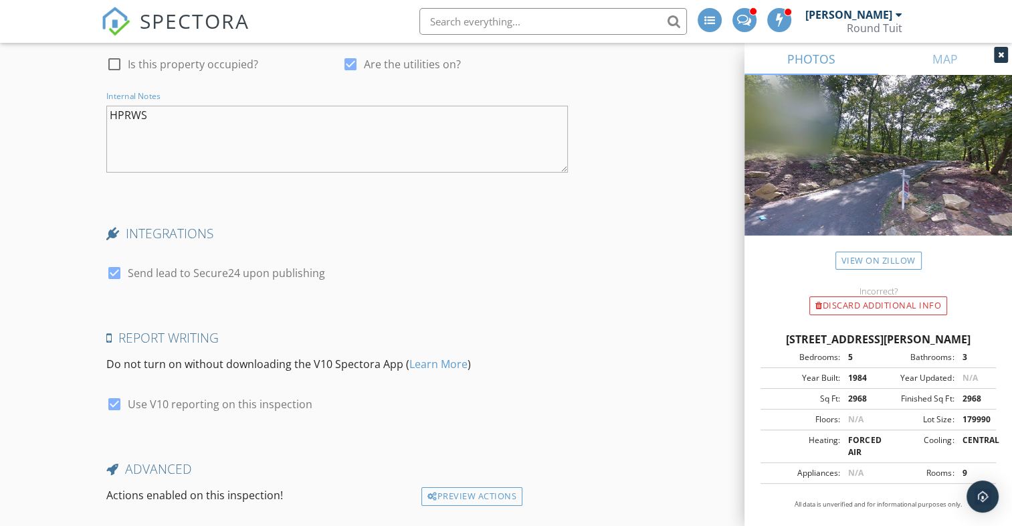
scroll to position [4529, 0]
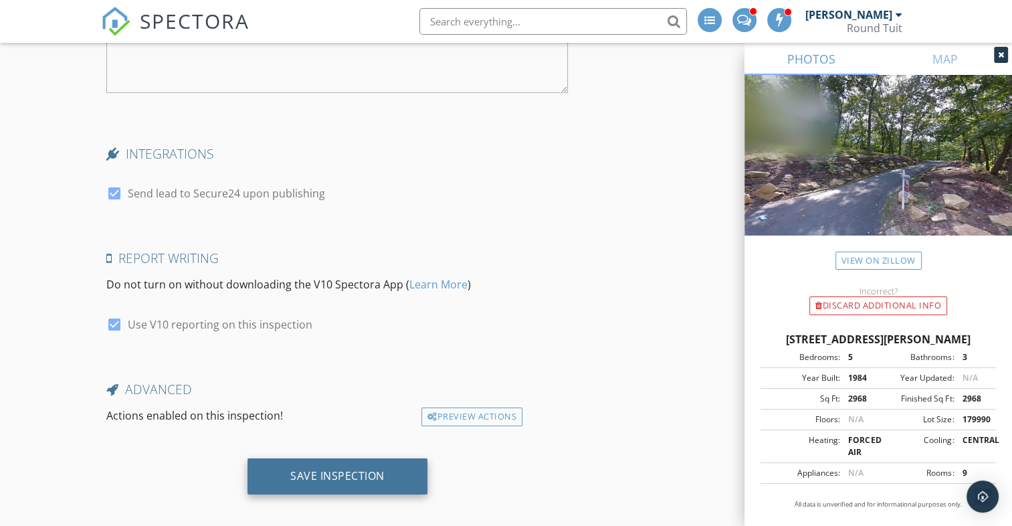
type textarea "HPRWS"
click at [330, 469] on div "Save Inspection" at bounding box center [337, 475] width 94 height 13
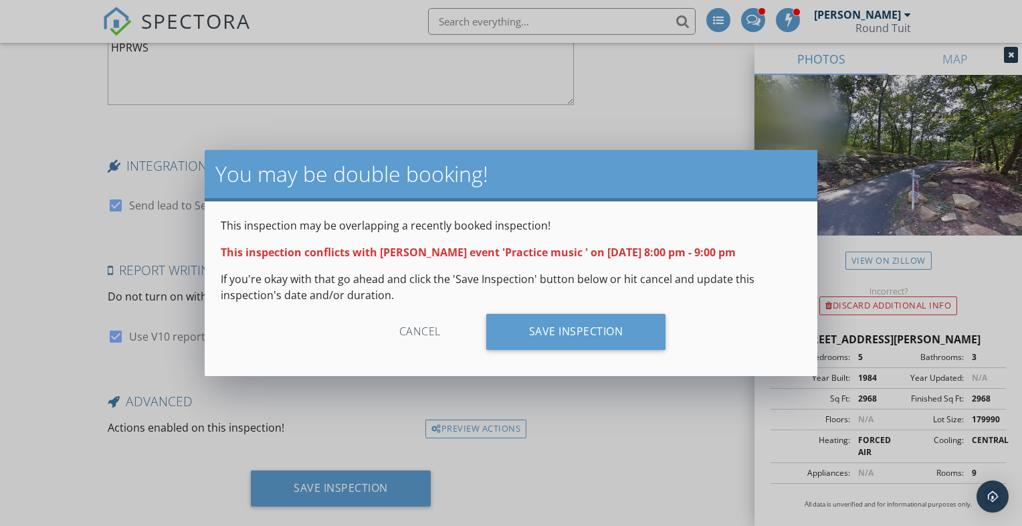
click at [425, 336] on div "Cancel" at bounding box center [419, 332] width 127 height 36
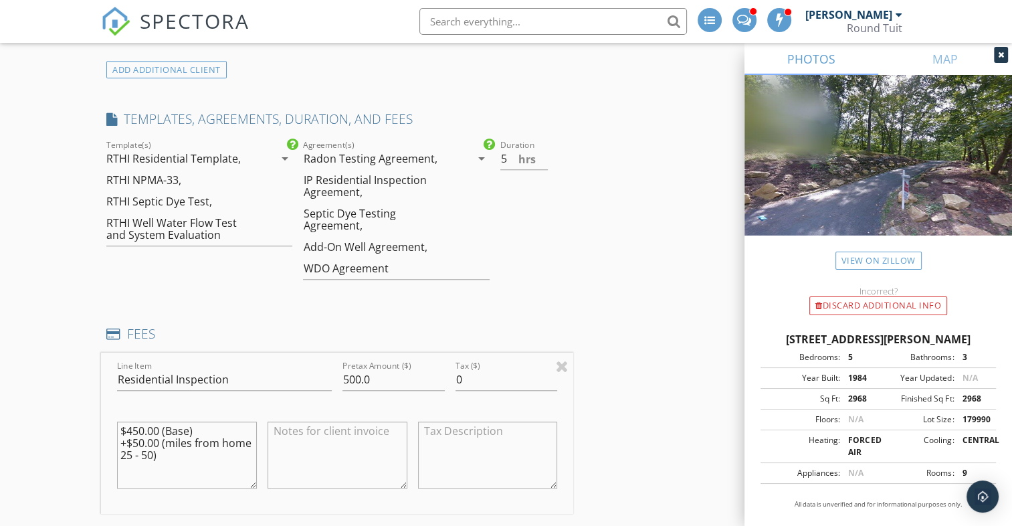
scroll to position [1194, 0]
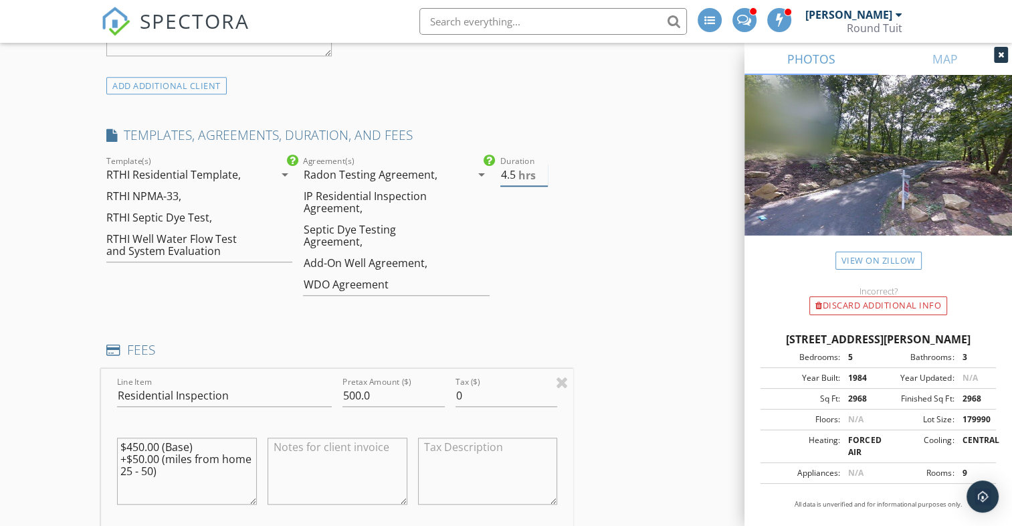
click at [543, 176] on input "4.5" at bounding box center [524, 175] width 48 height 22
click at [543, 176] on input "4" at bounding box center [524, 175] width 48 height 22
click at [543, 176] on input "3.5" at bounding box center [524, 175] width 48 height 22
type input "3"
click at [543, 176] on input "3" at bounding box center [524, 175] width 48 height 22
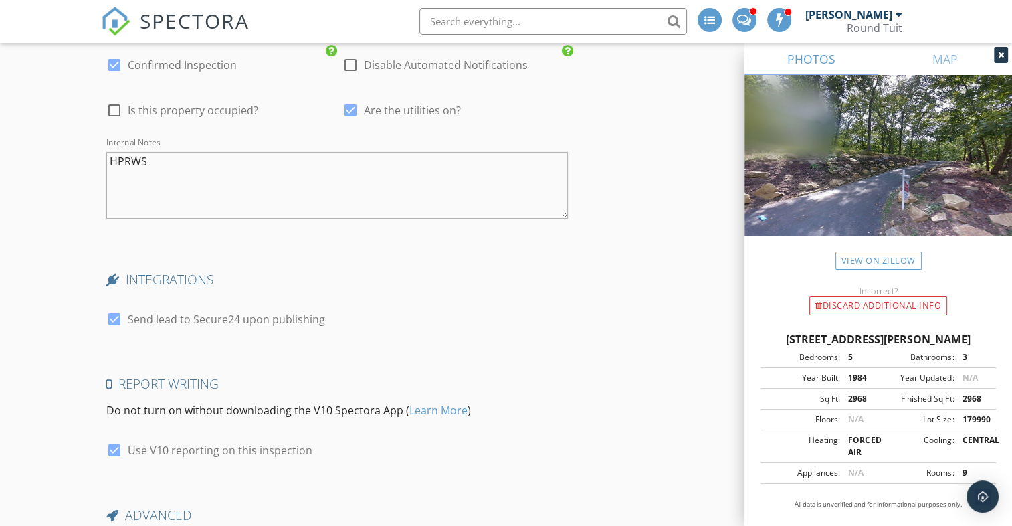
scroll to position [4529, 0]
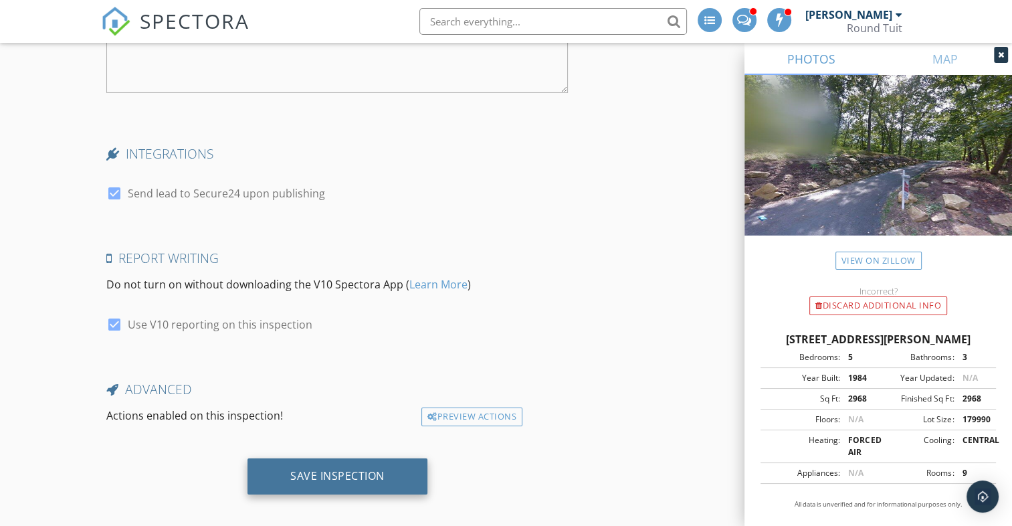
click at [345, 469] on div "Save Inspection" at bounding box center [337, 475] width 94 height 13
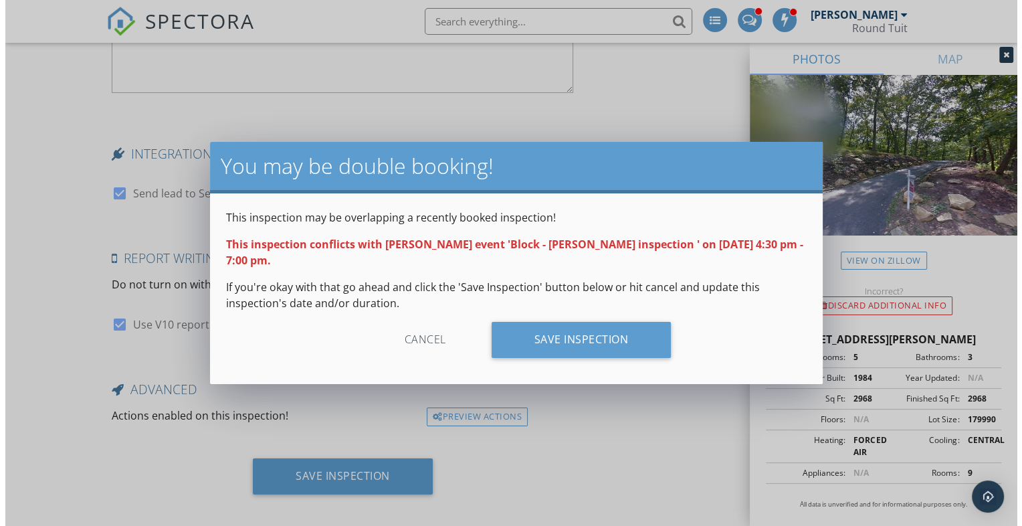
scroll to position [4517, 0]
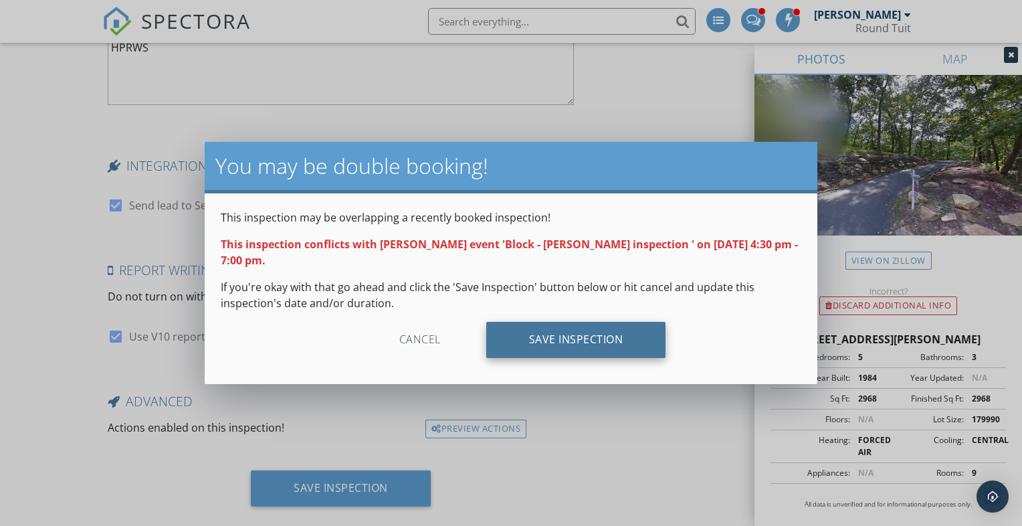
click at [562, 342] on div "Save Inspection" at bounding box center [576, 340] width 180 height 36
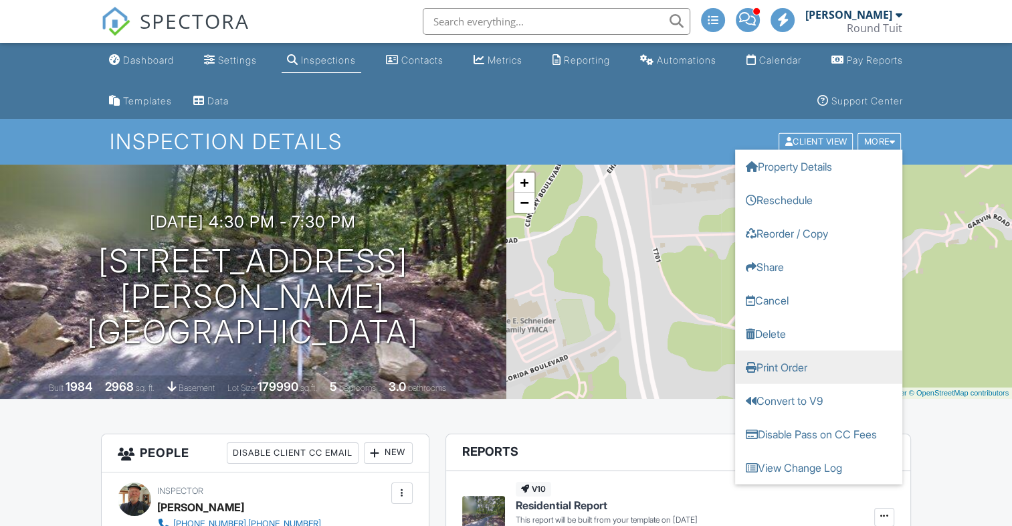
drag, startPoint x: 0, startPoint y: 0, endPoint x: 756, endPoint y: 363, distance: 838.9
click at [756, 363] on link "Print Order" at bounding box center [818, 366] width 167 height 33
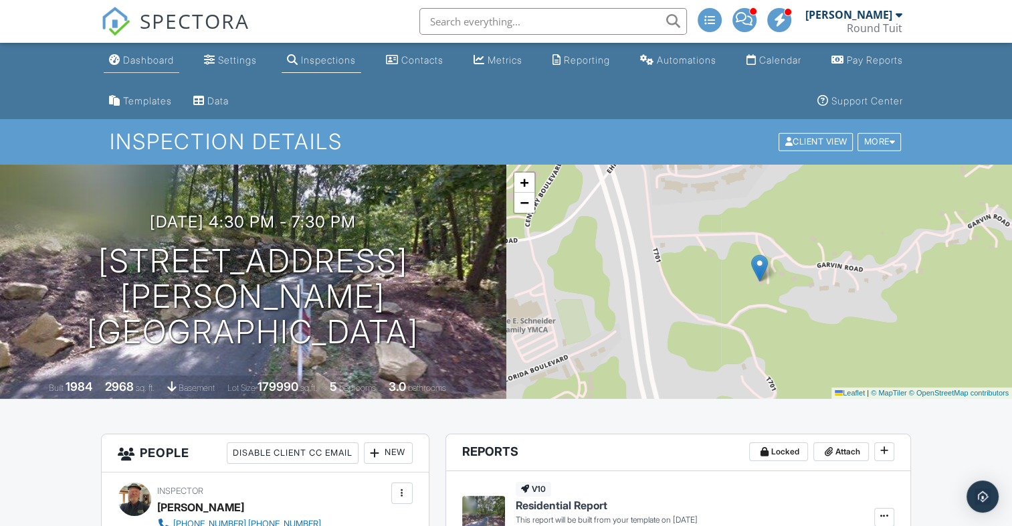
click at [144, 63] on div "Dashboard" at bounding box center [148, 59] width 51 height 11
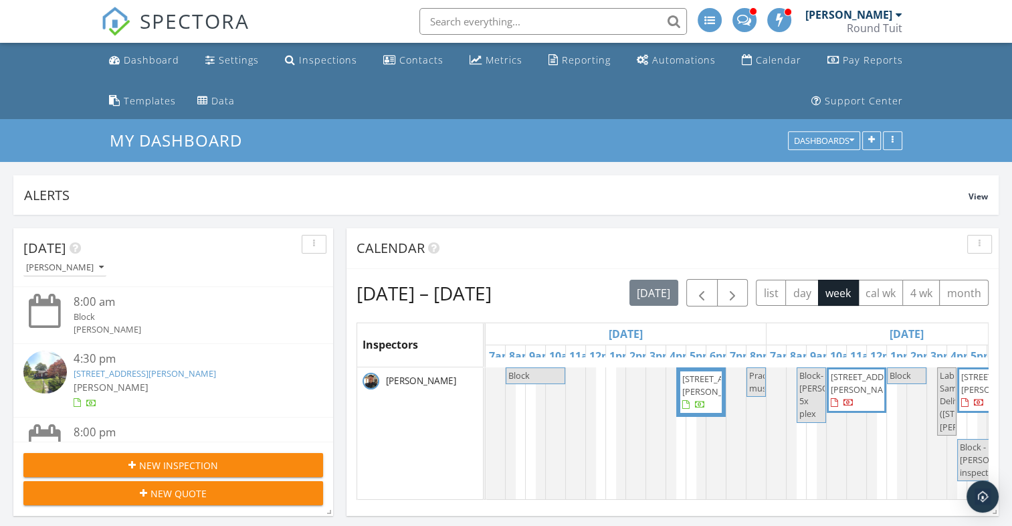
scroll to position [287, 985]
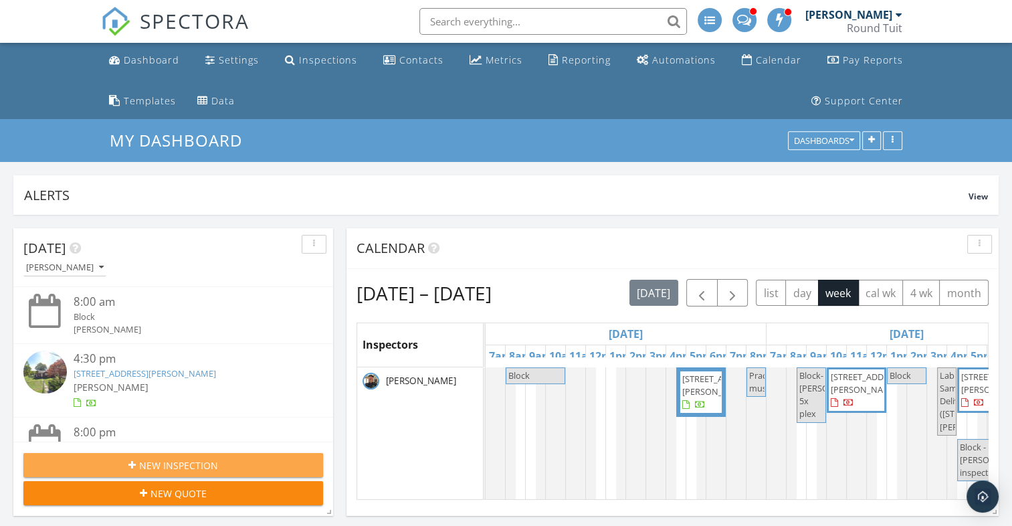
click at [143, 465] on span "New Inspection" at bounding box center [178, 465] width 79 height 14
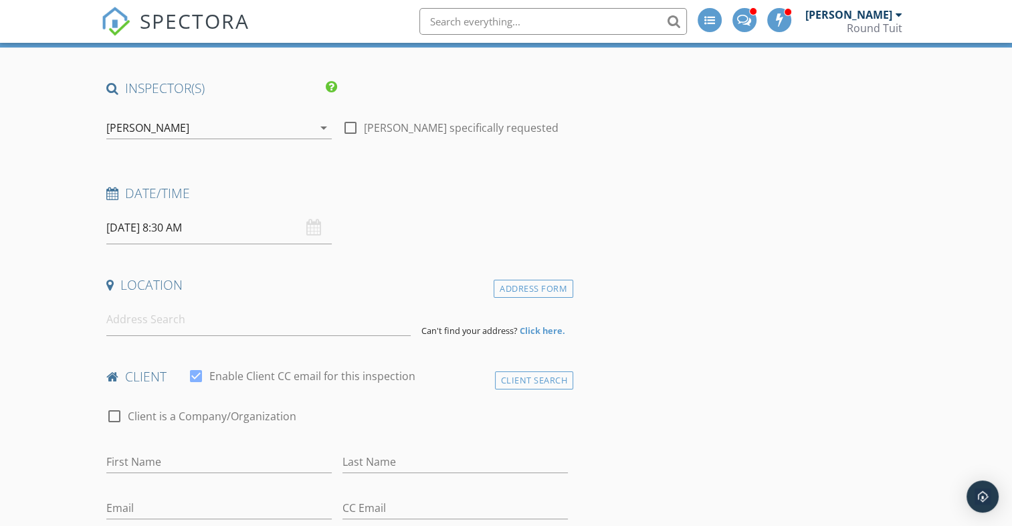
scroll to position [118, 0]
click at [134, 229] on input "[DATE] 8:30 AM" at bounding box center [218, 227] width 225 height 33
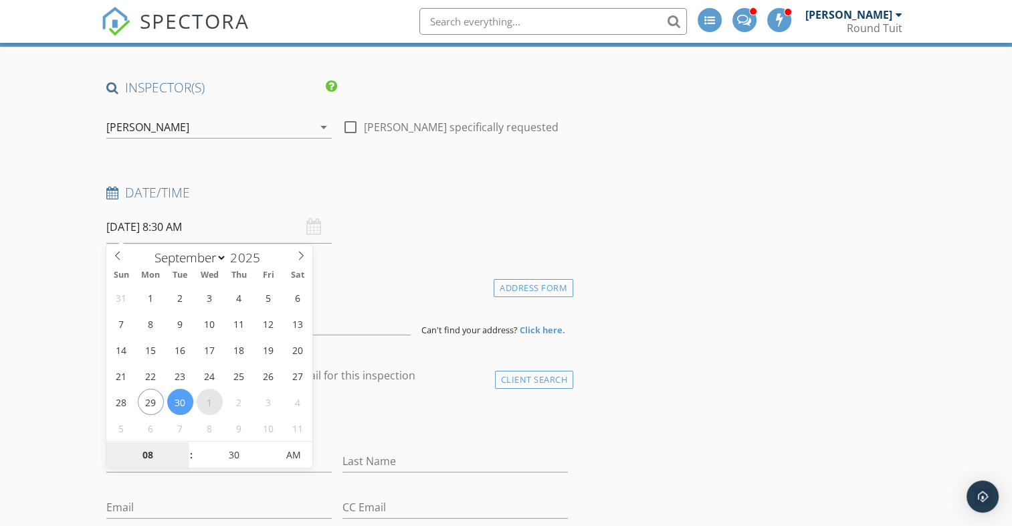
select select "9"
type input "[DATE] 8:30 AM"
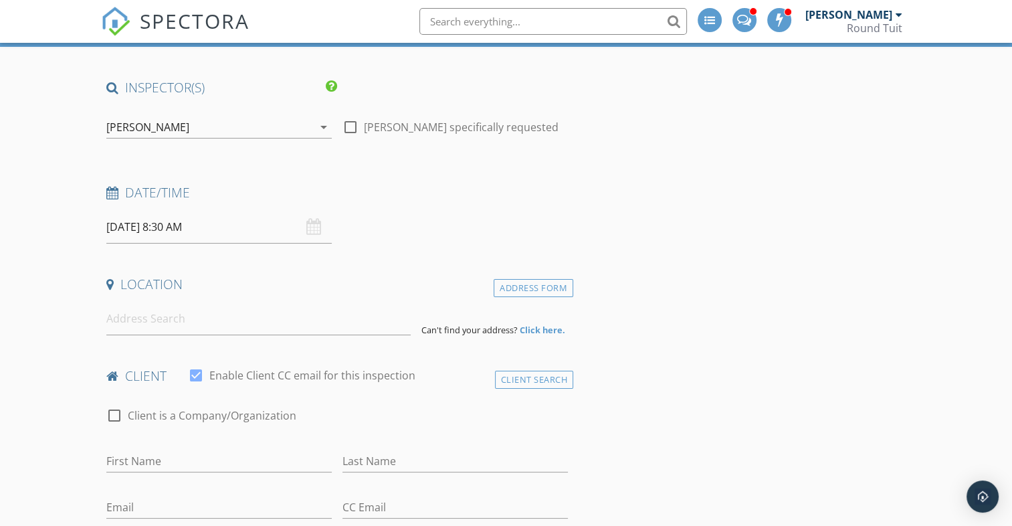
click at [136, 318] on input at bounding box center [258, 318] width 304 height 33
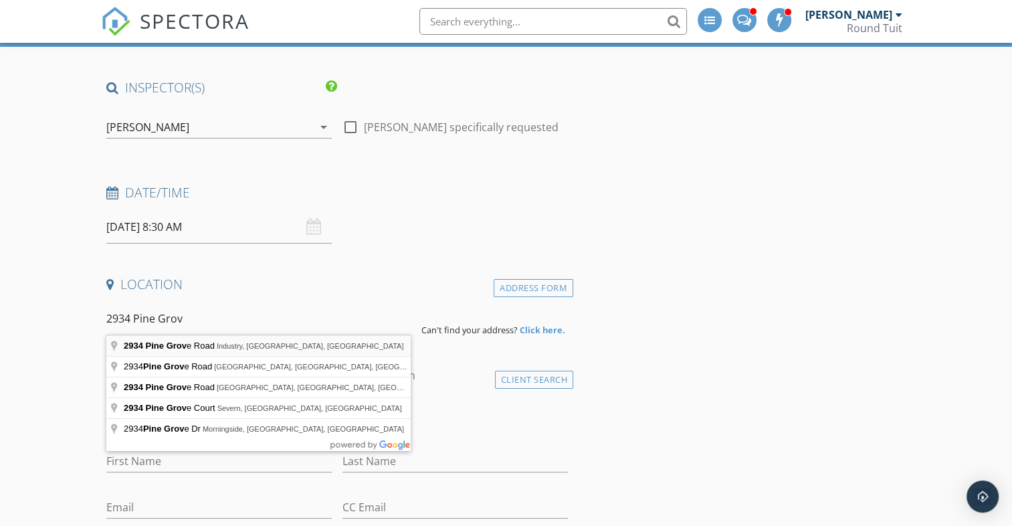
type input "2934 Pine Grove Road, Industry, PA, USA"
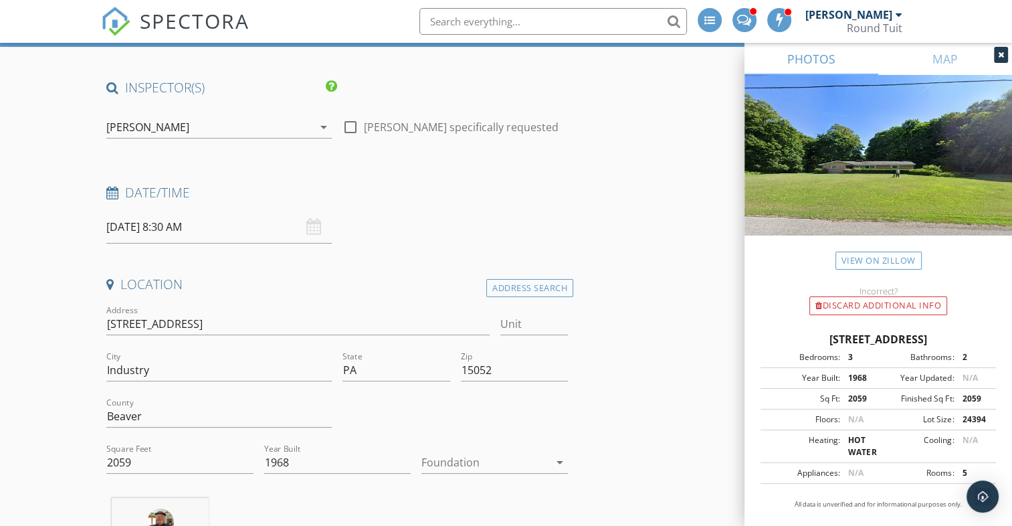
click at [451, 464] on div at bounding box center [485, 461] width 128 height 21
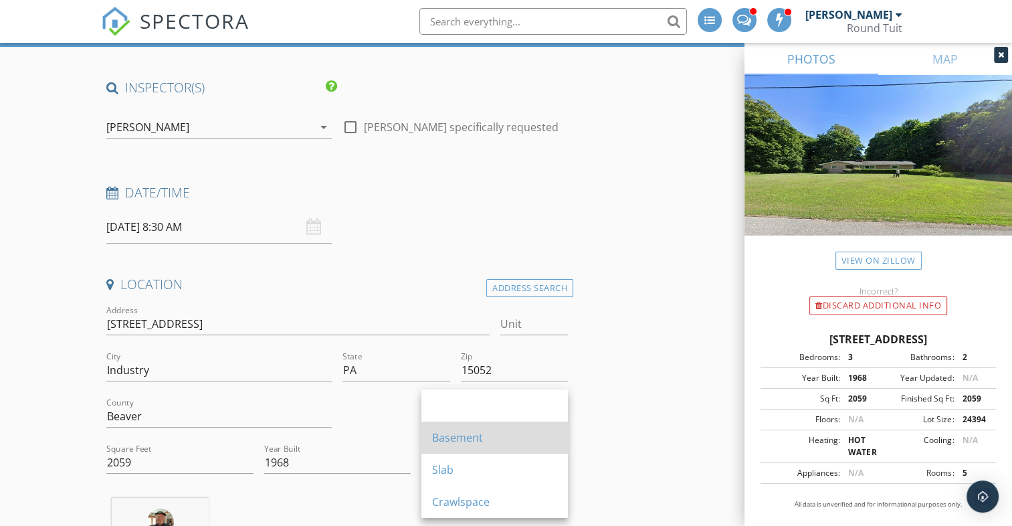
click at [477, 436] on div "Basement" at bounding box center [494, 437] width 125 height 16
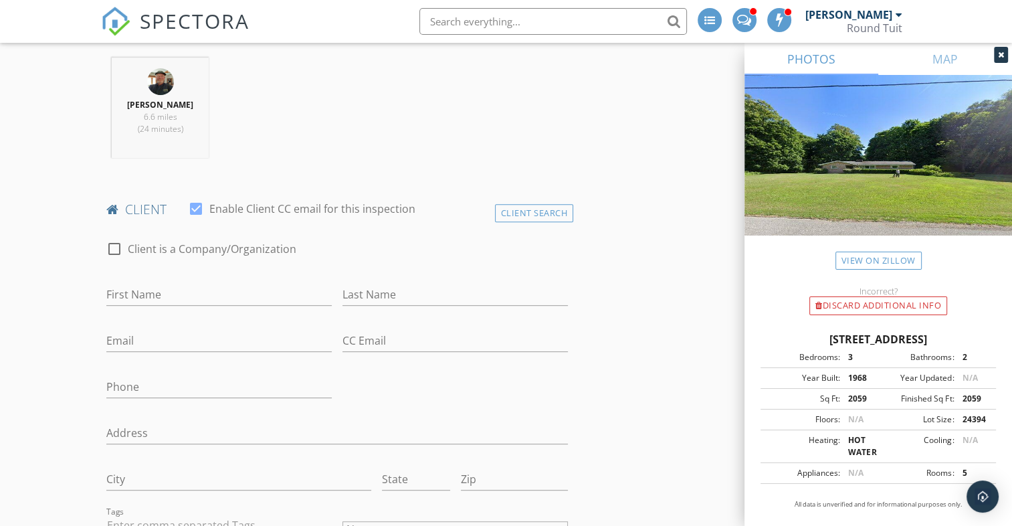
scroll to position [567, 0]
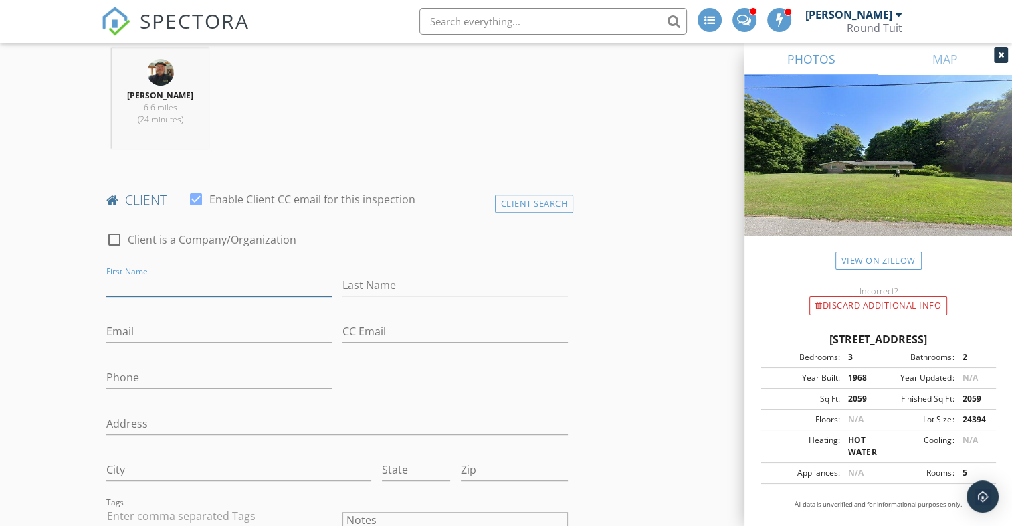
click at [142, 279] on input "First Name" at bounding box center [218, 285] width 225 height 22
type input "Bill"
type input "Hindman"
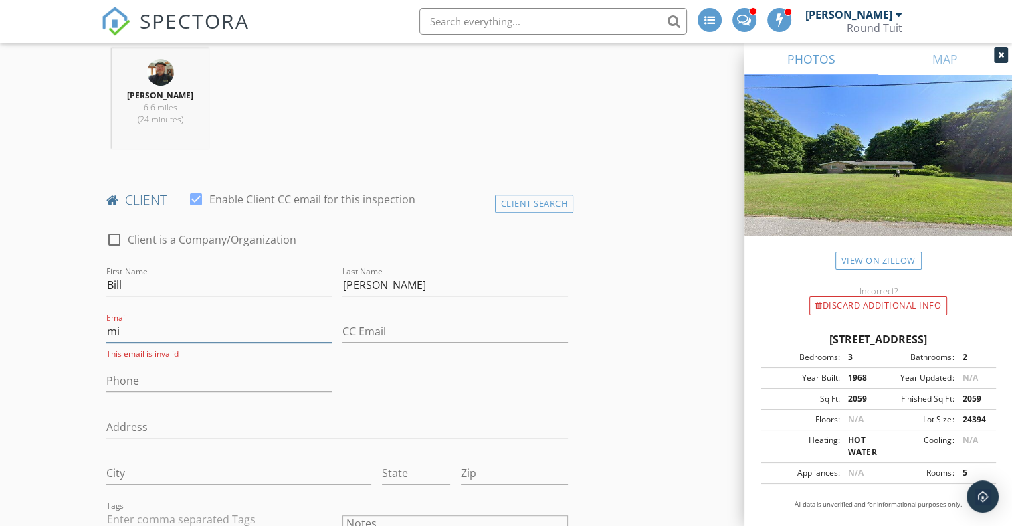
type input "m"
type input "billhindman8@gmail.com"
type input "724-680-7779"
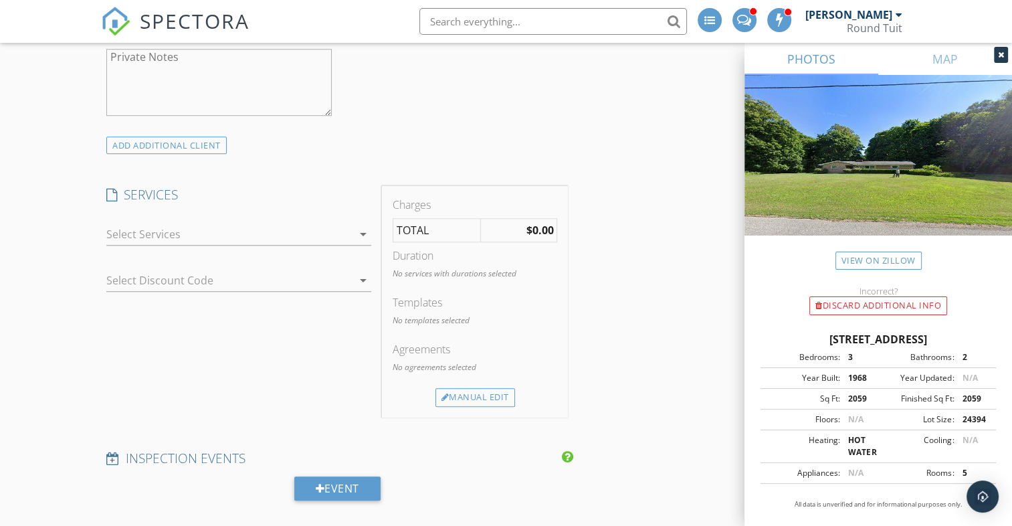
scroll to position [1143, 0]
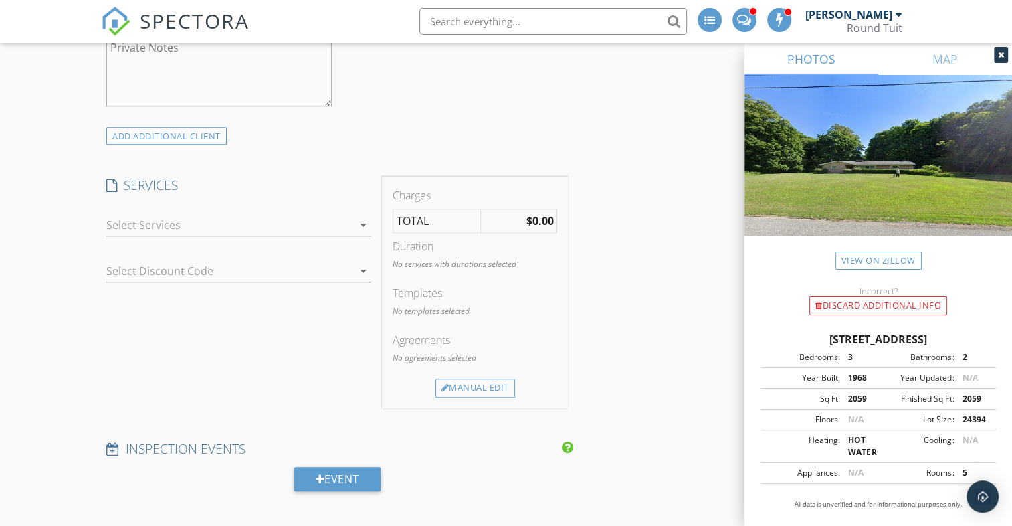
click at [128, 223] on div at bounding box center [229, 224] width 246 height 21
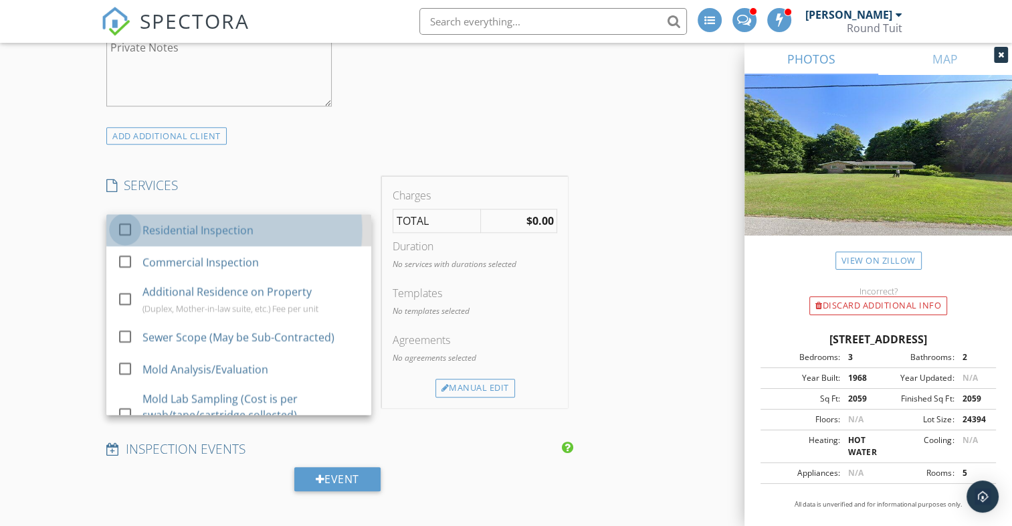
click at [126, 227] on div at bounding box center [125, 229] width 23 height 23
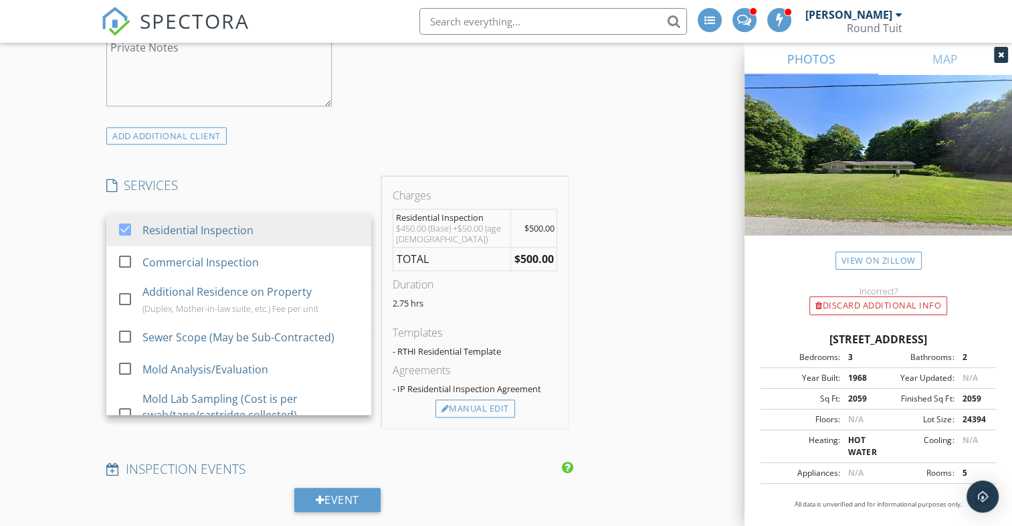
click at [68, 239] on div "New Inspection Click here to use the New Order Form INSPECTOR(S) check_box Erik…" at bounding box center [506, 379] width 1012 height 2807
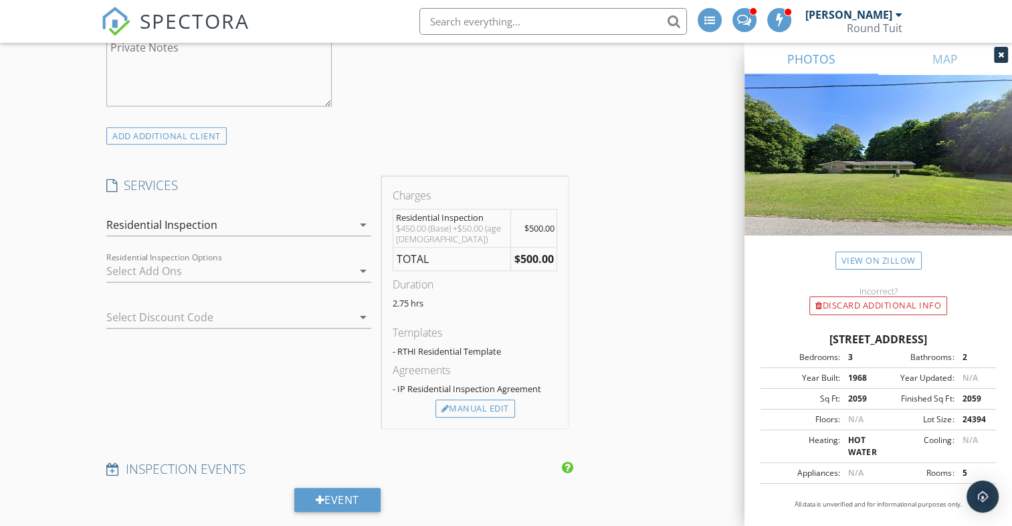
click at [169, 265] on div at bounding box center [229, 270] width 246 height 21
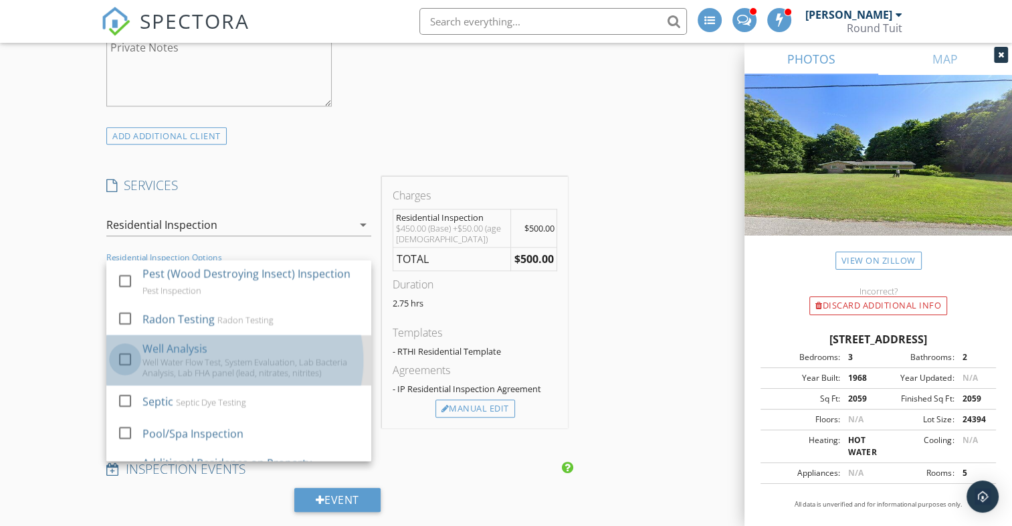
click at [124, 354] on div at bounding box center [125, 359] width 23 height 23
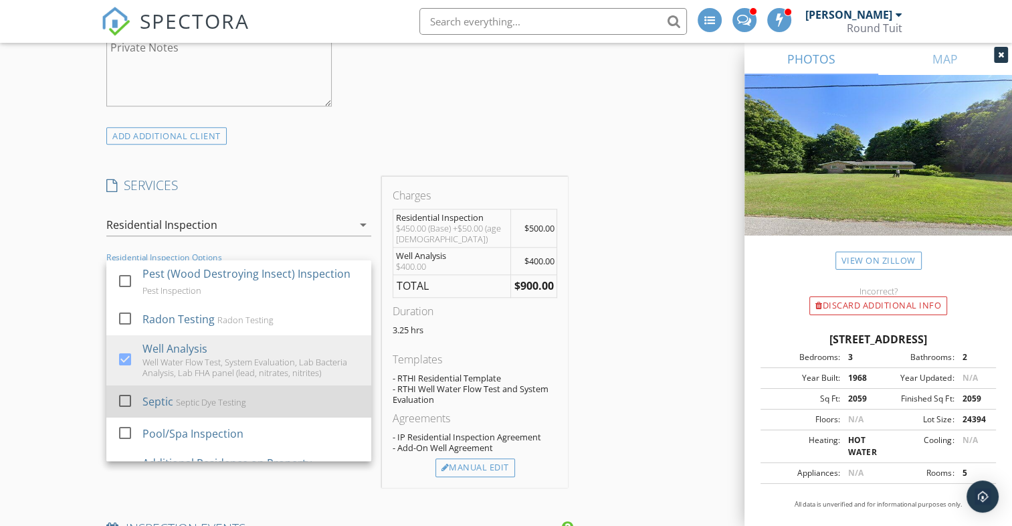
click at [127, 397] on div at bounding box center [125, 400] width 23 height 23
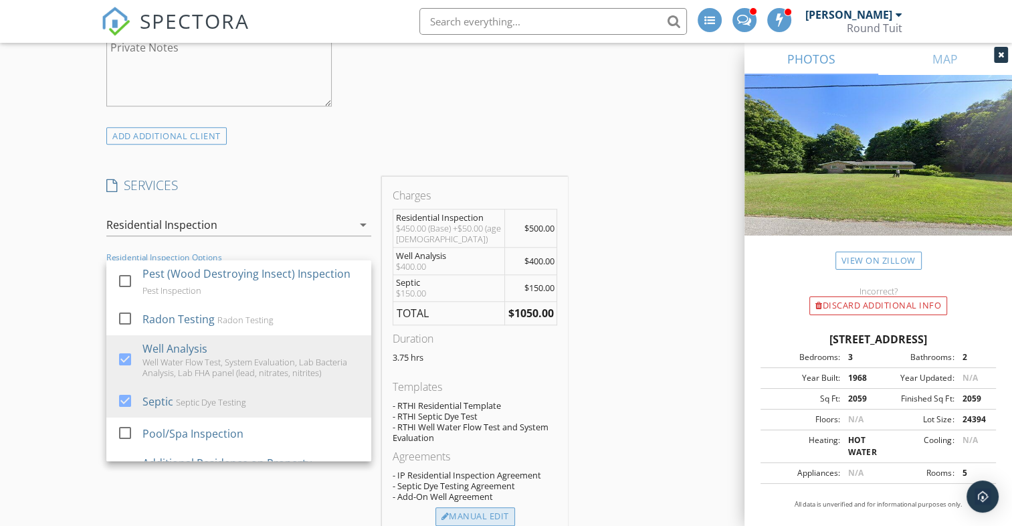
click at [458, 514] on div "Manual Edit" at bounding box center [475, 516] width 80 height 19
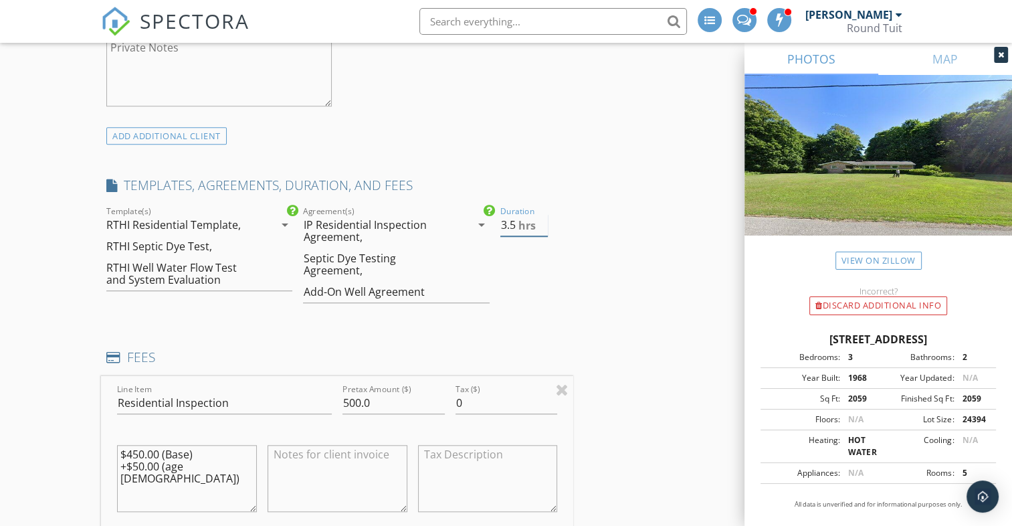
click at [543, 227] on input "3.5" at bounding box center [524, 225] width 48 height 22
click at [543, 227] on input "3" at bounding box center [524, 225] width 48 height 22
type input "2.5"
click at [543, 227] on input "2.5" at bounding box center [524, 225] width 48 height 22
click at [543, 267] on div "Duration 2.5 hrs" at bounding box center [534, 259] width 79 height 113
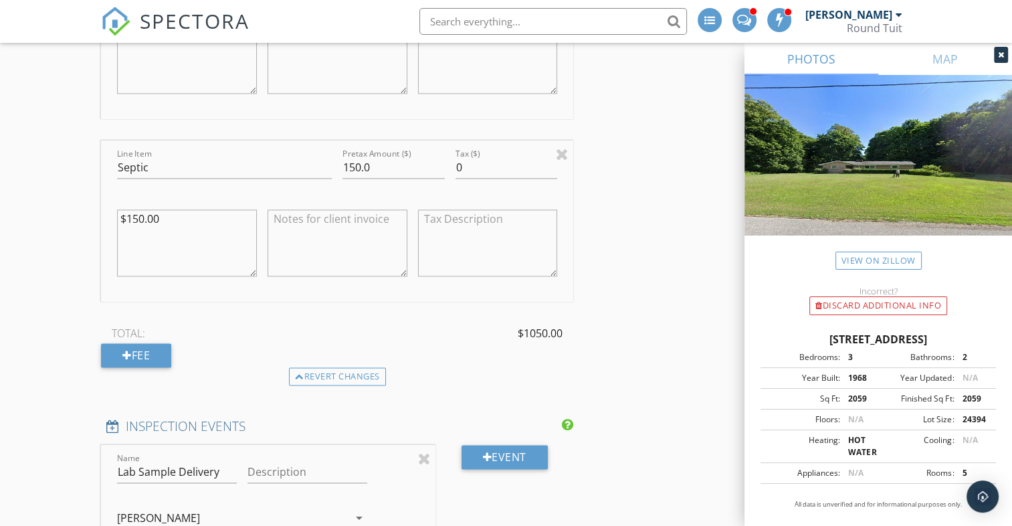
scroll to position [1744, 0]
click at [136, 350] on div "Fee" at bounding box center [136, 355] width 70 height 24
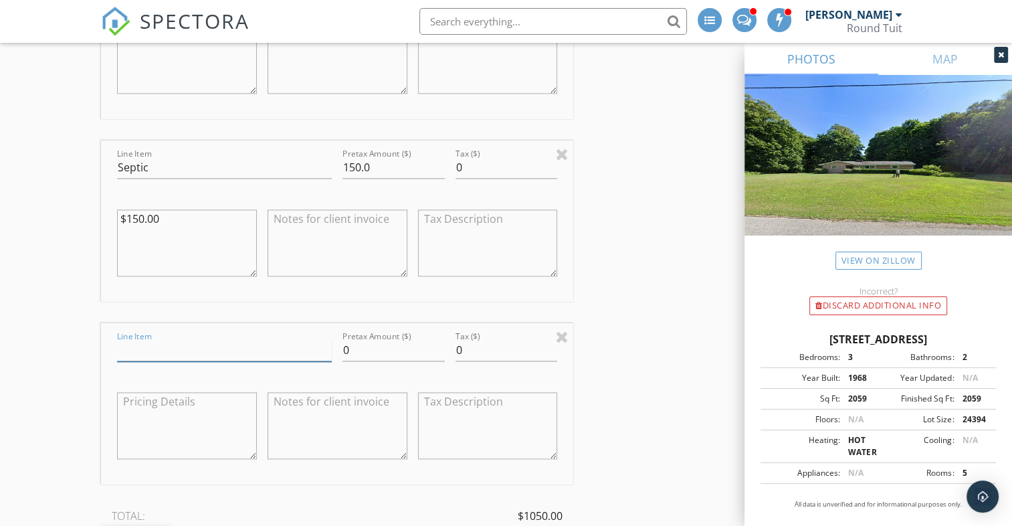
click at [147, 340] on input "Line Item" at bounding box center [224, 350] width 215 height 22
type input "Discount"
type input "-150.00"
type textarea "Friends & Family Discount"
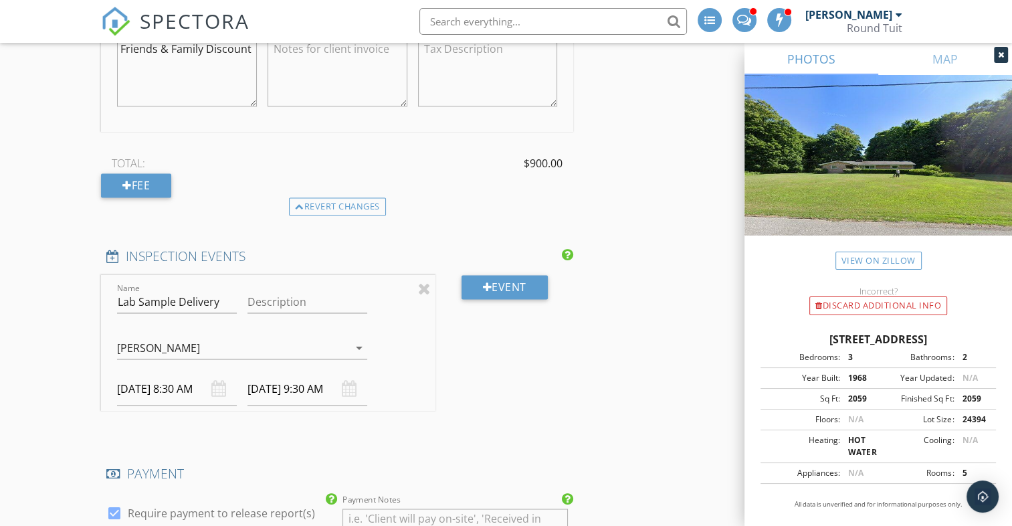
scroll to position [2231, 0]
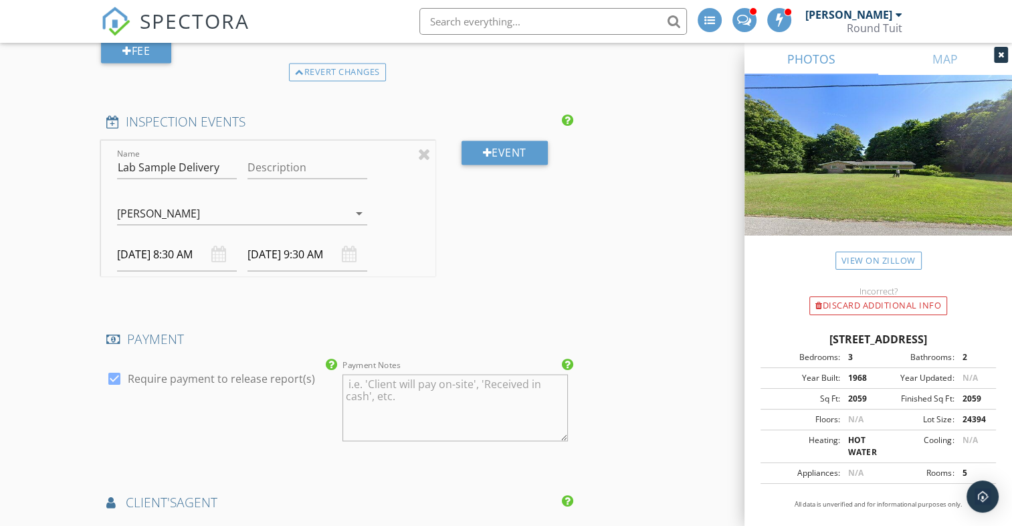
click at [174, 253] on input "10/01/2025 8:30 AM" at bounding box center [177, 254] width 120 height 33
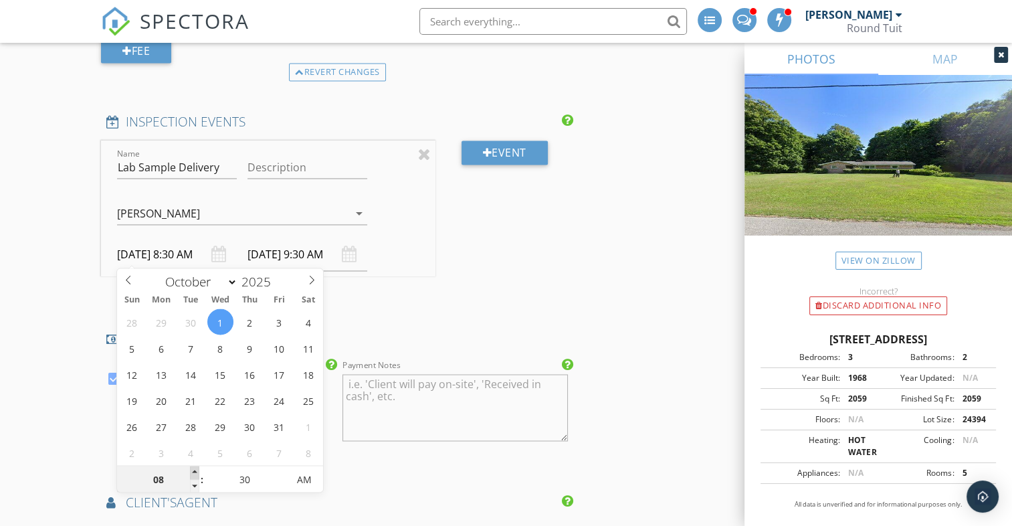
type input "09"
type input "10/01/2025 9:30 AM"
click at [195, 468] on span at bounding box center [194, 471] width 9 height 13
type input "10/01/2025 10:30 AM"
type input "10"
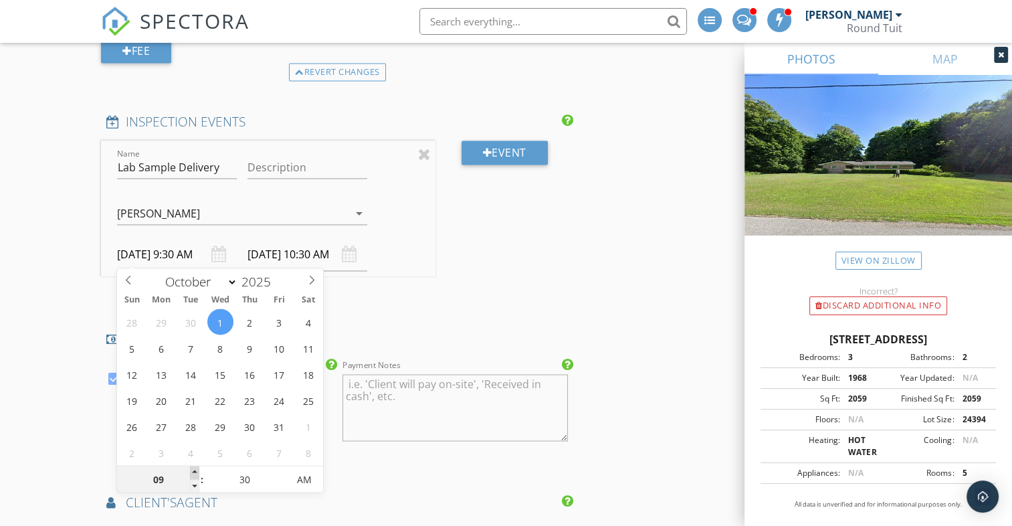
type input "10/01/2025 10:30 AM"
click at [195, 468] on span at bounding box center [194, 471] width 9 height 13
type input "11"
type input "10/01/2025 11:30 AM"
click at [195, 468] on span at bounding box center [194, 471] width 9 height 13
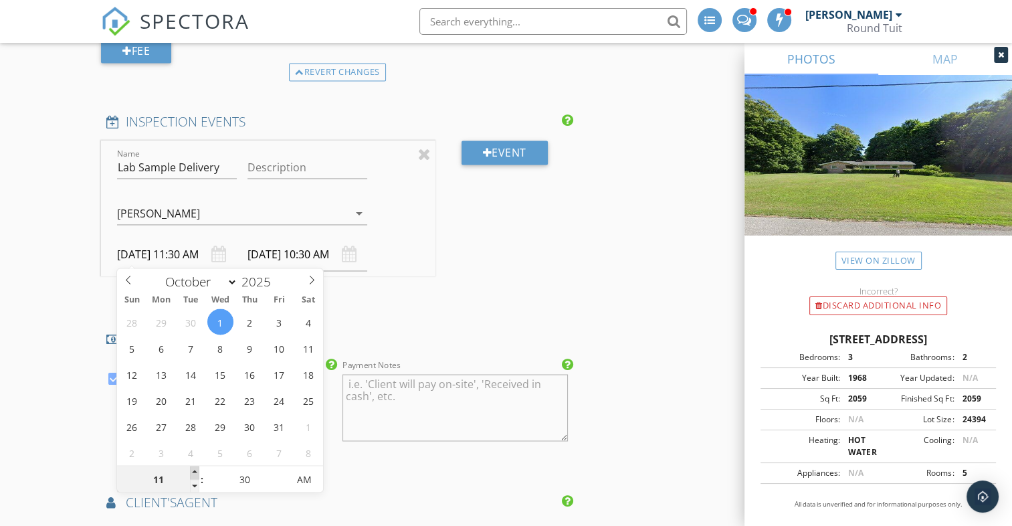
type input "12"
type input "10/01/2025 12:30 PM"
click at [195, 468] on span at bounding box center [194, 471] width 9 height 13
type input "10/01/2025 1:30 PM"
type input "01"
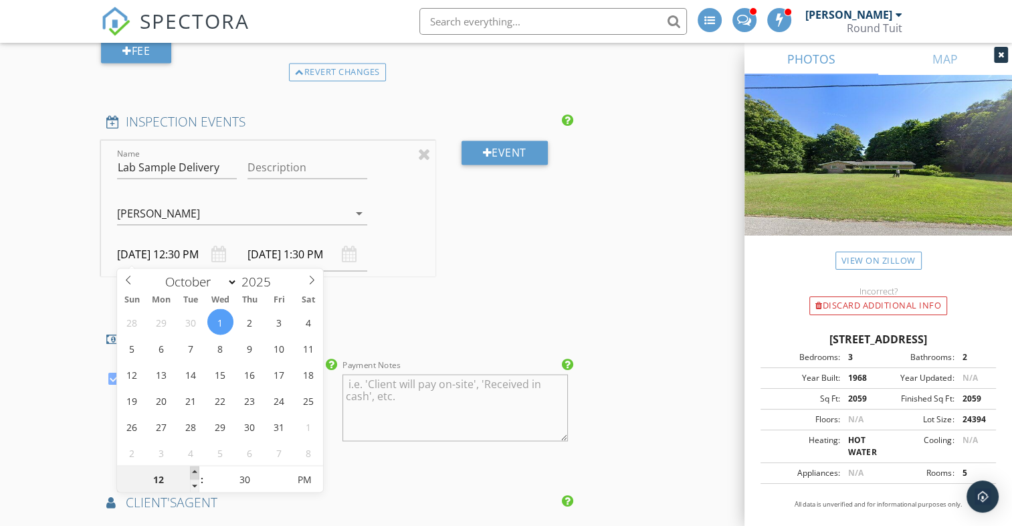
type input "10/01/2025 1:30 PM"
click at [195, 468] on span at bounding box center [194, 471] width 9 height 13
type input "10/01/2025 2:30 PM"
type input "02"
type input "10/01/2025 2:30 PM"
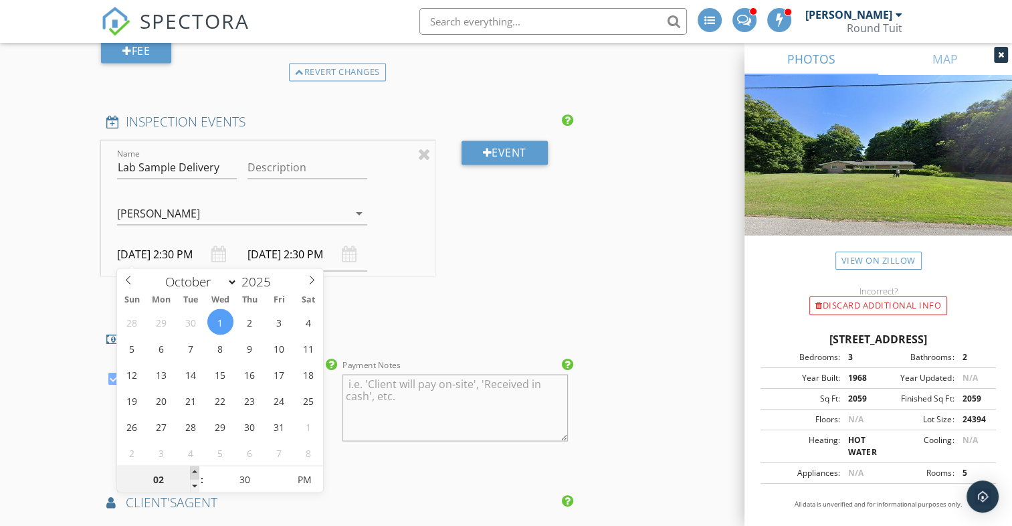
click at [195, 468] on span at bounding box center [194, 471] width 9 height 13
type input "10/01/2025 3:30 PM"
type input "03"
type input "10/01/2025 3:30 PM"
click at [195, 468] on span at bounding box center [194, 471] width 9 height 13
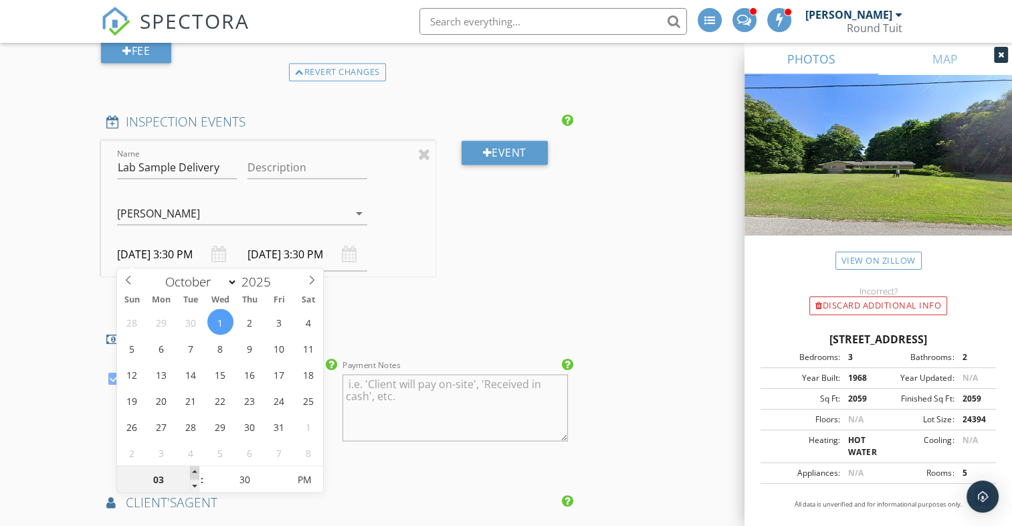
type input "10/01/2025 4:30 PM"
type input "25"
type input "10/01/2025 3:25 PM"
click at [280, 485] on span at bounding box center [281, 485] width 9 height 13
type input "20"
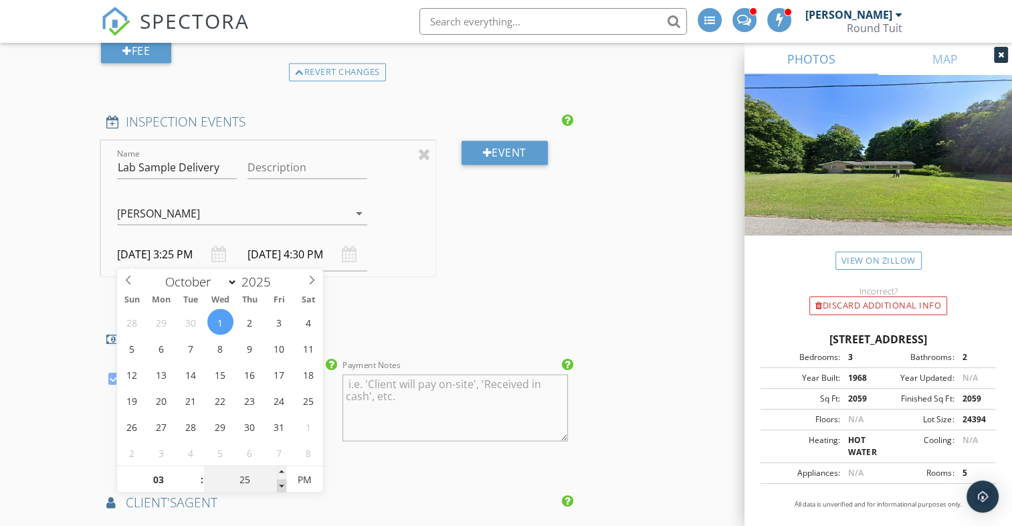
type input "10/01/2025 3:20 PM"
click at [280, 485] on span at bounding box center [281, 485] width 9 height 13
type input "15"
type input "10/01/2025 3:15 PM"
click at [280, 485] on span at bounding box center [281, 485] width 9 height 13
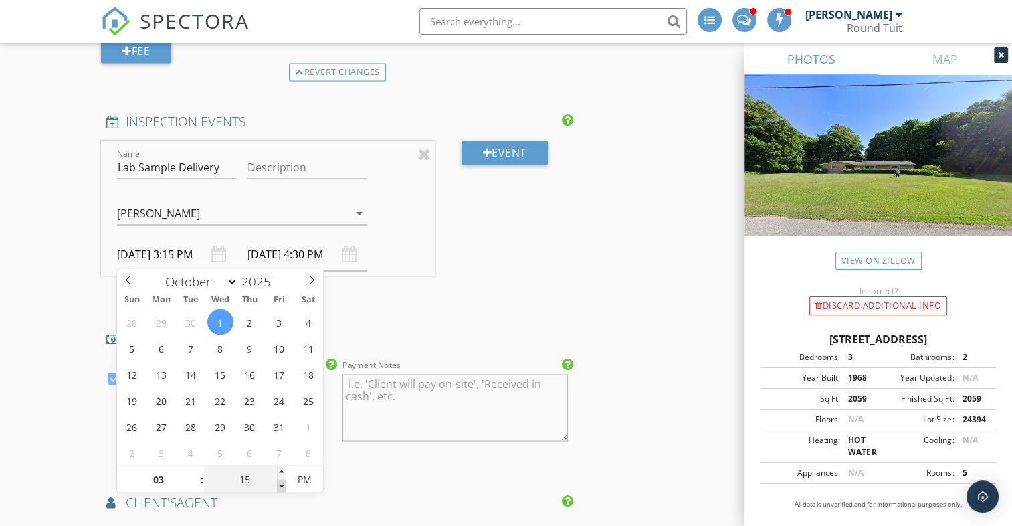
type input "10"
type input "10/01/2025 3:10 PM"
click at [280, 485] on span at bounding box center [281, 485] width 9 height 13
type input "05"
type input "10/01/2025 3:05 PM"
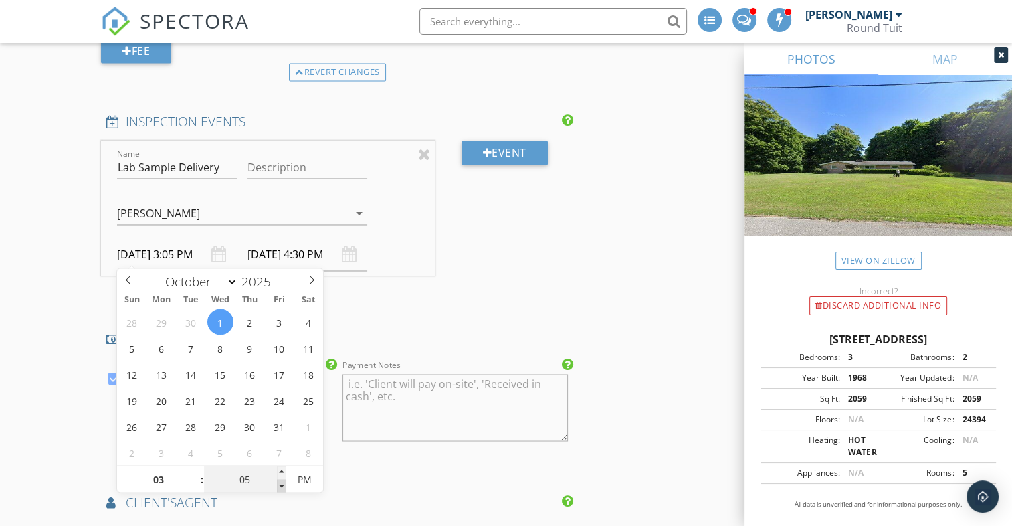
click at [280, 485] on span at bounding box center [281, 485] width 9 height 13
type input "10/01/2025 4:05 PM"
type input "00"
type input "10/01/2025 3:00 PM"
click at [280, 485] on span at bounding box center [281, 485] width 9 height 13
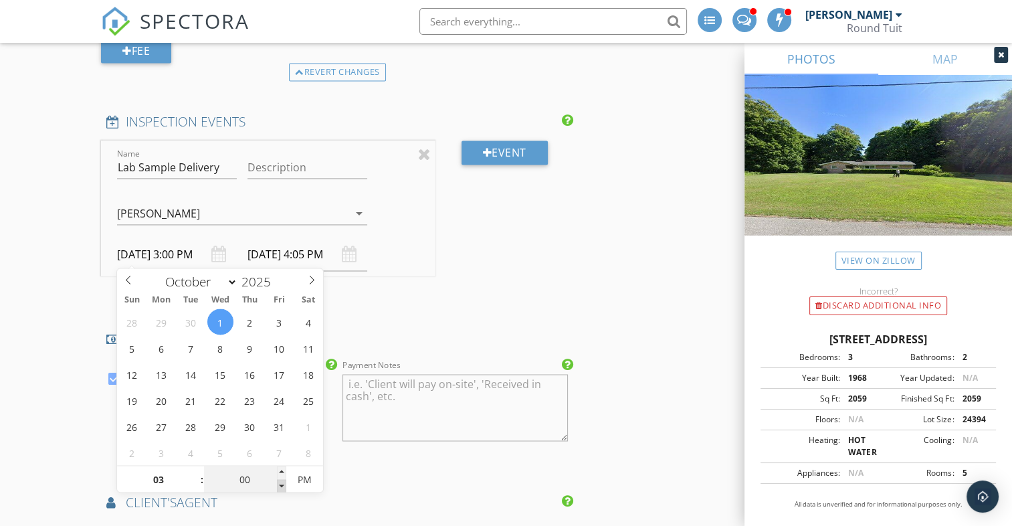
type input "10/01/2025 4:00 PM"
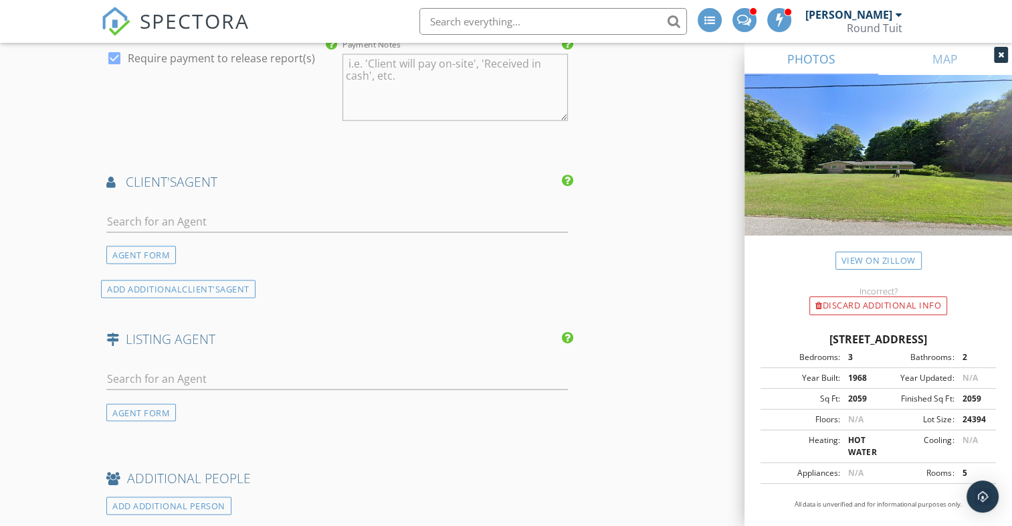
scroll to position [2552, 0]
click at [126, 216] on input "text" at bounding box center [336, 220] width 461 height 22
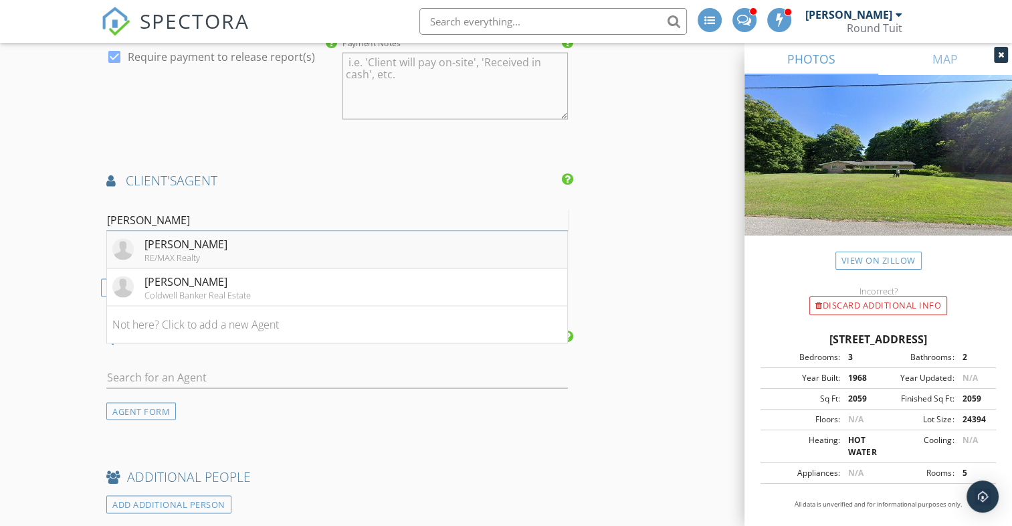
type input "Julie B"
click at [160, 239] on div "Julie Boeh" at bounding box center [185, 244] width 83 height 16
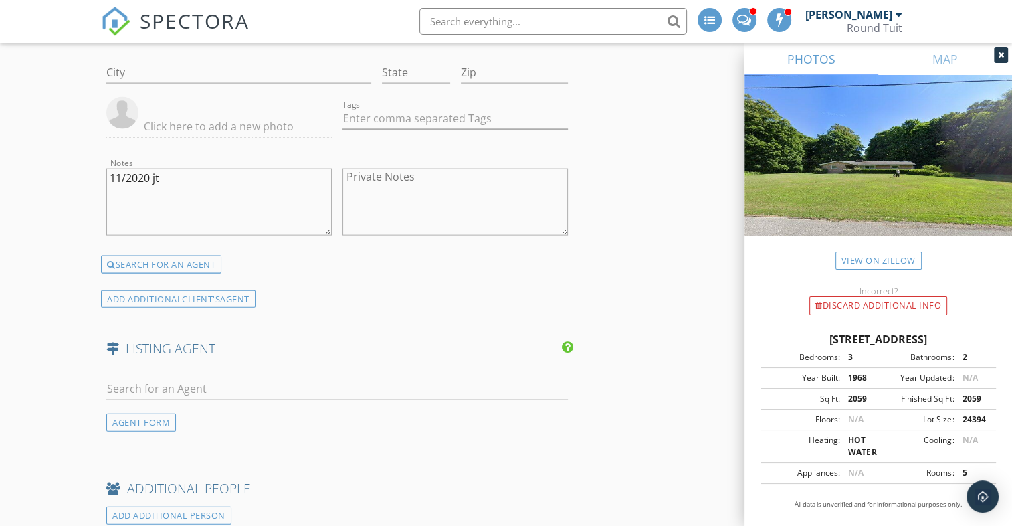
scroll to position [2958, 0]
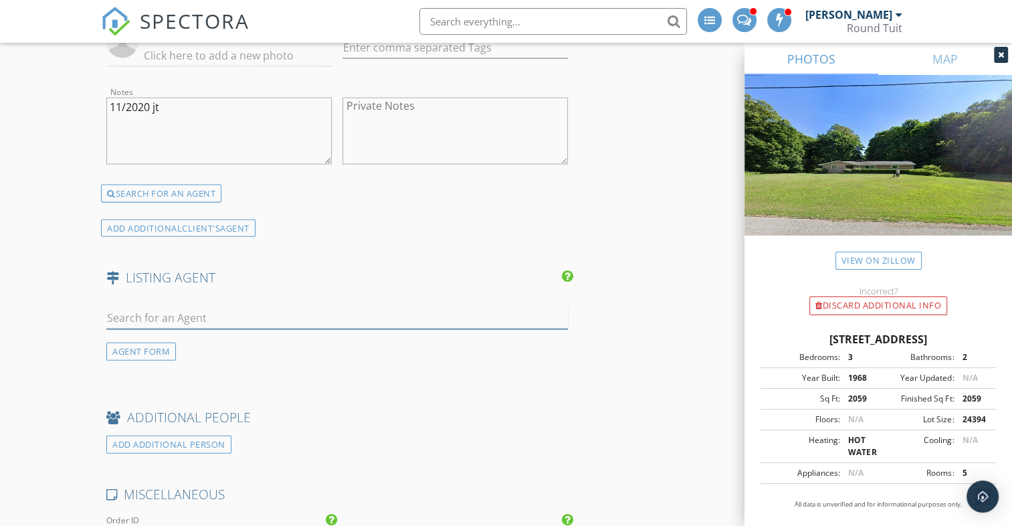
click at [132, 315] on input "text" at bounding box center [336, 318] width 461 height 22
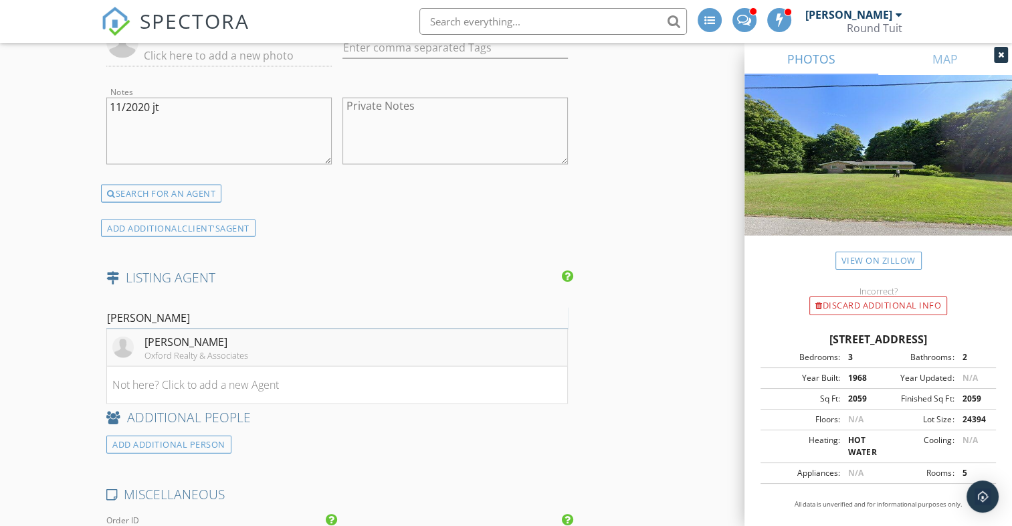
type input "Rudy Z"
click at [177, 336] on div "Rudy Zetz Jr" at bounding box center [196, 342] width 104 height 16
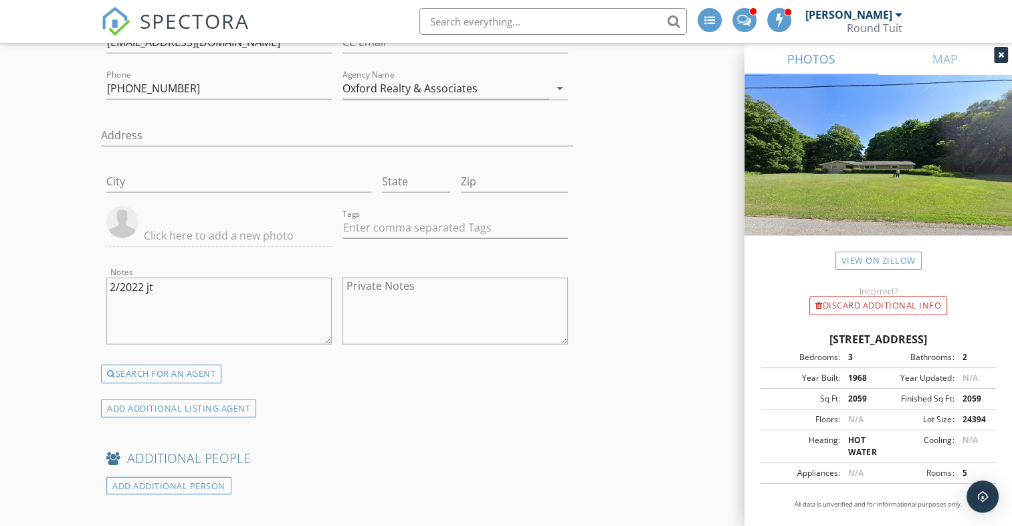
scroll to position [3345, 0]
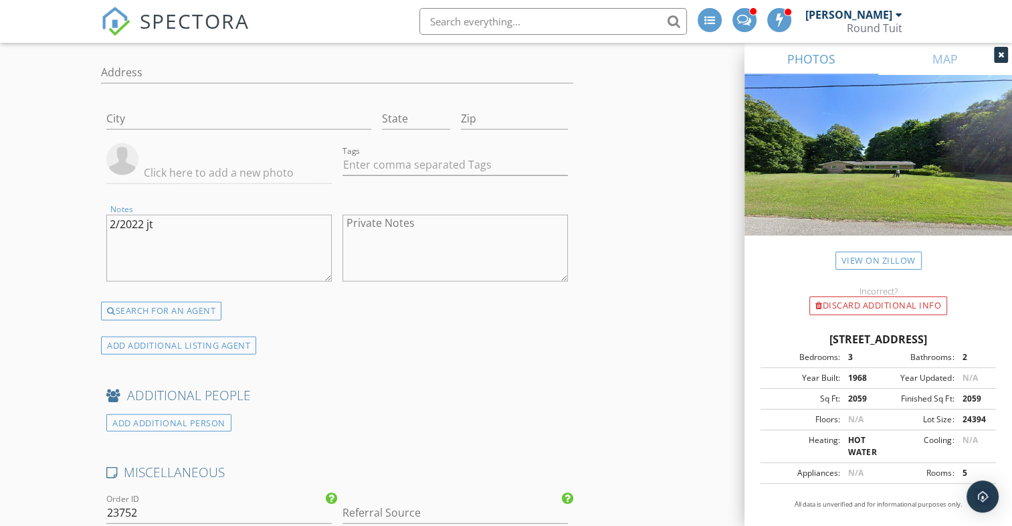
drag, startPoint x: 155, startPoint y: 215, endPoint x: 52, endPoint y: 227, distance: 103.6
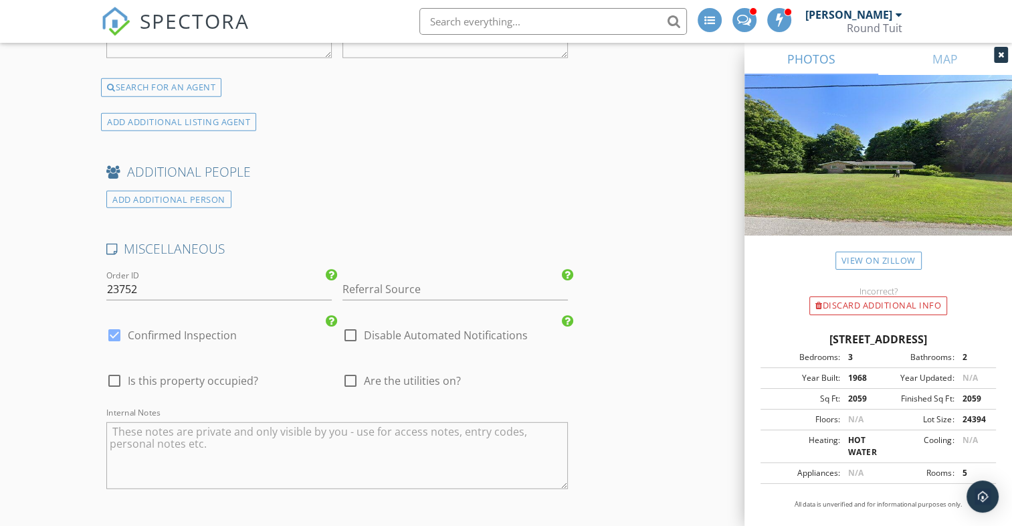
scroll to position [3569, 0]
click at [356, 277] on input "Referral Source" at bounding box center [454, 288] width 225 height 22
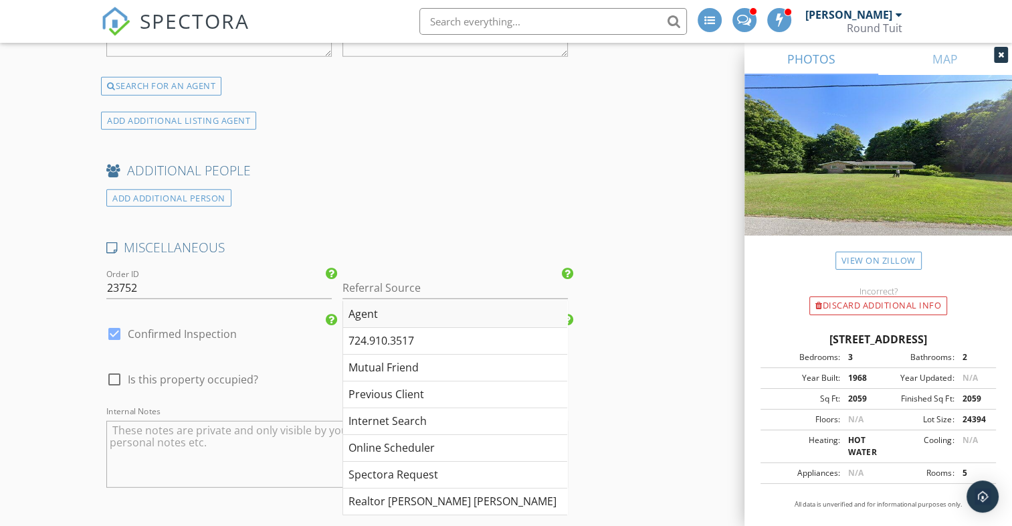
click at [361, 302] on div "Agent" at bounding box center [455, 314] width 224 height 27
type input "Agent"
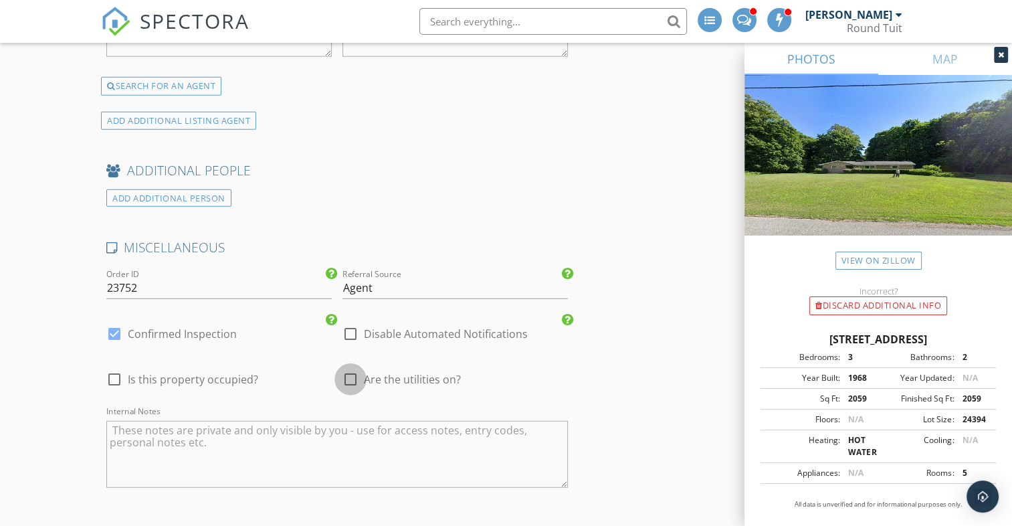
click at [350, 370] on div at bounding box center [350, 379] width 23 height 23
checkbox input "true"
type input "3.75"
click at [139, 423] on textarea "Internal Notes" at bounding box center [336, 454] width 461 height 67
type textarea "HWS"
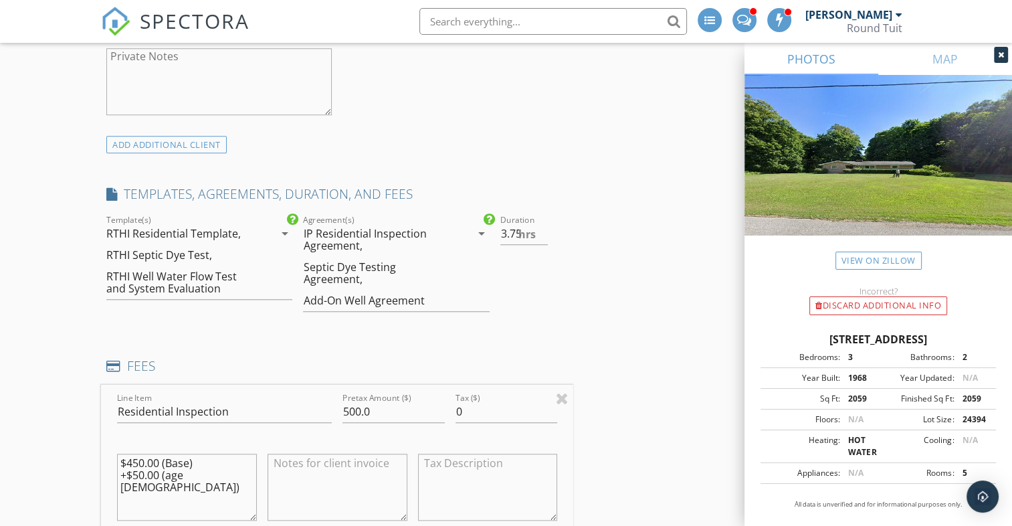
scroll to position [1135, 0]
click at [544, 234] on input "3.5" at bounding box center [524, 233] width 48 height 22
click at [544, 234] on input "3" at bounding box center [524, 233] width 48 height 22
type input "2.5"
click at [544, 234] on input "2.5" at bounding box center [524, 233] width 48 height 22
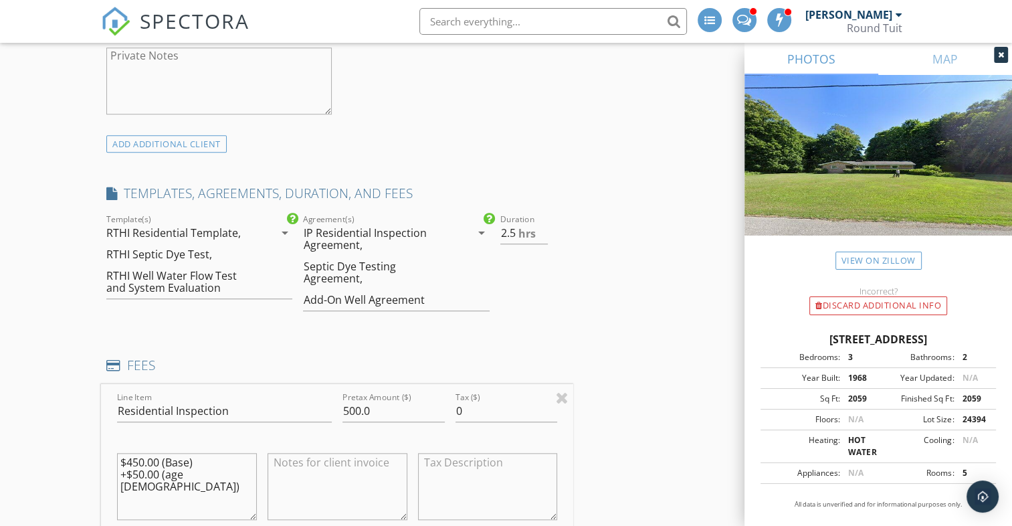
click at [562, 288] on div "Duration 2.5 hrs" at bounding box center [534, 267] width 79 height 113
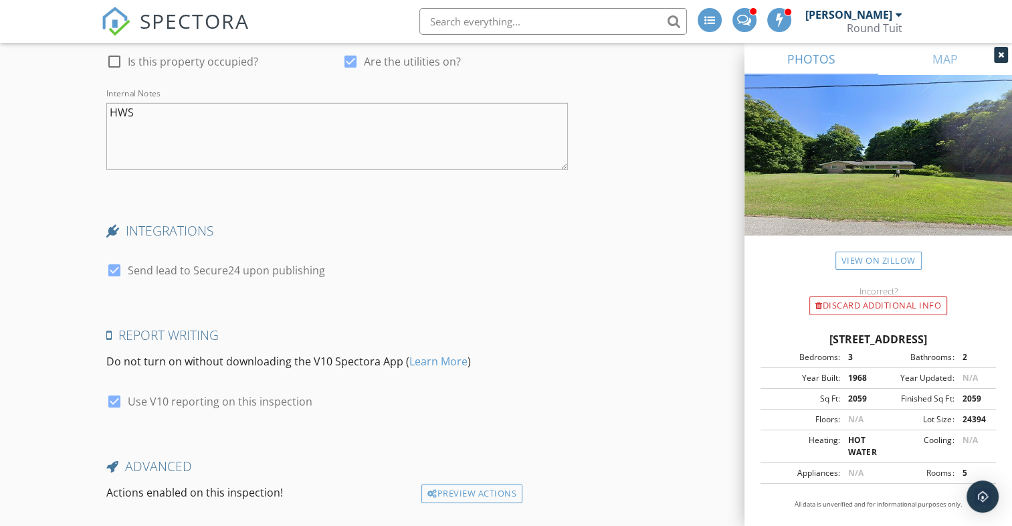
scroll to position [3965, 0]
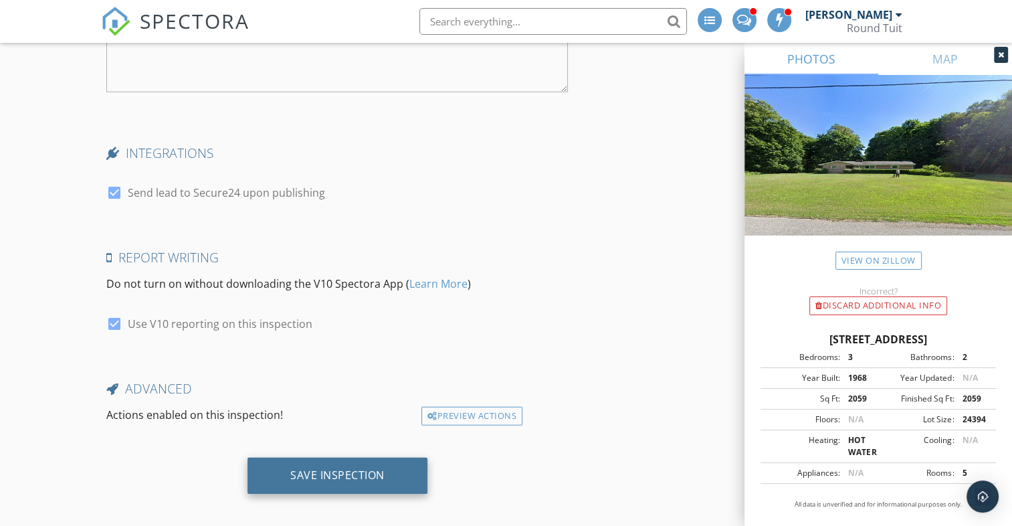
click at [322, 468] on div "Save Inspection" at bounding box center [337, 474] width 94 height 13
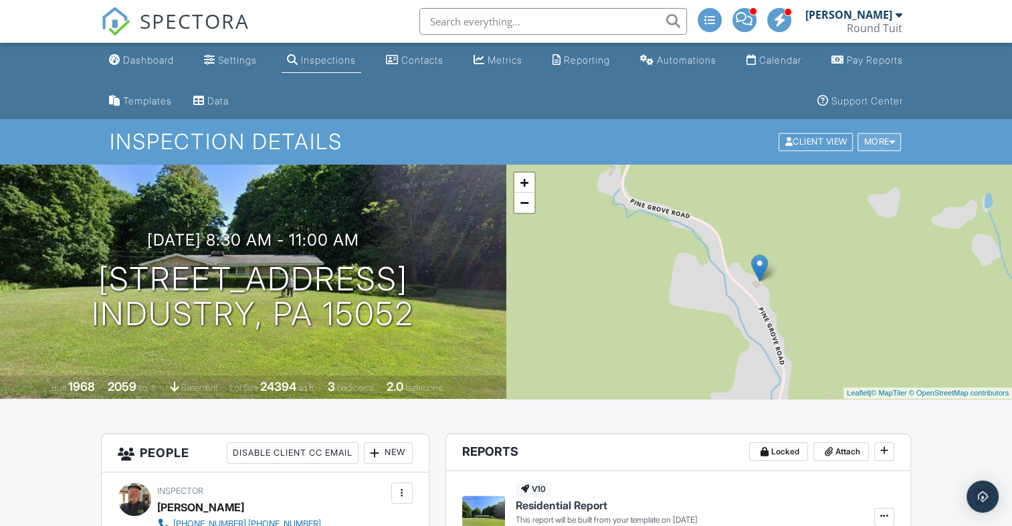
click at [869, 143] on div "More" at bounding box center [878, 142] width 43 height 18
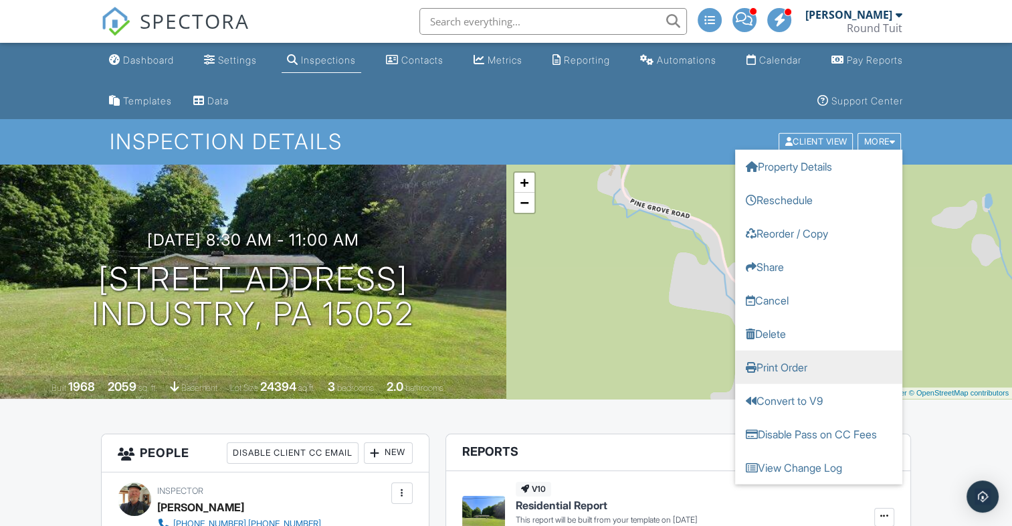
click at [820, 368] on link "Print Order" at bounding box center [818, 366] width 167 height 33
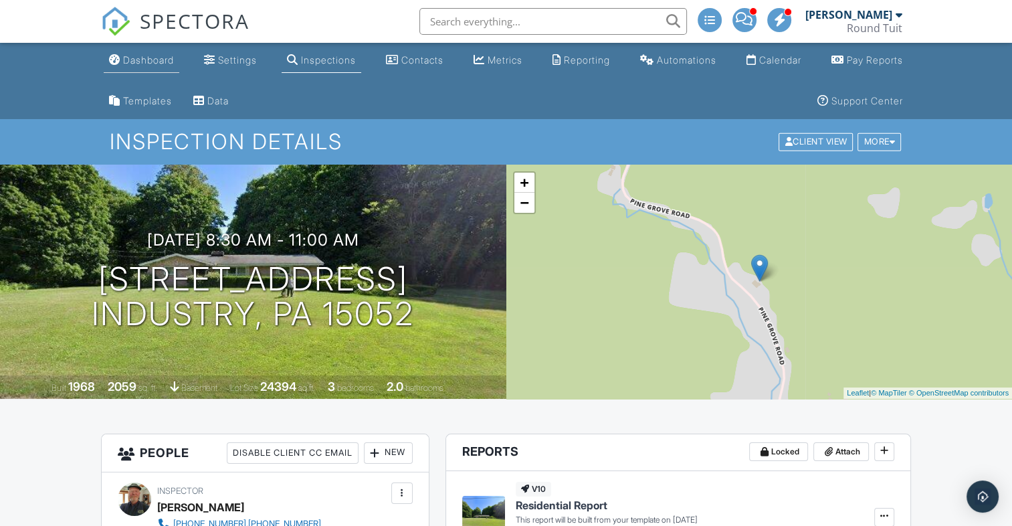
click at [144, 62] on div "Dashboard" at bounding box center [148, 59] width 51 height 11
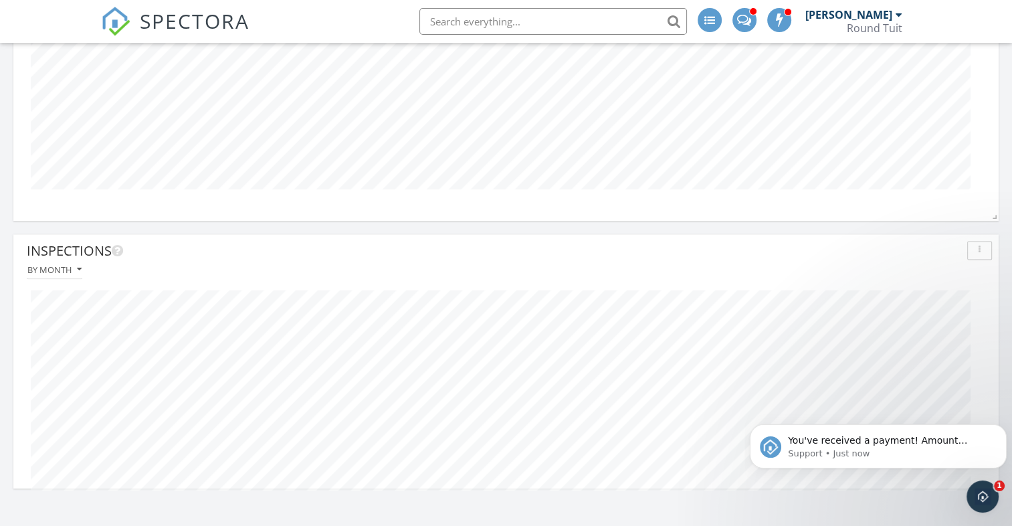
scroll to position [1666, 0]
click at [852, 437] on span "You've received a payment! Amount $1050.00 Fee $0.00 Net $1050.00 Transaction #…" at bounding box center [886, 507] width 196 height 144
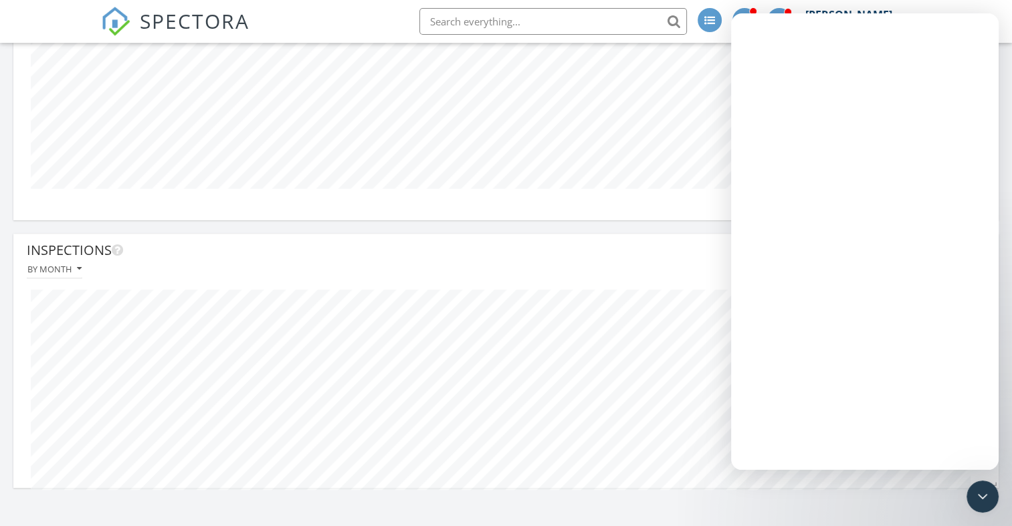
scroll to position [0, 0]
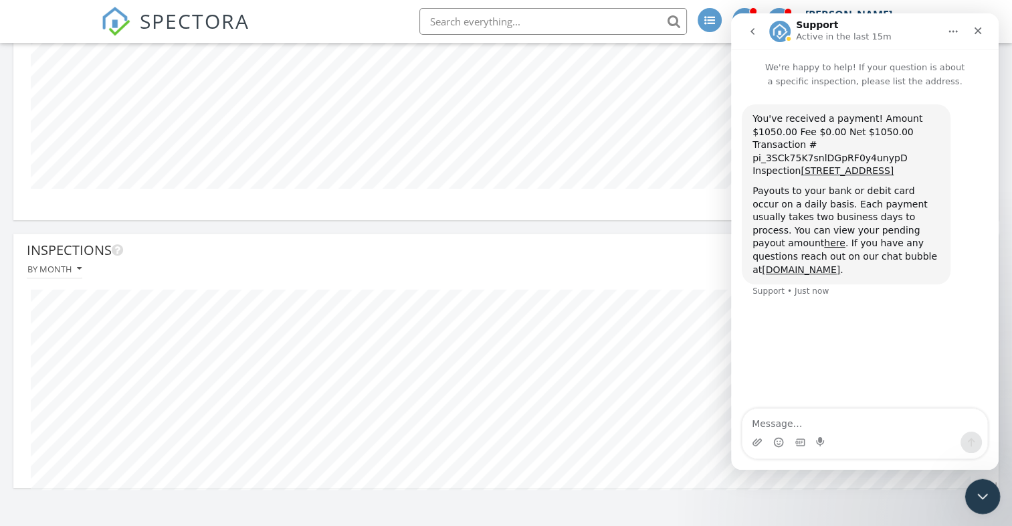
click at [974, 489] on icon "Close Intercom Messenger" at bounding box center [980, 494] width 16 height 16
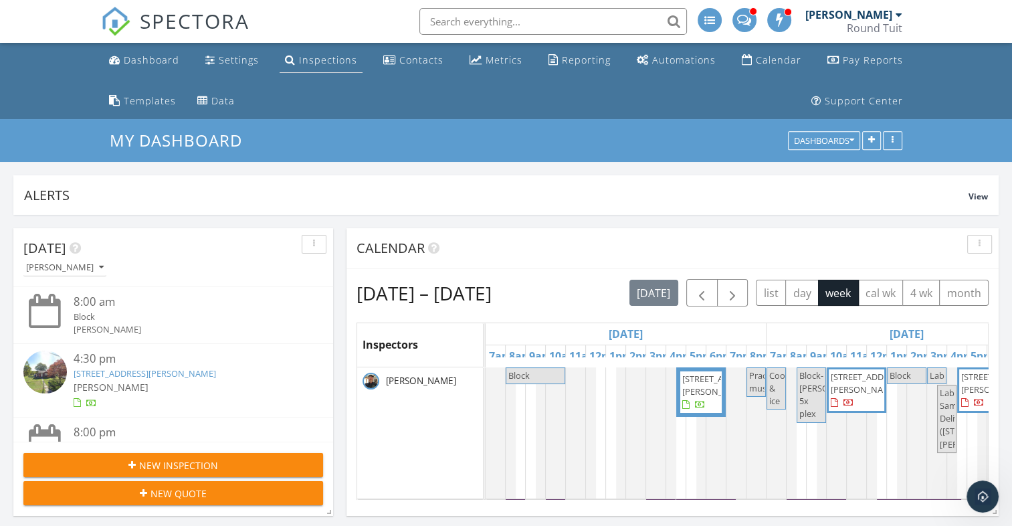
click at [316, 61] on div "Inspections" at bounding box center [328, 59] width 58 height 13
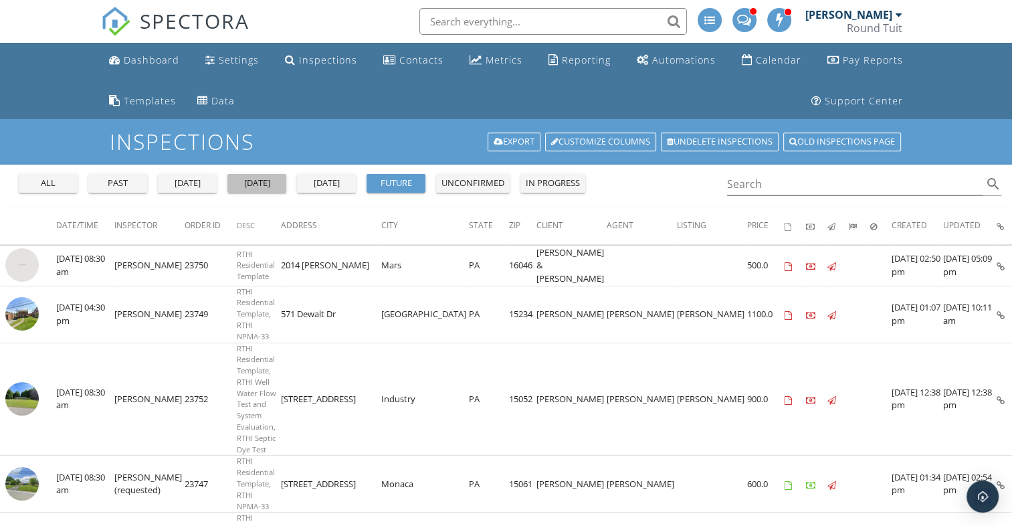
click at [259, 183] on div "[DATE]" at bounding box center [257, 183] width 48 height 13
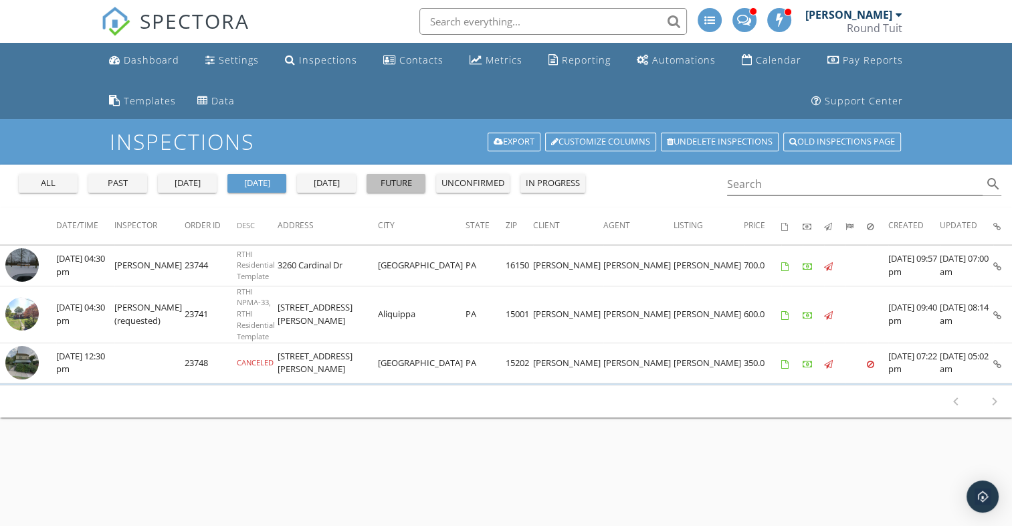
click at [399, 181] on div "future" at bounding box center [396, 183] width 48 height 13
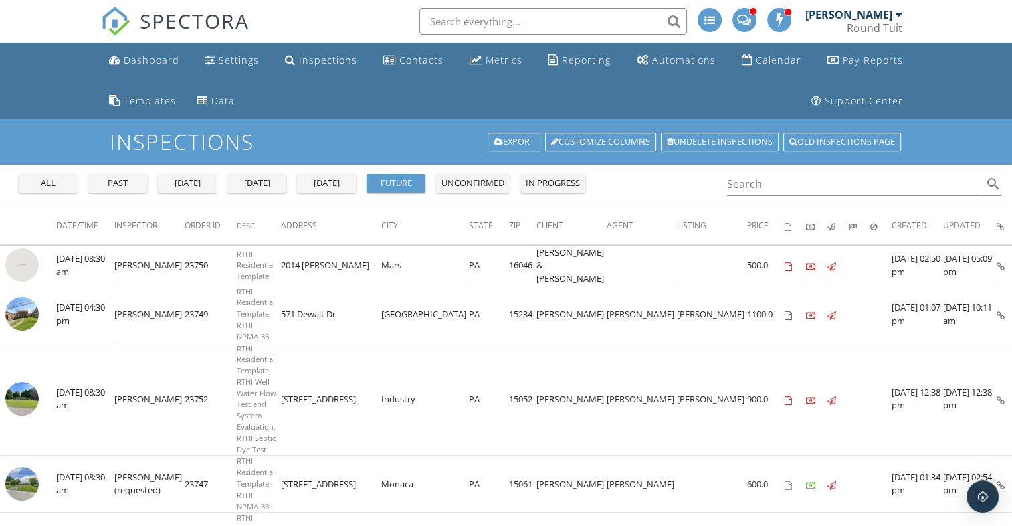
click at [270, 173] on div "all past [DATE] [DATE] [DATE] future unconfirmed in progress" at bounding box center [301, 180] width 577 height 32
click at [265, 181] on div "[DATE]" at bounding box center [257, 183] width 48 height 13
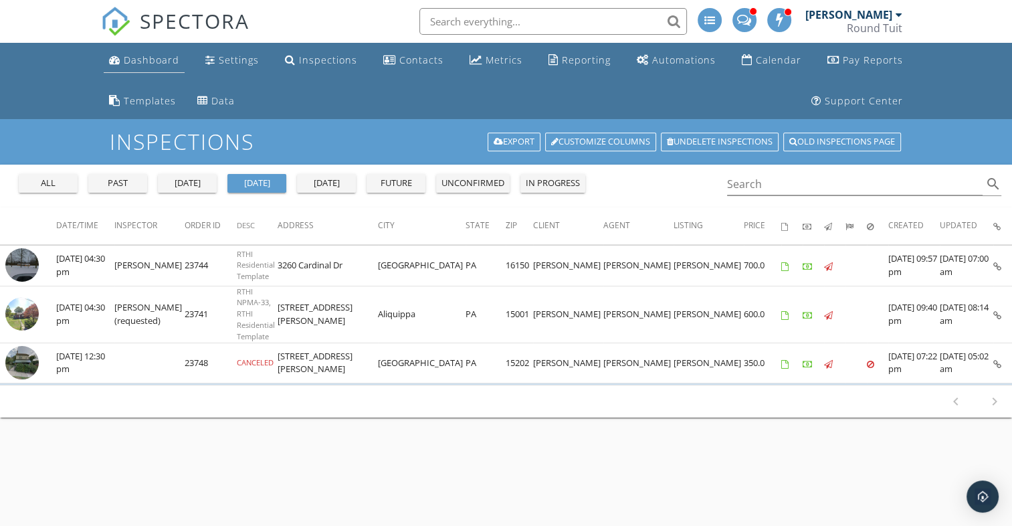
click at [150, 57] on div "Dashboard" at bounding box center [152, 59] width 56 height 13
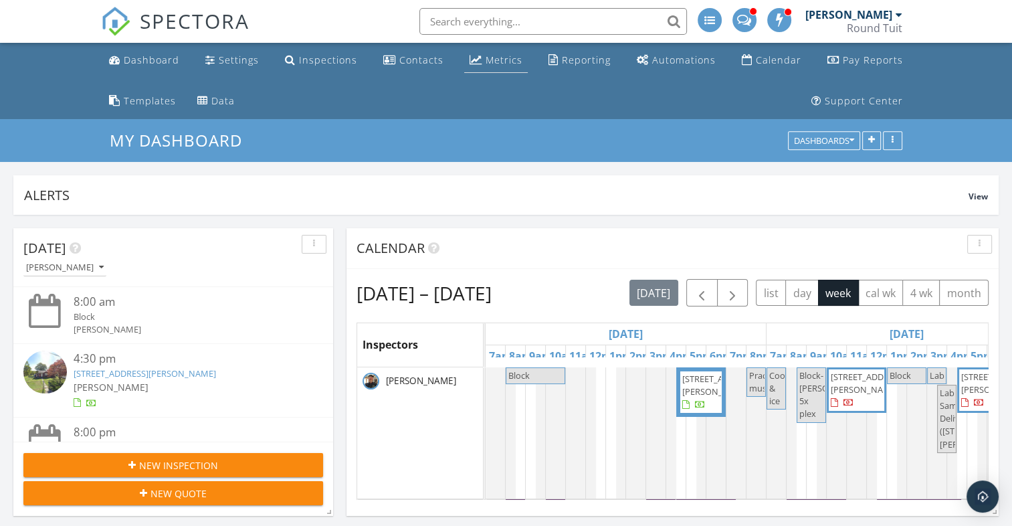
click at [506, 64] on div "Metrics" at bounding box center [503, 59] width 37 height 13
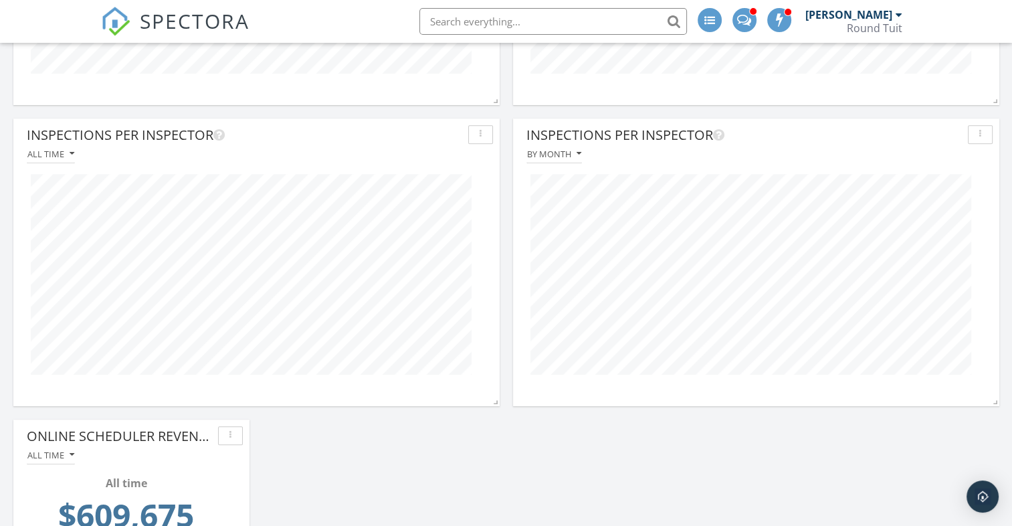
scroll to position [848, 0]
click at [60, 155] on div "All time" at bounding box center [50, 150] width 47 height 9
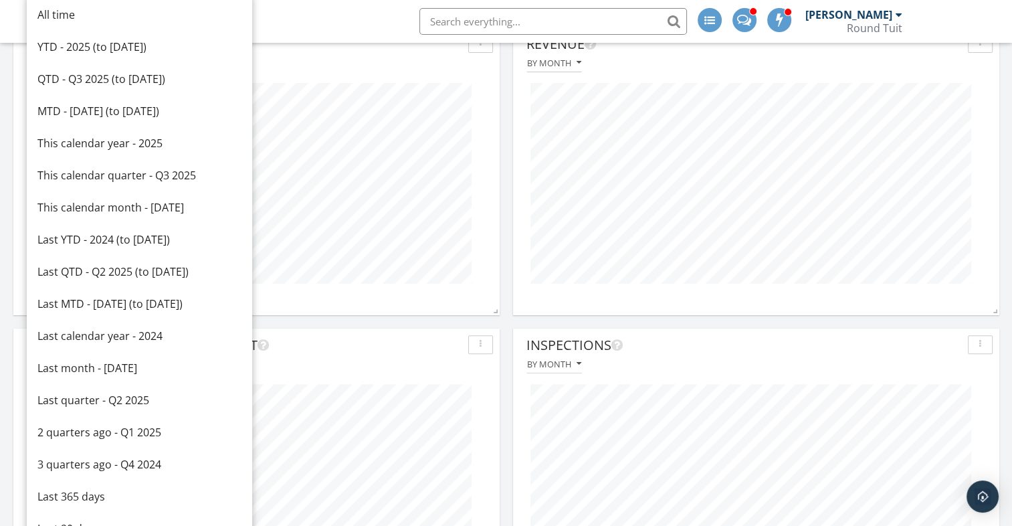
scroll to position [326, 0]
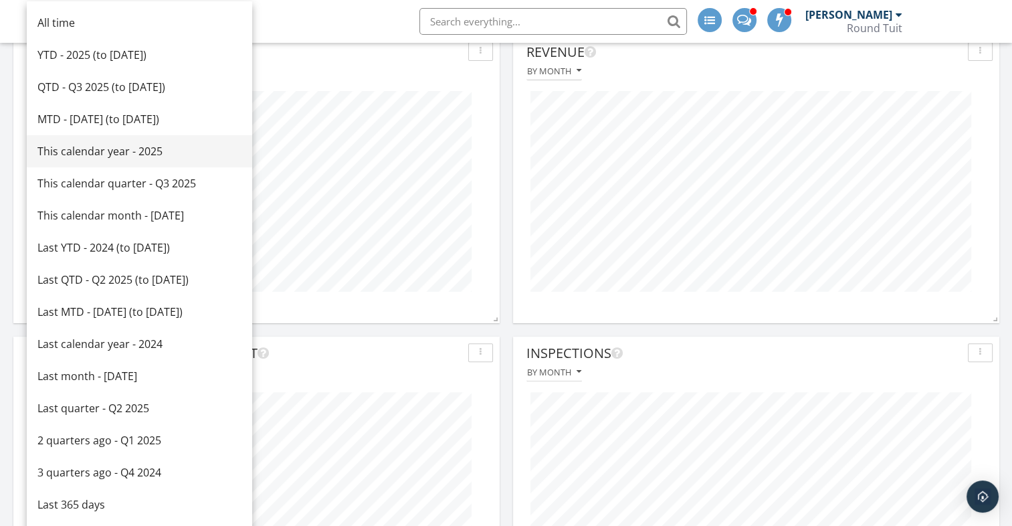
click at [120, 156] on div "This calendar year - 2025" at bounding box center [139, 151] width 204 height 16
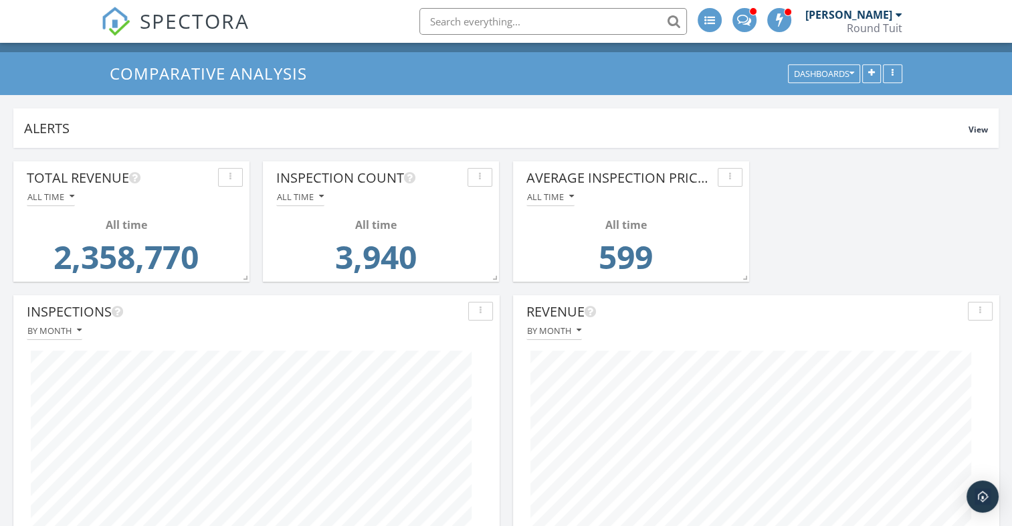
scroll to position [0, 0]
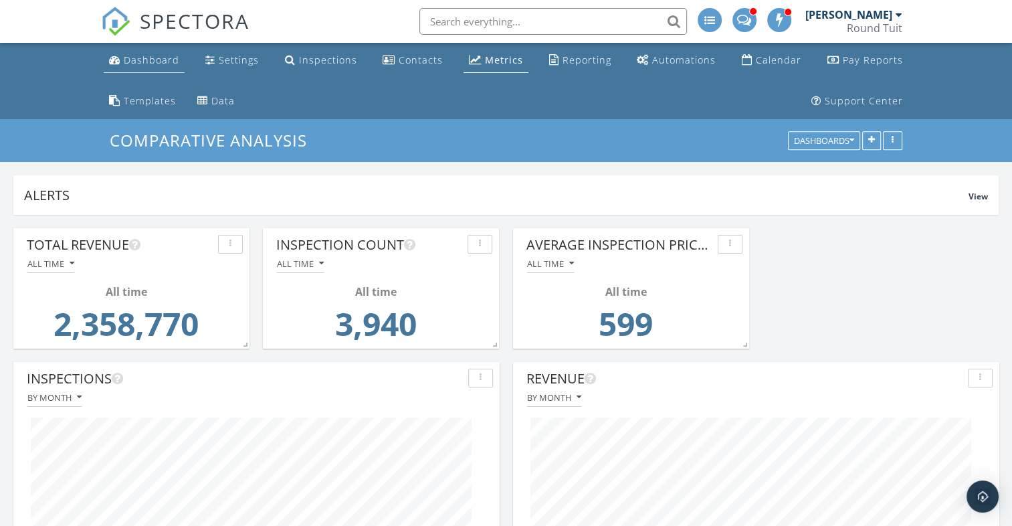
click at [148, 58] on div "Dashboard" at bounding box center [152, 59] width 56 height 13
